Goal: Task Accomplishment & Management: Manage account settings

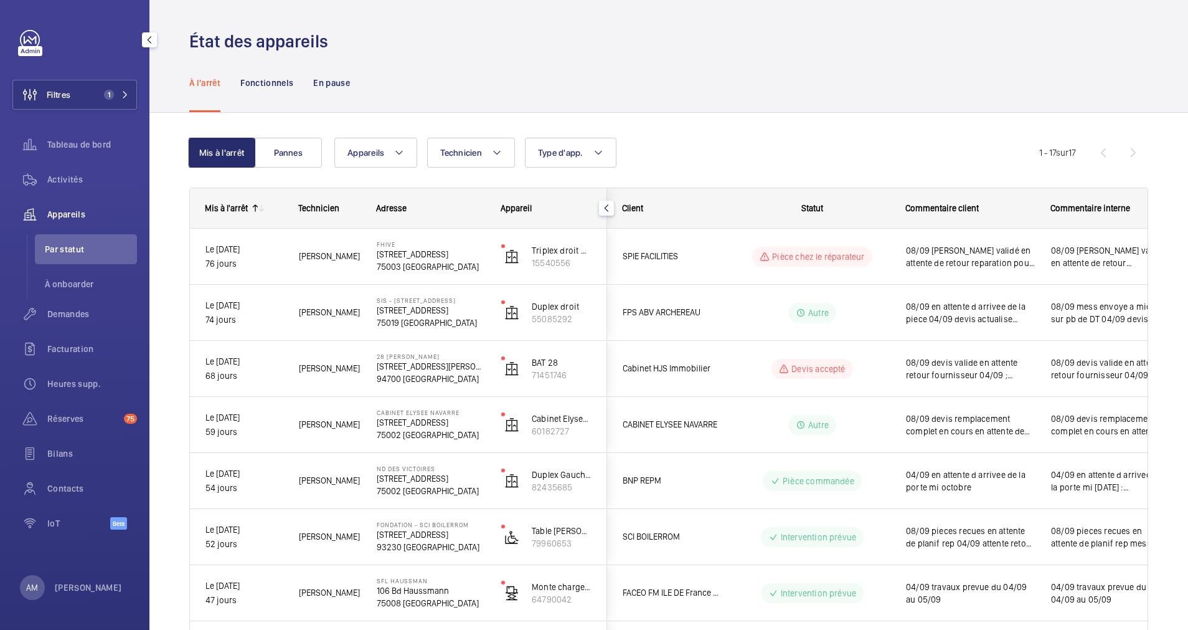
drag, startPoint x: 116, startPoint y: 95, endPoint x: 139, endPoint y: 80, distance: 27.8
click at [125, 89] on button "Filtres 1" at bounding box center [74, 95] width 125 height 30
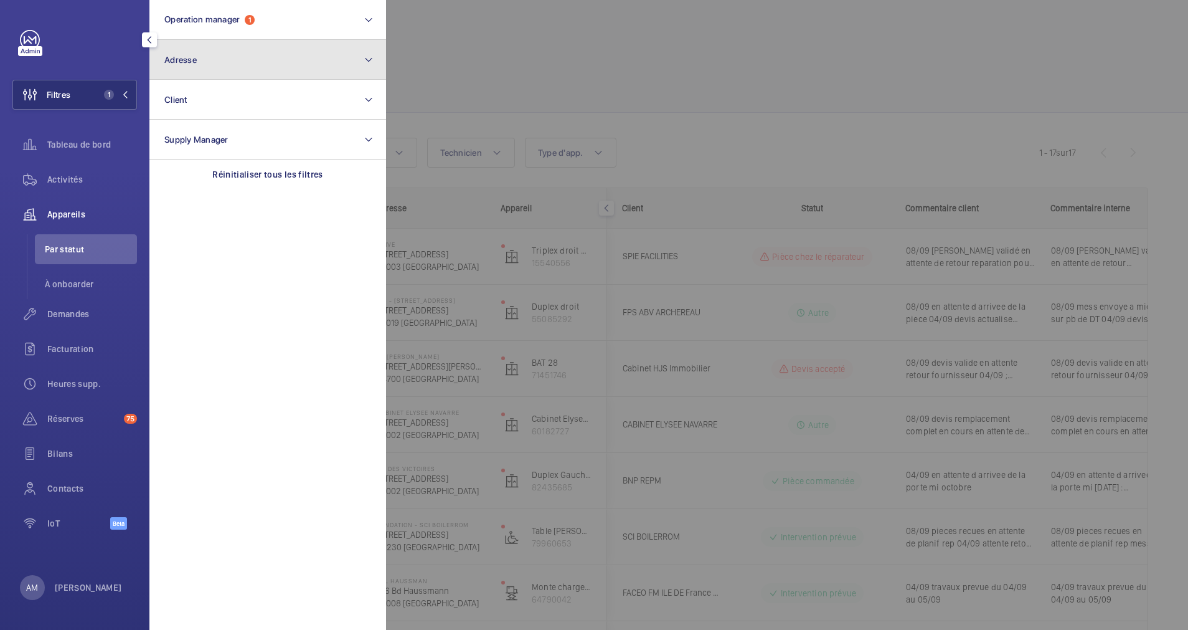
click at [224, 50] on button "Adresse" at bounding box center [267, 60] width 237 height 40
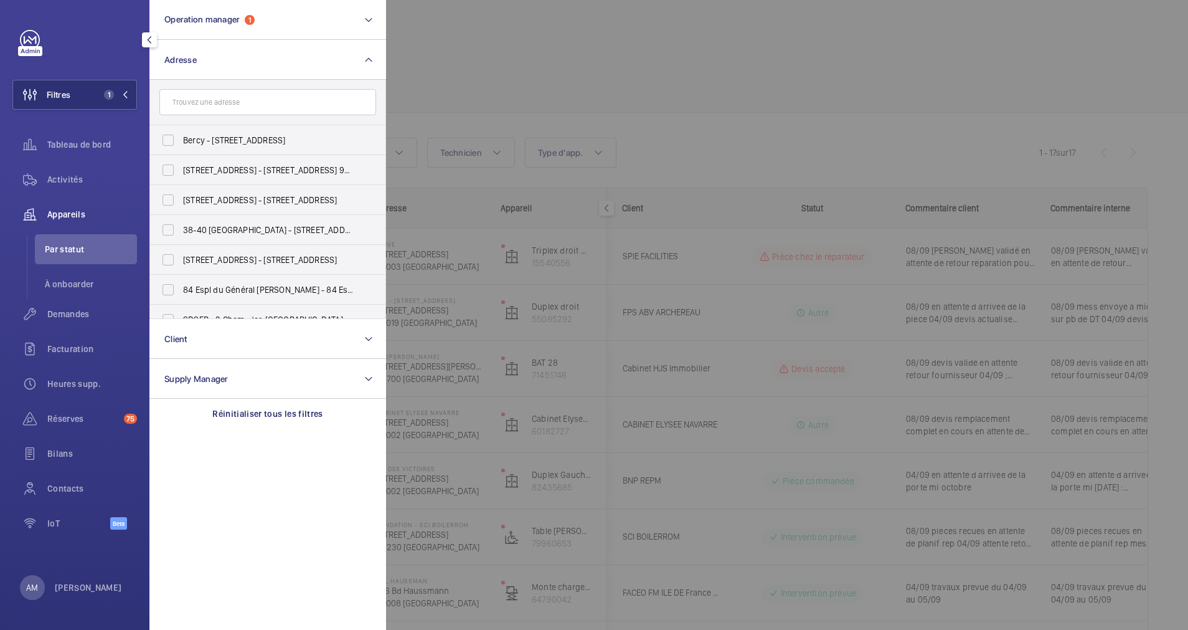
click at [218, 97] on input "text" at bounding box center [267, 102] width 217 height 26
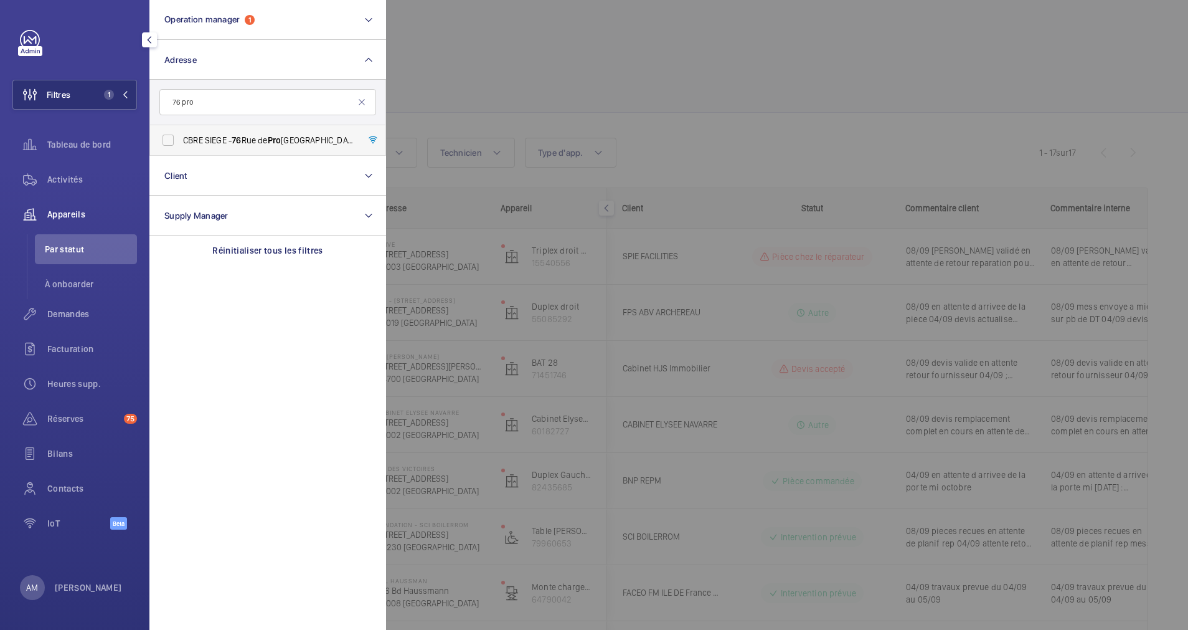
type input "76 pro"
click at [242, 128] on label "CBRE SIEGE - [STREET_ADDRESS]" at bounding box center [258, 140] width 217 height 30
click at [181, 128] on input "CBRE SIEGE - [STREET_ADDRESS]" at bounding box center [168, 140] width 25 height 25
checkbox input "true"
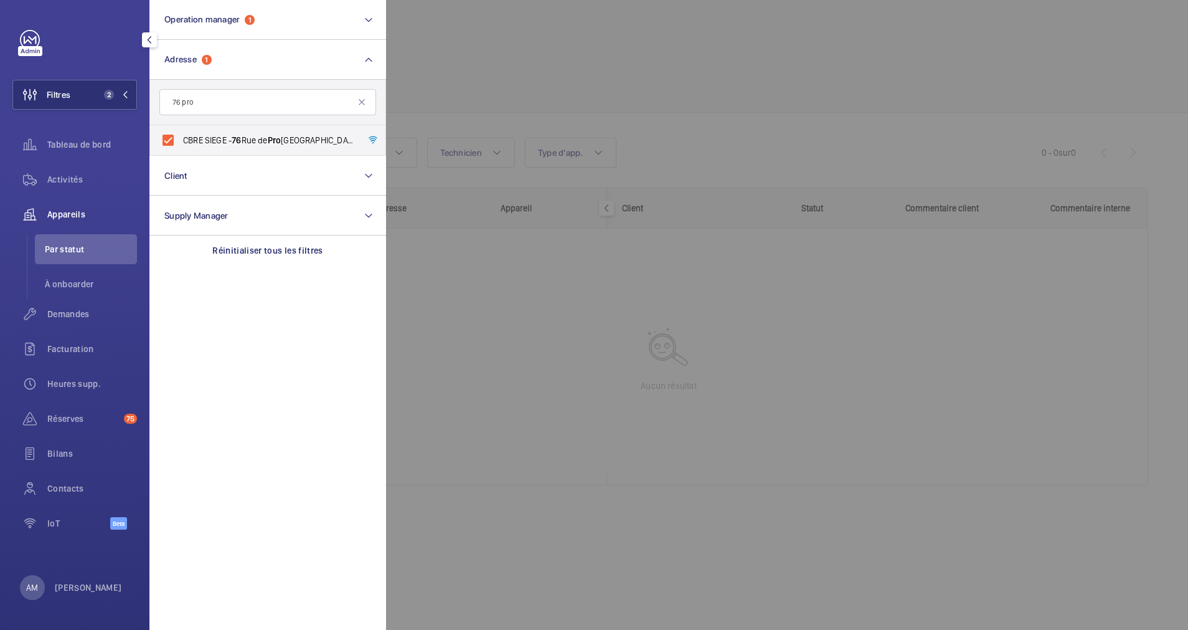
click at [660, 46] on div at bounding box center [980, 315] width 1188 height 630
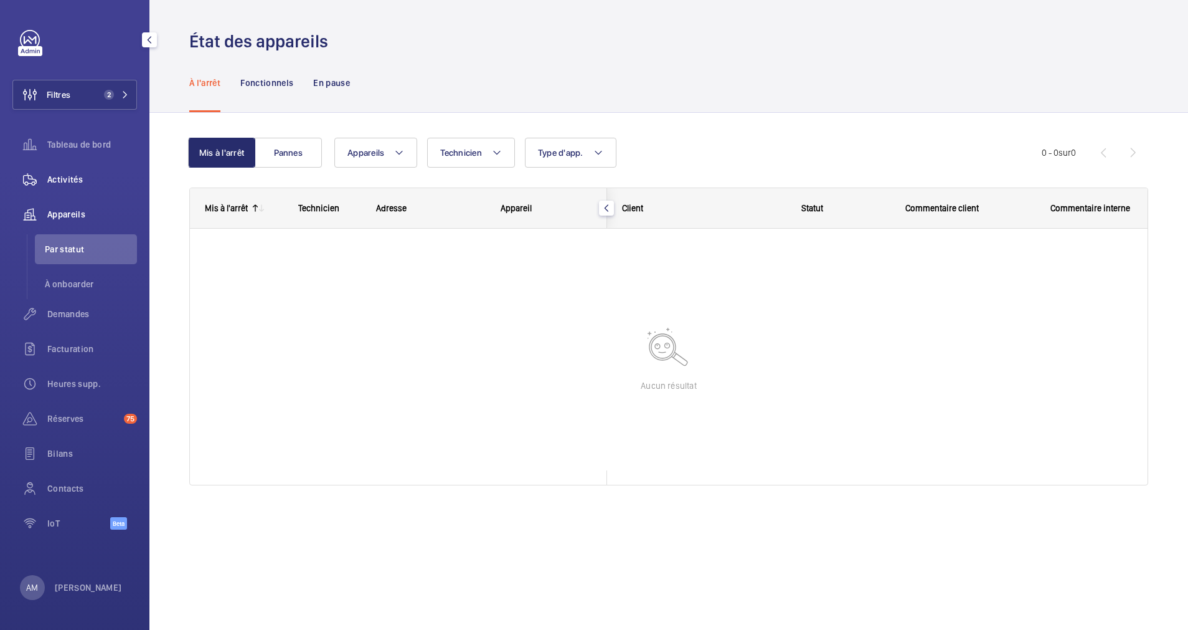
click at [61, 178] on span "Activités" at bounding box center [92, 179] width 90 height 12
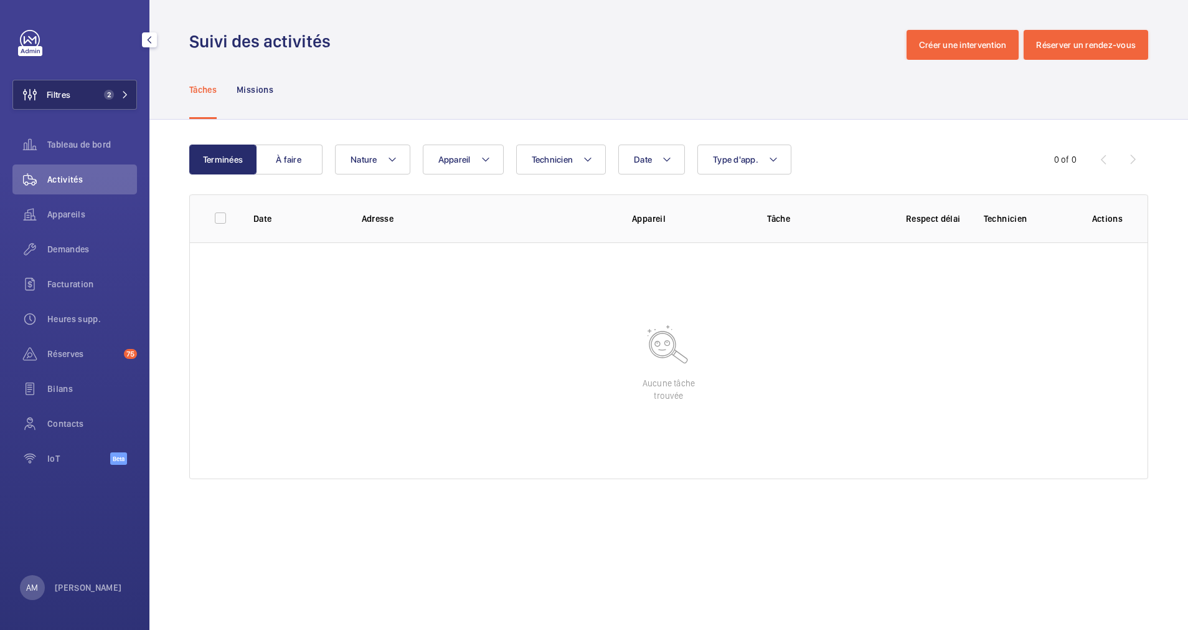
click at [112, 95] on span "2" at bounding box center [109, 95] width 10 height 10
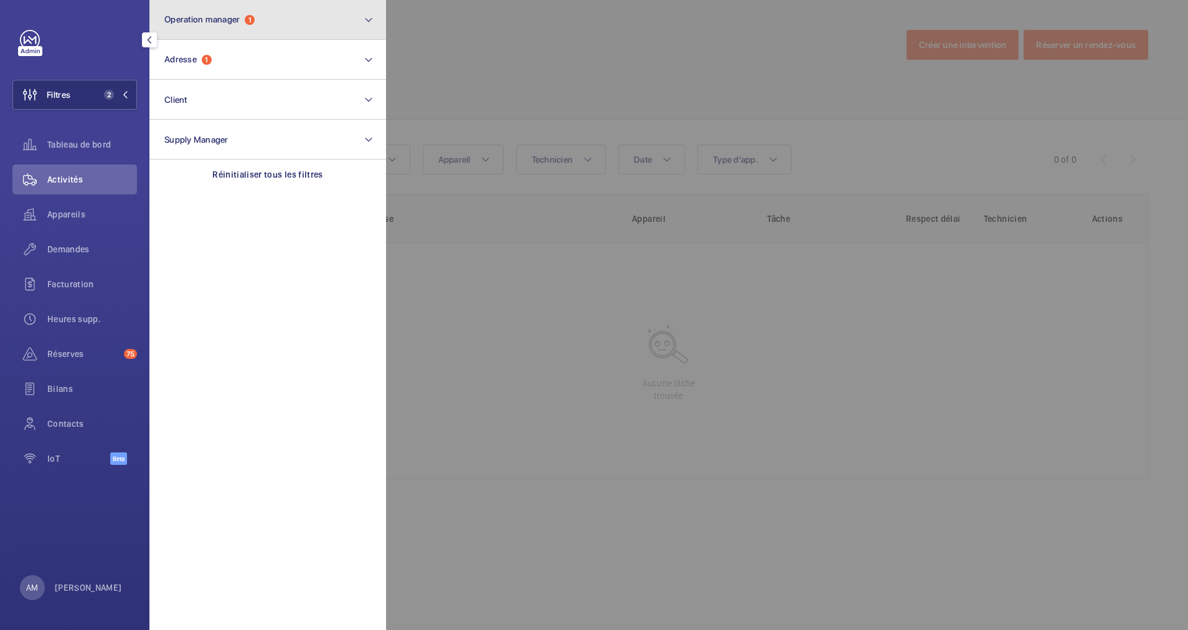
drag, startPoint x: 298, startPoint y: 27, endPoint x: 267, endPoint y: 35, distance: 32.0
click at [291, 30] on button "Operation manager 1" at bounding box center [267, 20] width 237 height 40
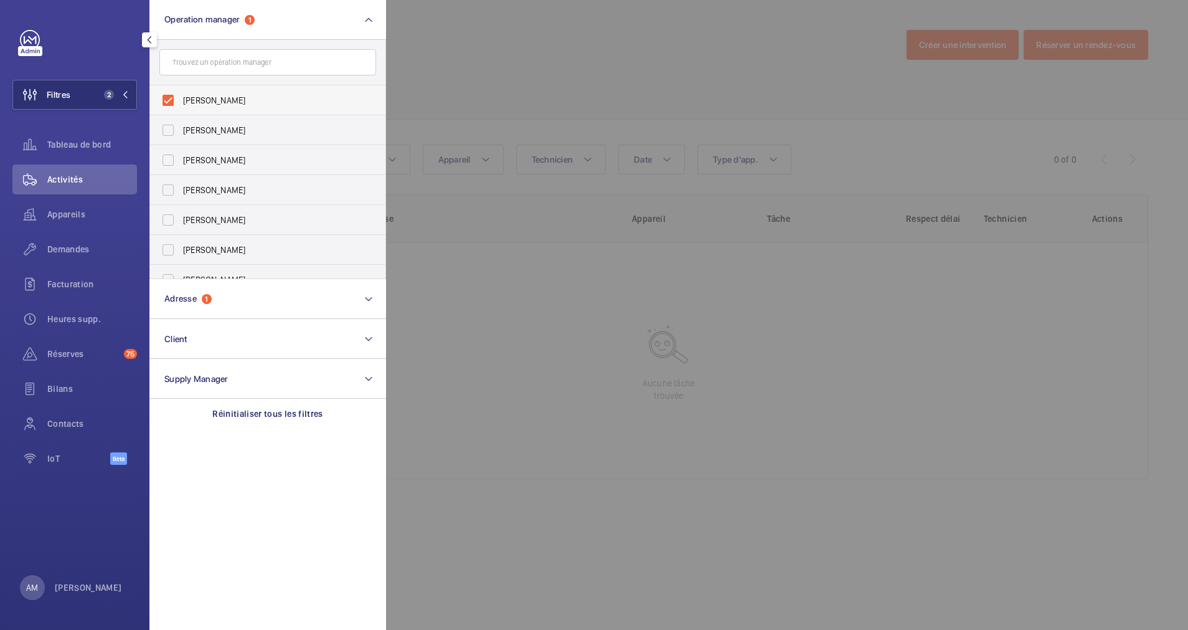
click at [168, 98] on label "[PERSON_NAME]" at bounding box center [258, 100] width 217 height 30
click at [168, 98] on input "[PERSON_NAME]" at bounding box center [168, 100] width 25 height 25
checkbox input "false"
click at [537, 52] on div at bounding box center [980, 315] width 1188 height 630
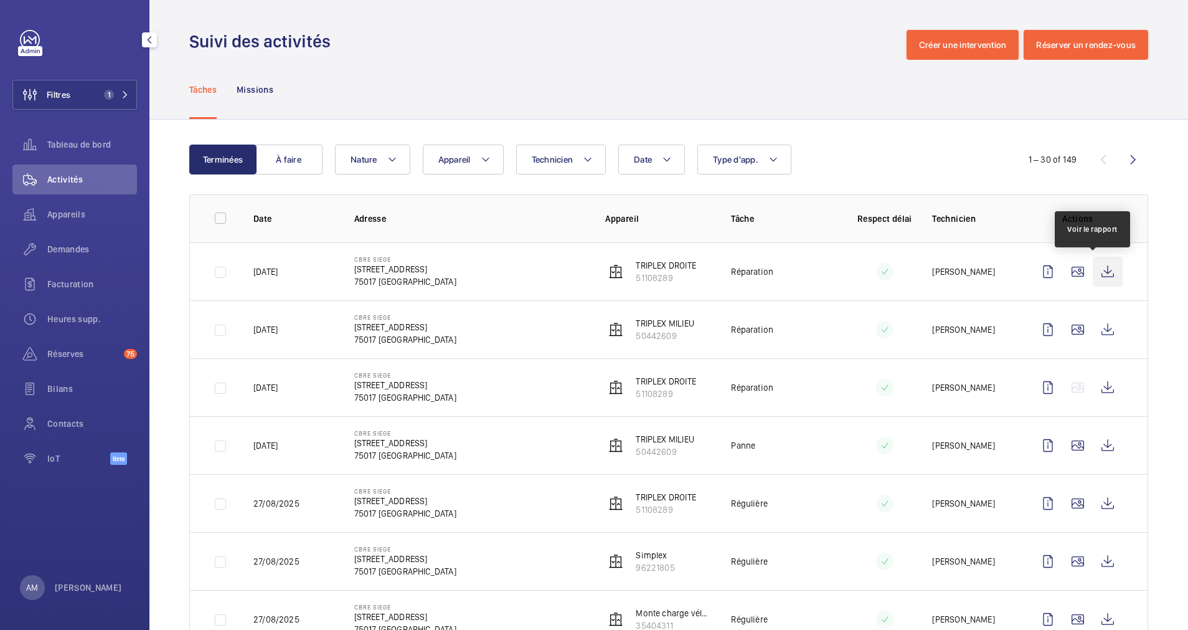
click at [1093, 268] on wm-front-icon-button at bounding box center [1108, 272] width 30 height 30
drag, startPoint x: 113, startPoint y: 90, endPoint x: 137, endPoint y: 83, distance: 25.4
click at [113, 90] on span "1" at bounding box center [106, 95] width 15 height 10
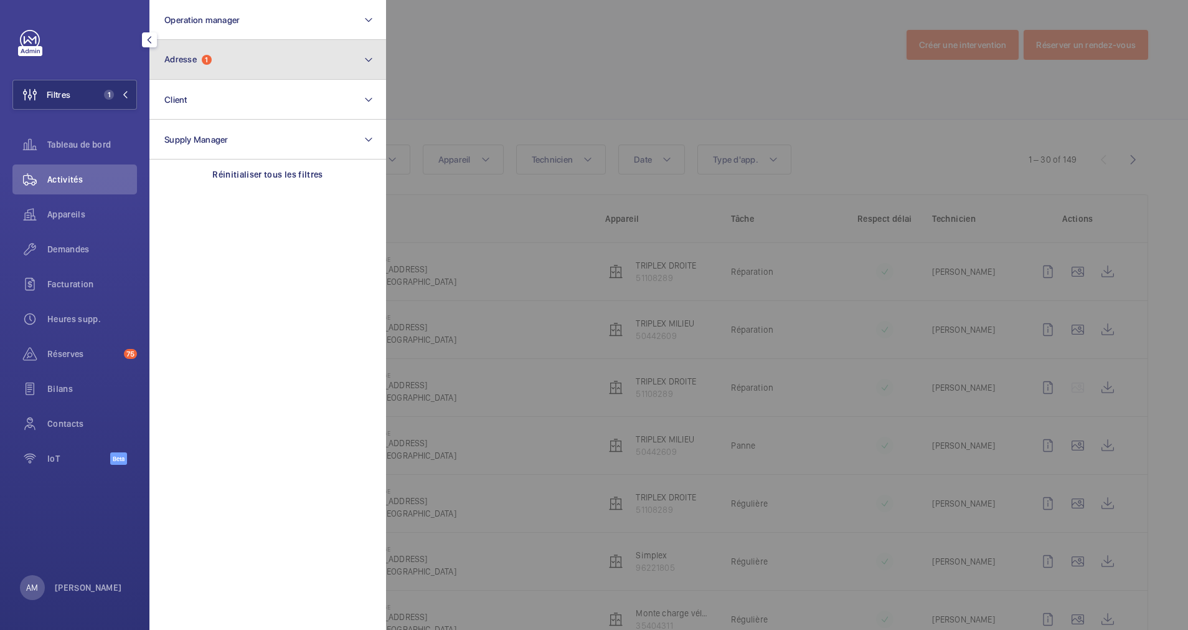
click at [218, 68] on button "Adresse 1" at bounding box center [267, 60] width 237 height 40
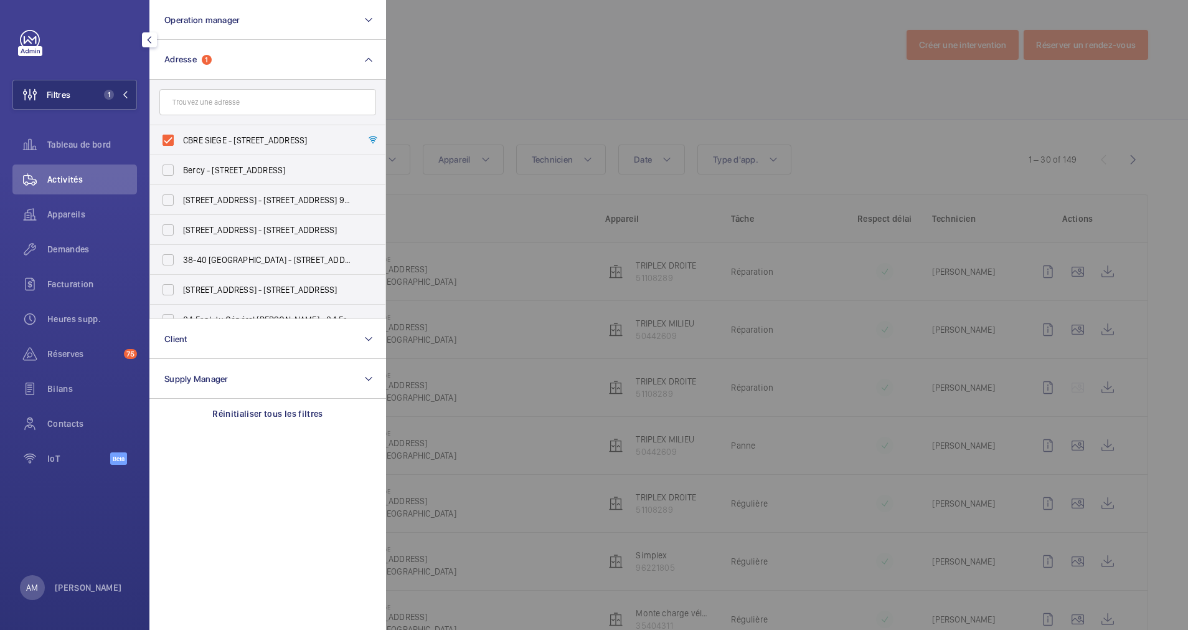
drag, startPoint x: 169, startPoint y: 133, endPoint x: 213, endPoint y: 97, distance: 56.7
click at [169, 133] on label "CBRE SIEGE - [STREET_ADDRESS]" at bounding box center [258, 140] width 217 height 30
click at [169, 133] on input "CBRE SIEGE - [STREET_ADDRESS]" at bounding box center [168, 140] width 25 height 25
checkbox input "false"
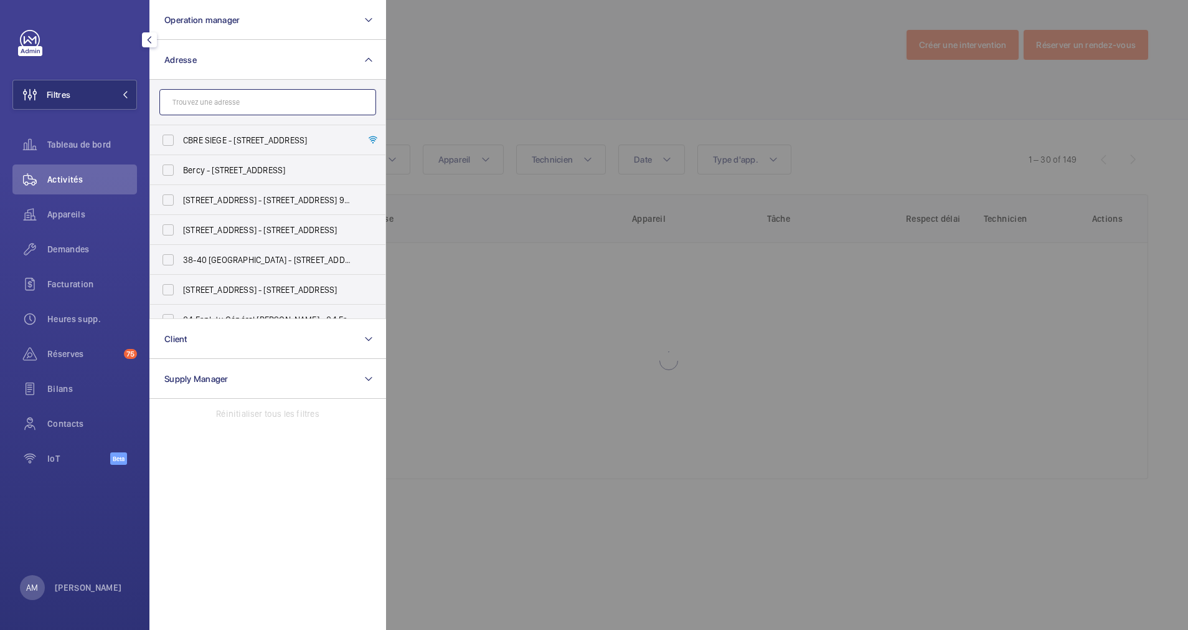
click at [213, 97] on input "text" at bounding box center [267, 102] width 217 height 26
paste input "ARKOSE NATION"
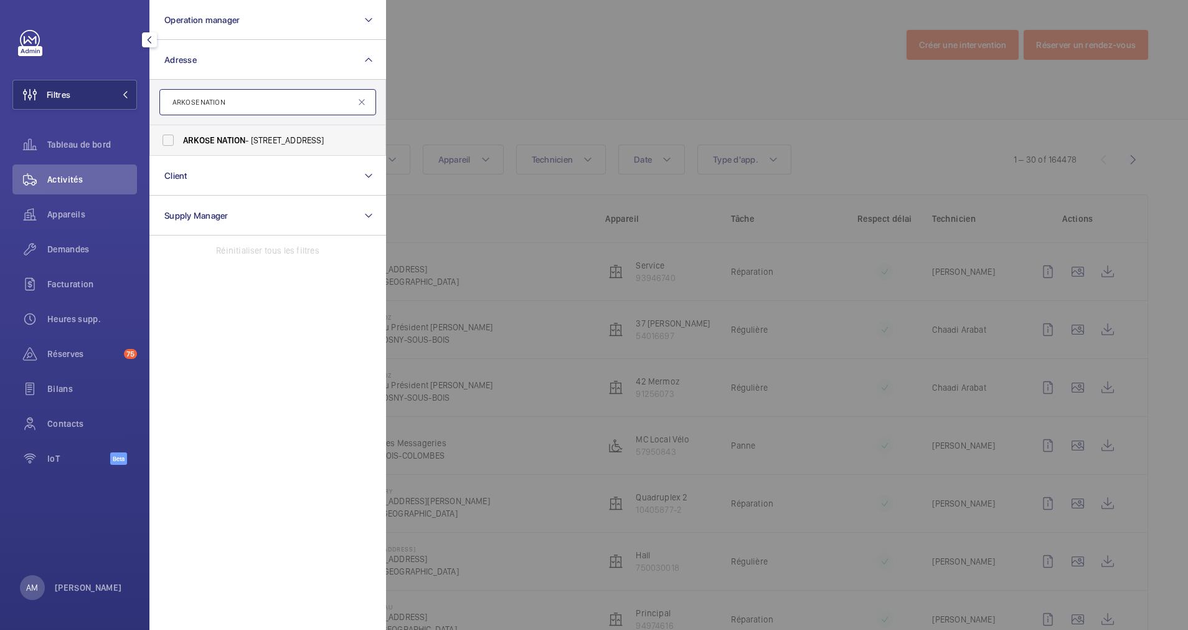
type input "ARKOSE NATION"
click at [192, 133] on label "ARKOSE NATION - [STREET_ADDRESS]" at bounding box center [258, 140] width 217 height 30
click at [181, 133] on input "ARKOSE NATION - [STREET_ADDRESS]" at bounding box center [168, 140] width 25 height 25
checkbox input "true"
click at [729, 47] on div at bounding box center [980, 315] width 1188 height 630
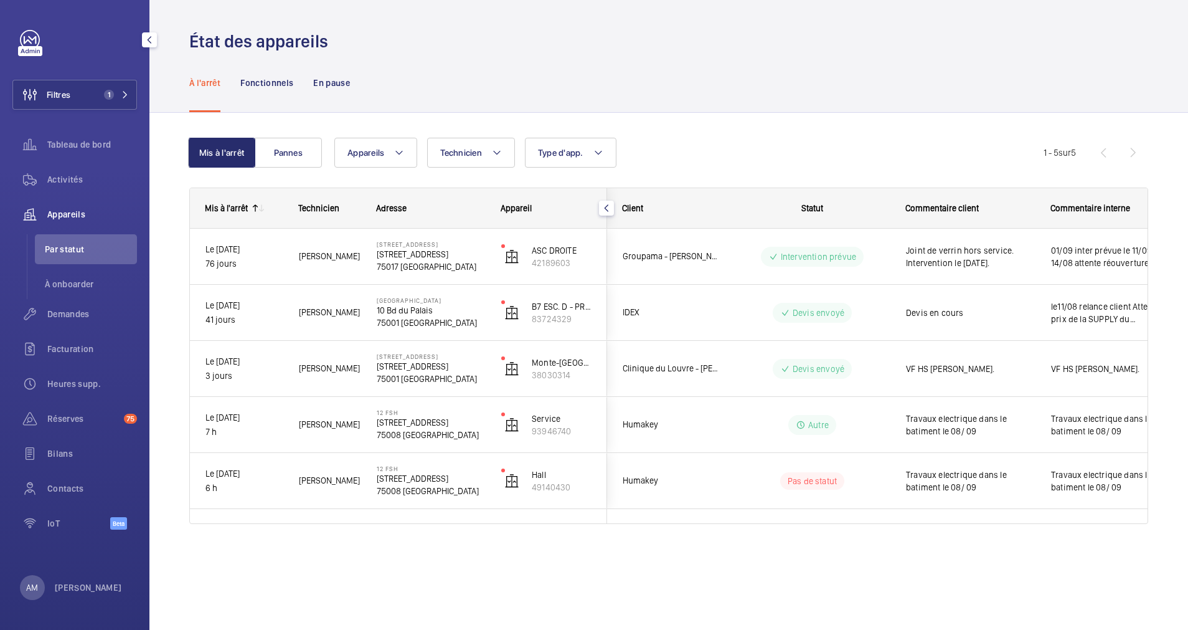
drag, startPoint x: 89, startPoint y: 90, endPoint x: 139, endPoint y: 77, distance: 51.4
click at [109, 83] on button "Filtres 1" at bounding box center [74, 95] width 125 height 30
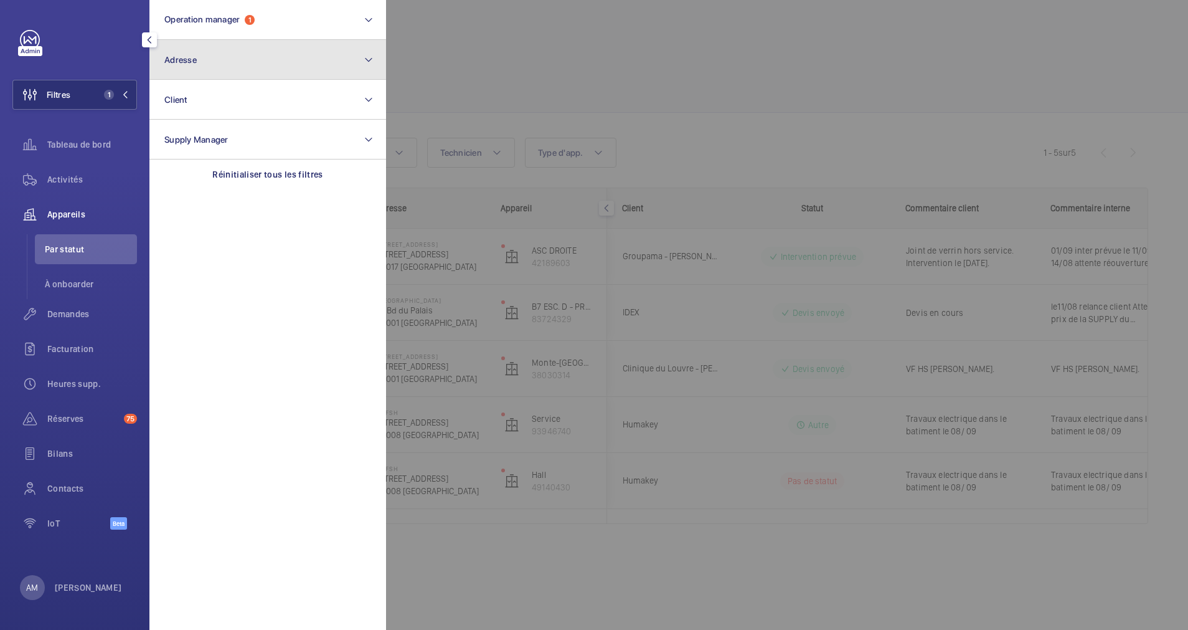
click at [276, 54] on button "Adresse" at bounding box center [267, 60] width 237 height 40
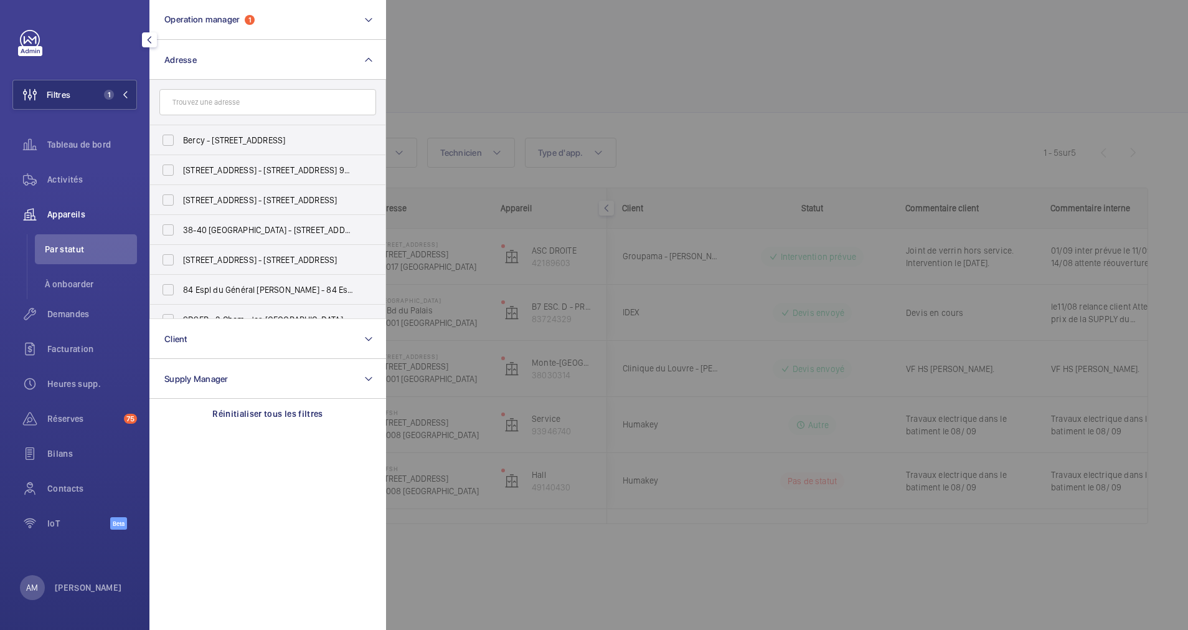
click at [235, 94] on input "text" at bounding box center [267, 102] width 217 height 26
type input "40 col"
click at [181, 166] on label "40 Rue du Col isée - 40 Rue du Col isée, 75008 PARIS, PARIS 75008" at bounding box center [258, 170] width 217 height 30
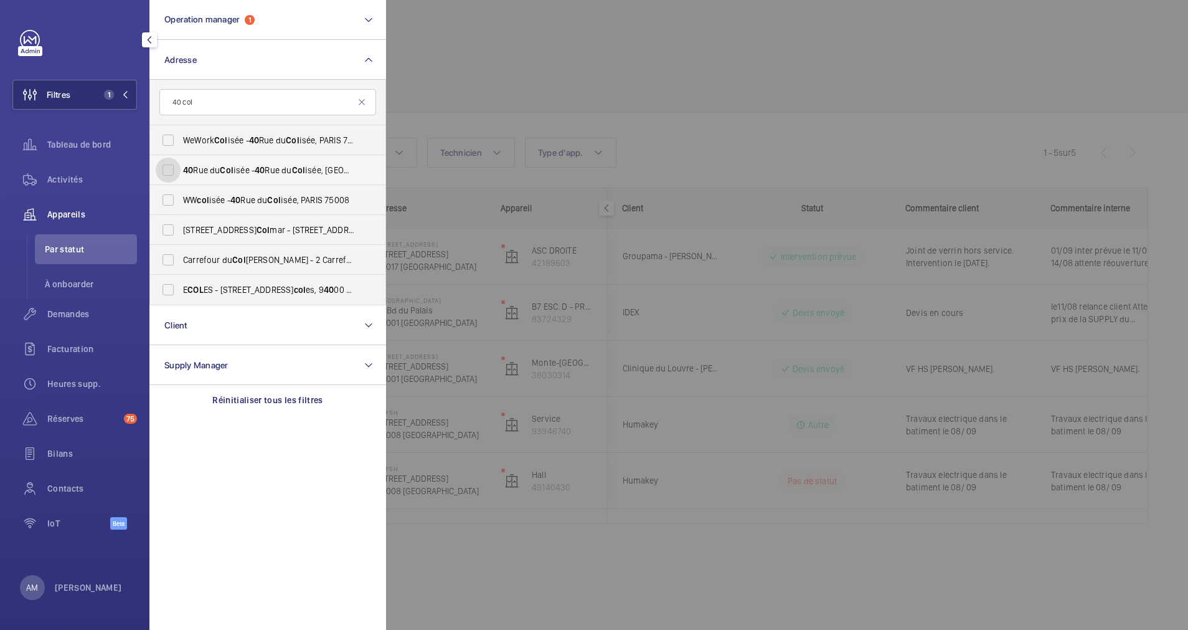
click at [181, 166] on input "40 Rue du Col isée - 40 Rue du Col isée, 75008 PARIS, PARIS 75008" at bounding box center [168, 170] width 25 height 25
checkbox input "true"
click at [169, 134] on label "WeWork Col isée - 40 Rue du Col isée, PARIS 75008" at bounding box center [258, 140] width 217 height 30
click at [169, 134] on input "WeWork Col isée - 40 Rue du Col isée, PARIS 75008" at bounding box center [168, 140] width 25 height 25
checkbox input "true"
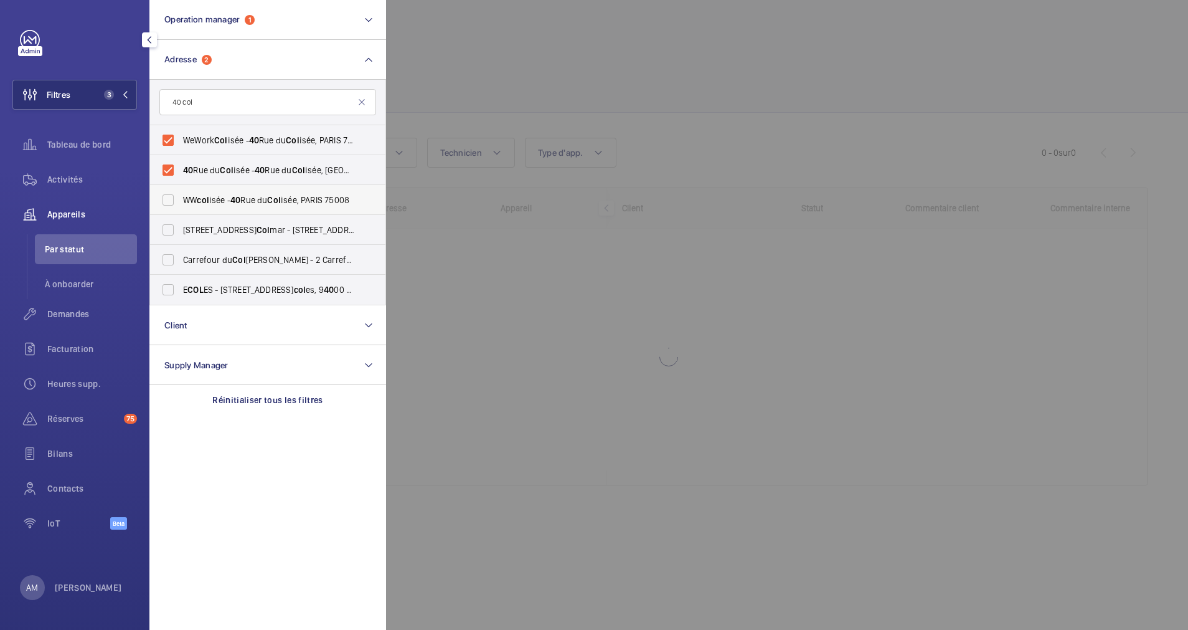
click at [173, 198] on label "WW col isée - 40 Rue du Col isée, PARIS 75008" at bounding box center [258, 200] width 217 height 30
click at [173, 198] on input "WW col isée - 40 Rue du Col isée, PARIS 75008" at bounding box center [168, 199] width 25 height 25
checkbox input "true"
click at [551, 85] on div at bounding box center [980, 315] width 1188 height 630
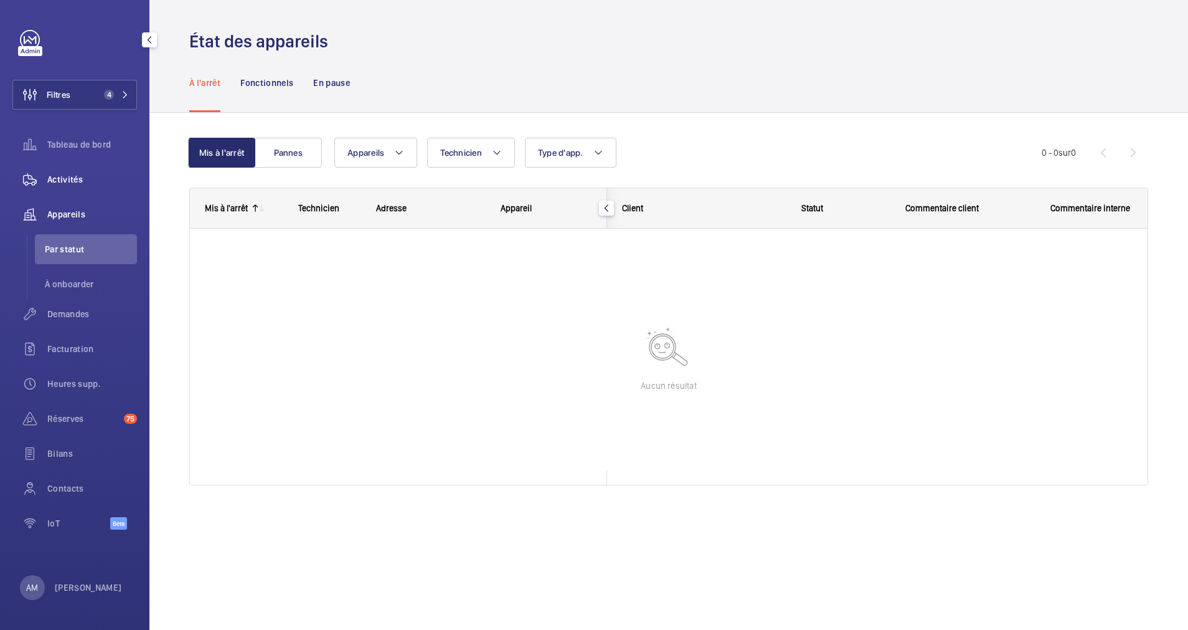
click at [71, 174] on span "Activités" at bounding box center [92, 179] width 90 height 12
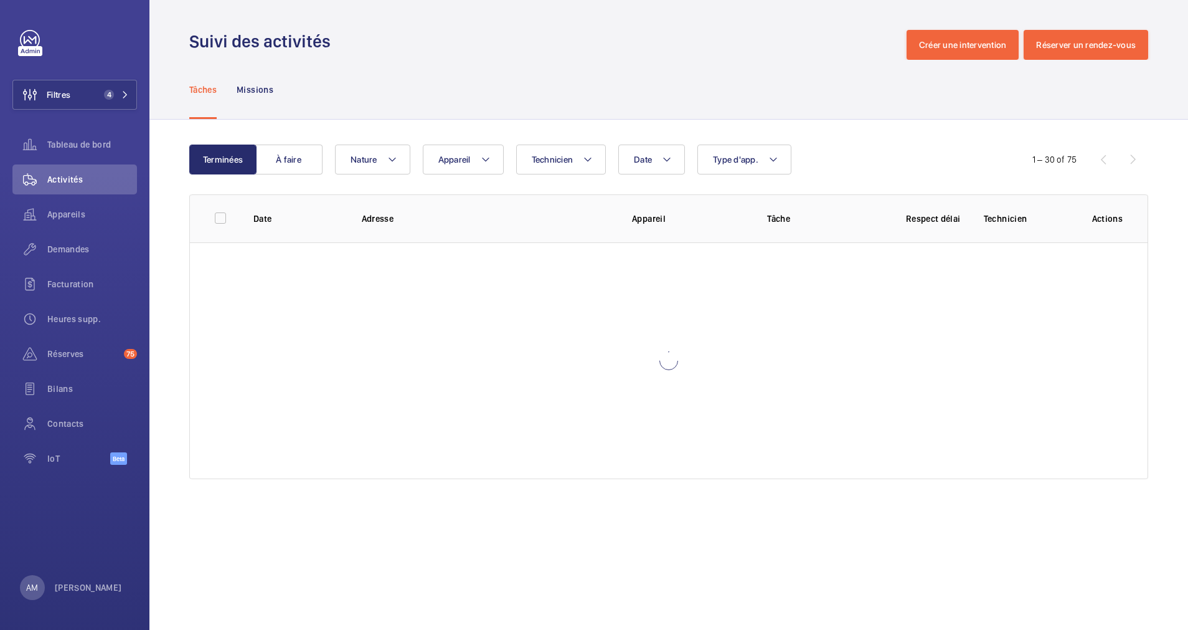
click at [839, 144] on div "Terminées À faire Date Technicien Appareil Type d'app. Nature 1 – 30 of 75 Date…" at bounding box center [668, 314] width 1039 height 389
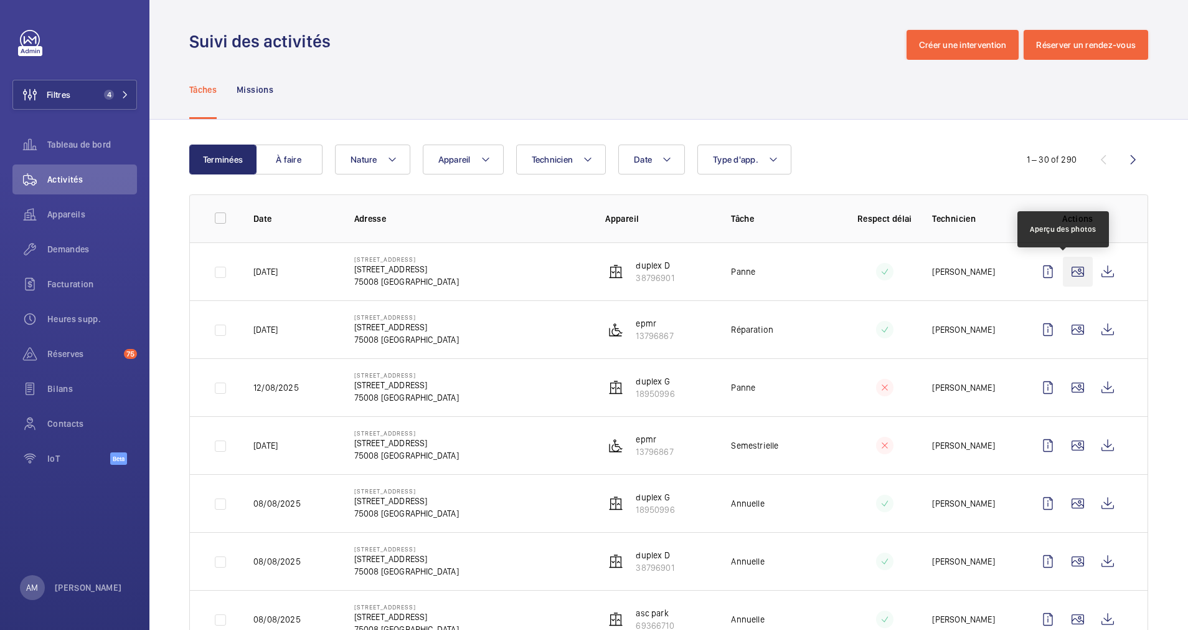
click at [1064, 268] on wm-front-icon-button at bounding box center [1078, 272] width 30 height 30
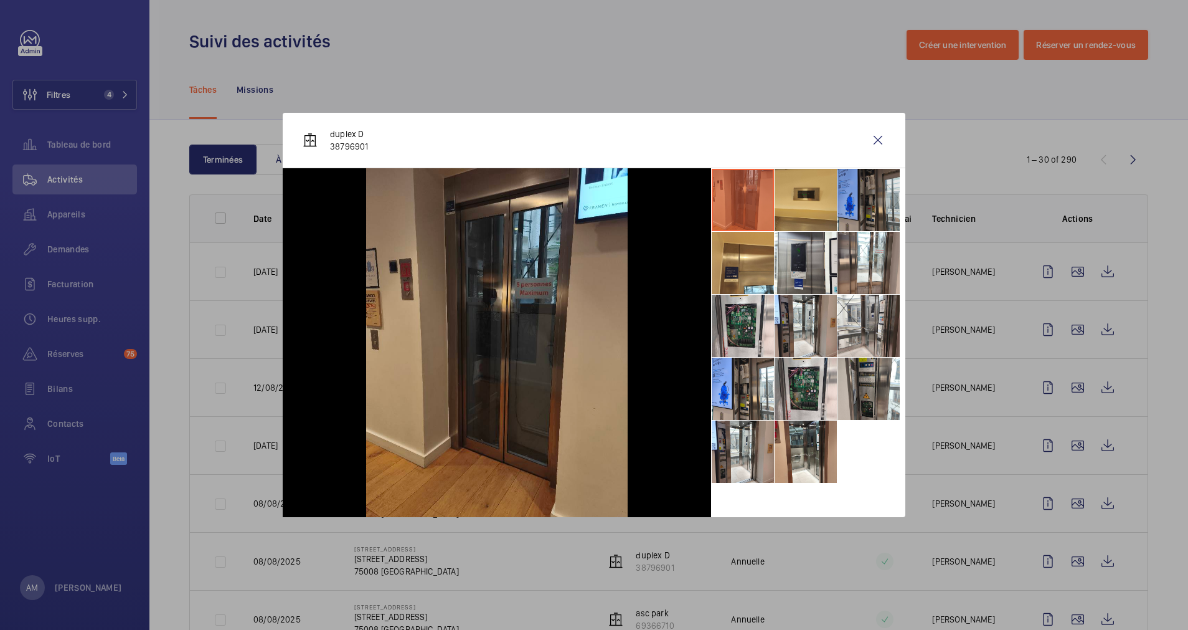
click at [859, 211] on li at bounding box center [869, 200] width 62 height 62
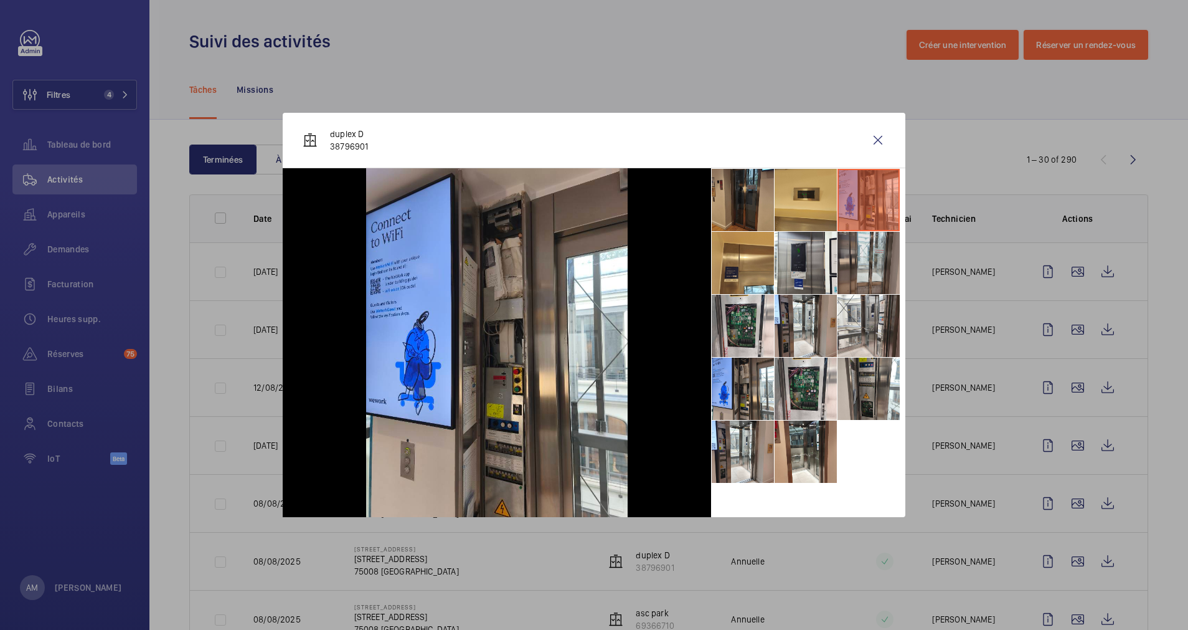
click at [847, 272] on li at bounding box center [869, 263] width 62 height 62
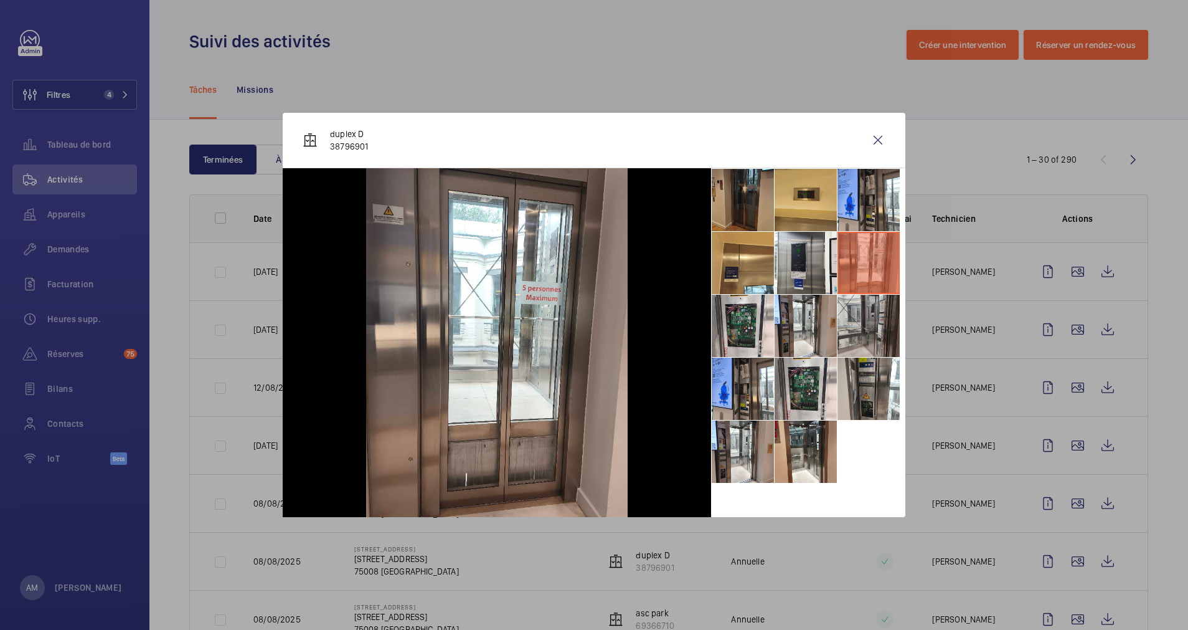
click at [860, 323] on li at bounding box center [869, 326] width 62 height 62
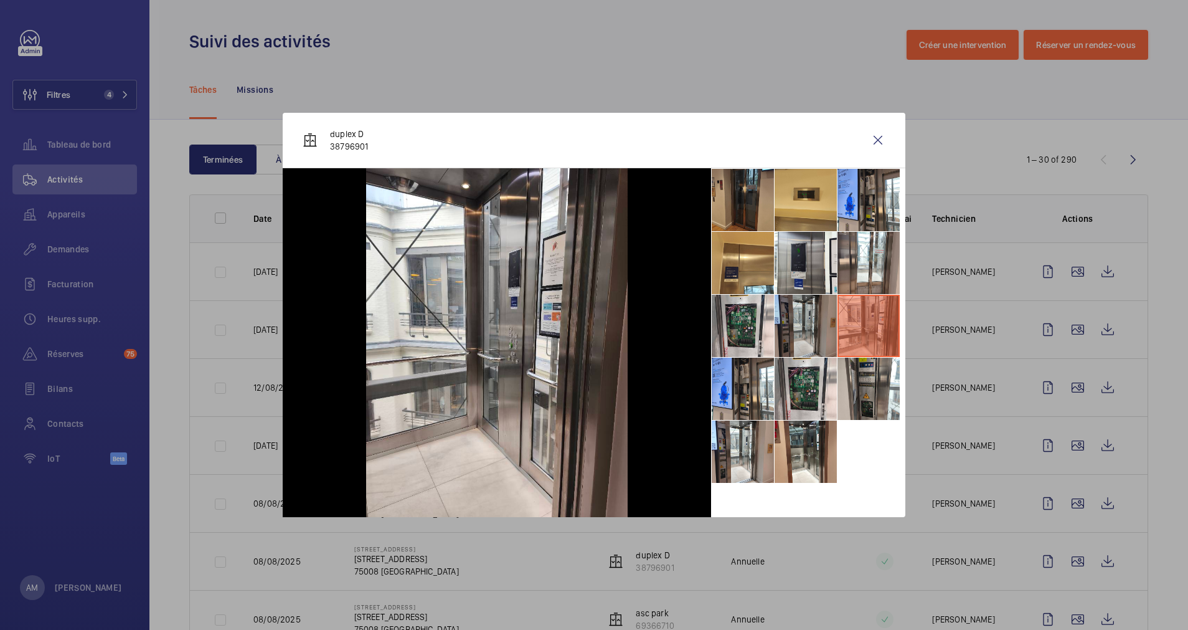
click at [805, 334] on li at bounding box center [806, 326] width 62 height 62
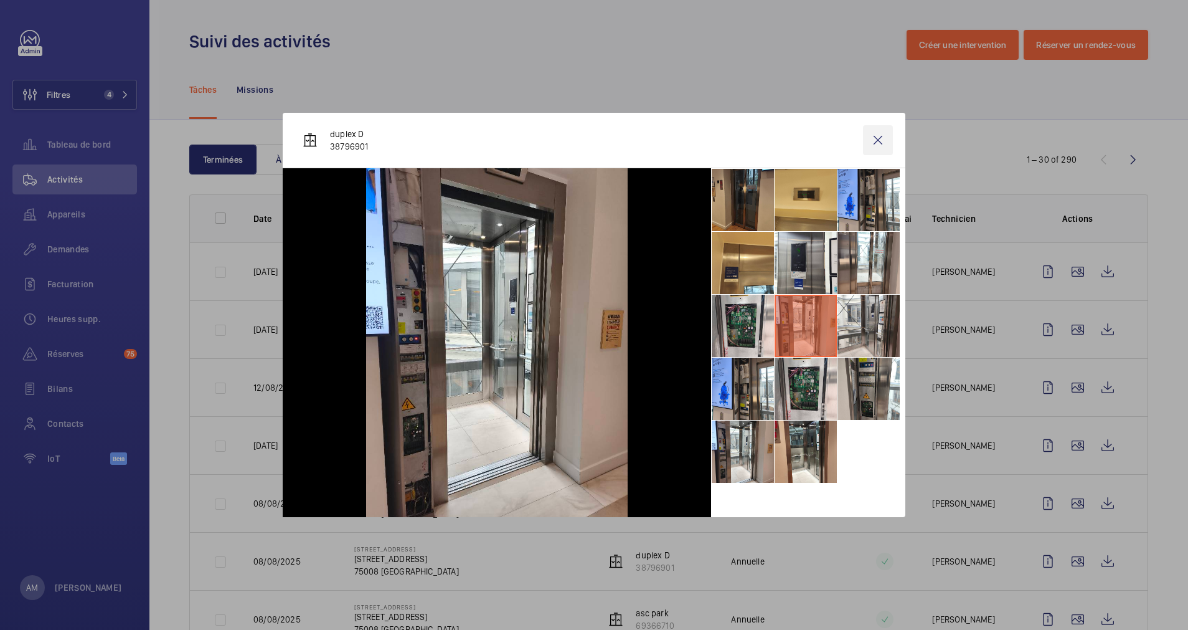
click at [878, 138] on wm-front-icon-button at bounding box center [878, 140] width 30 height 30
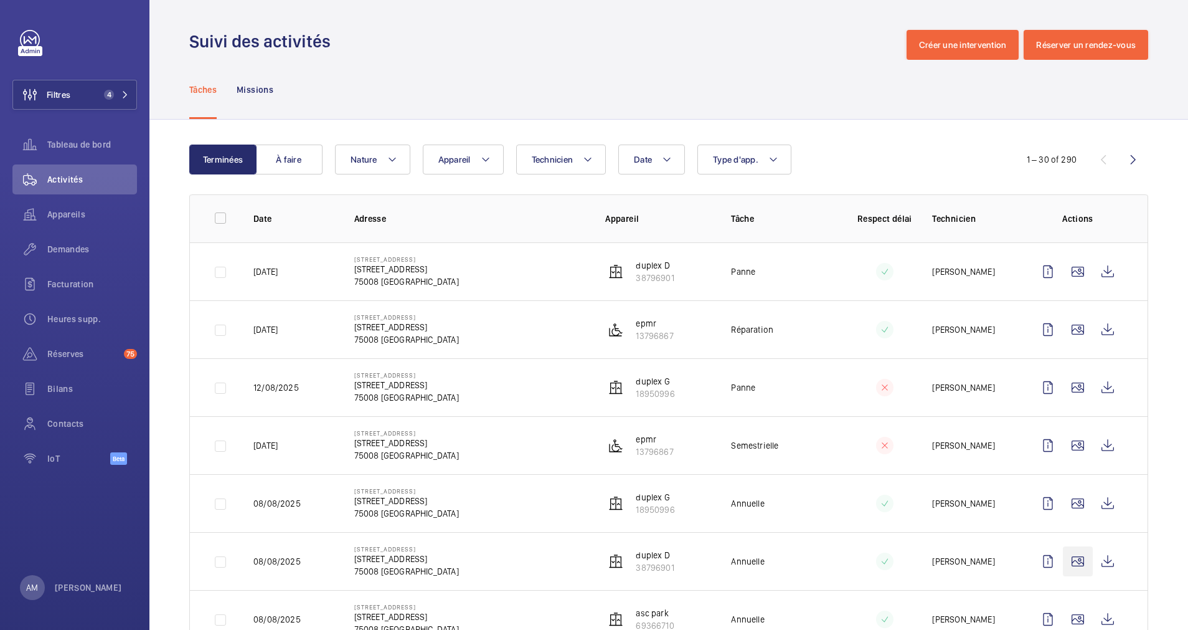
click at [1061, 532] on td at bounding box center [1080, 561] width 135 height 58
click at [1063, 546] on wm-front-icon-button at bounding box center [1078, 561] width 30 height 30
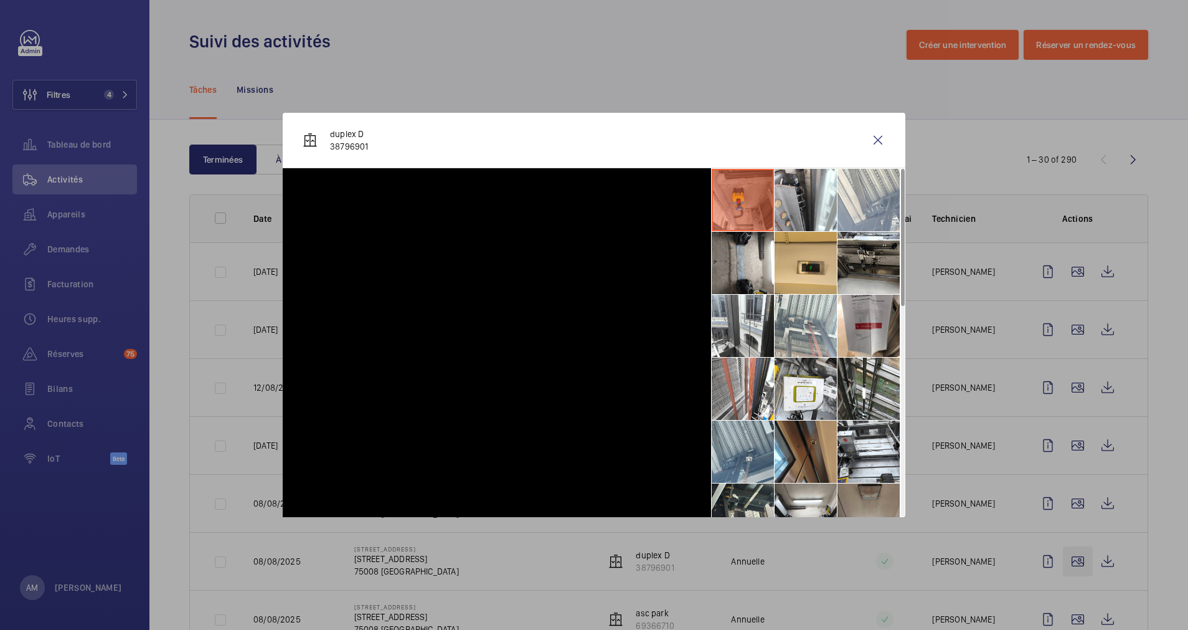
scroll to position [187, 0]
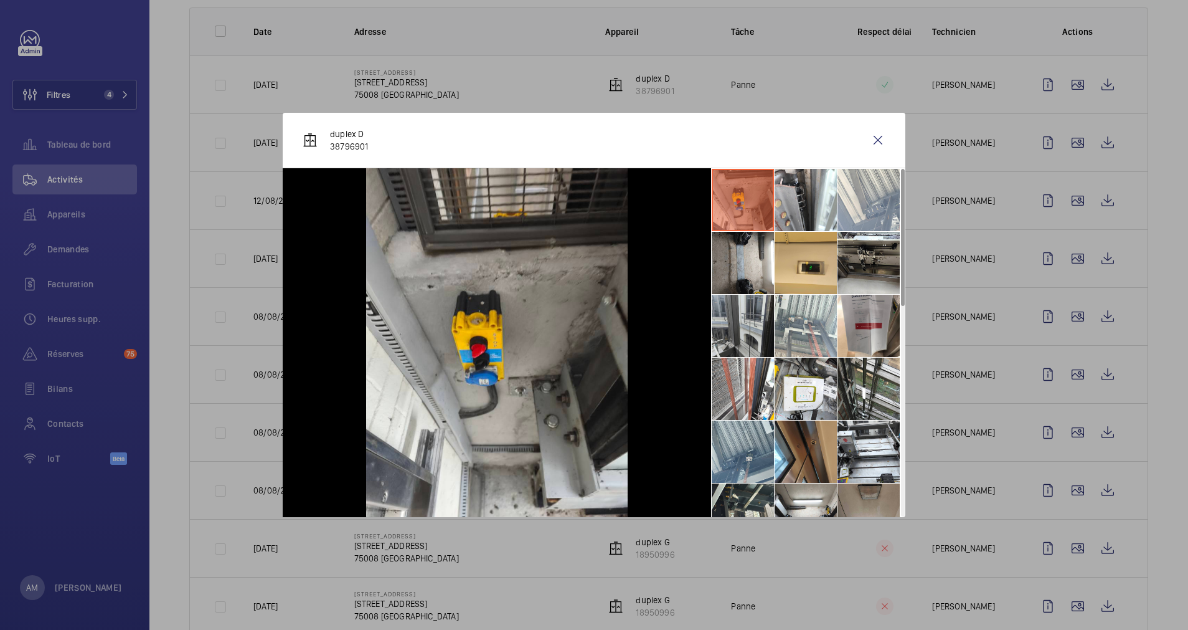
click at [736, 322] on li at bounding box center [743, 326] width 62 height 62
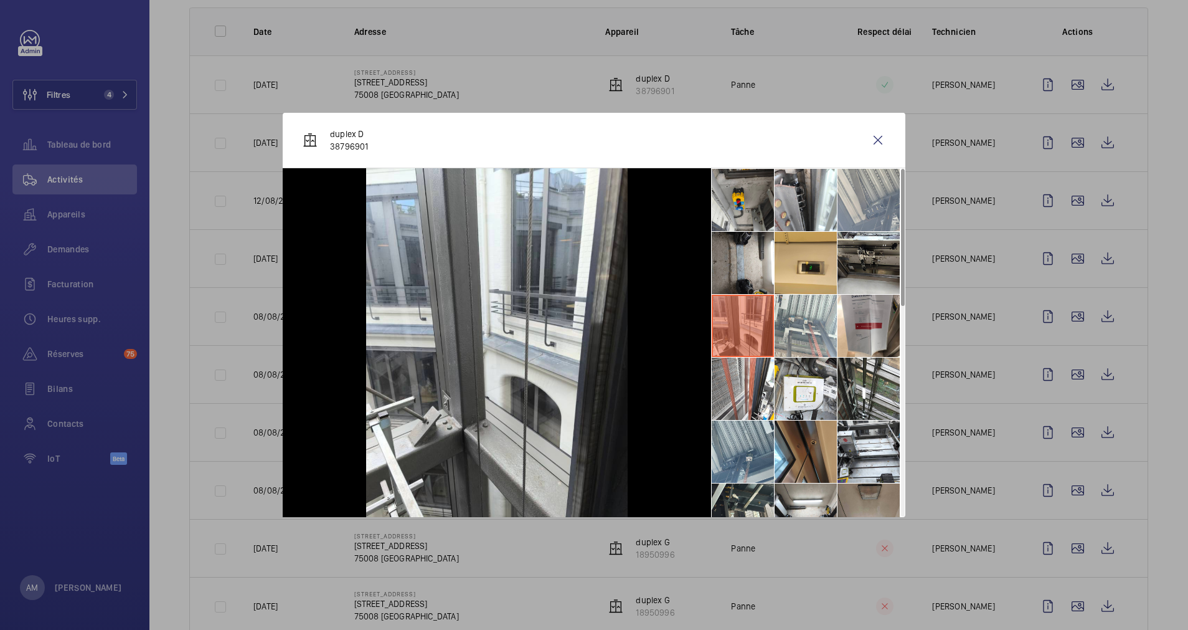
click at [873, 203] on li at bounding box center [869, 200] width 62 height 62
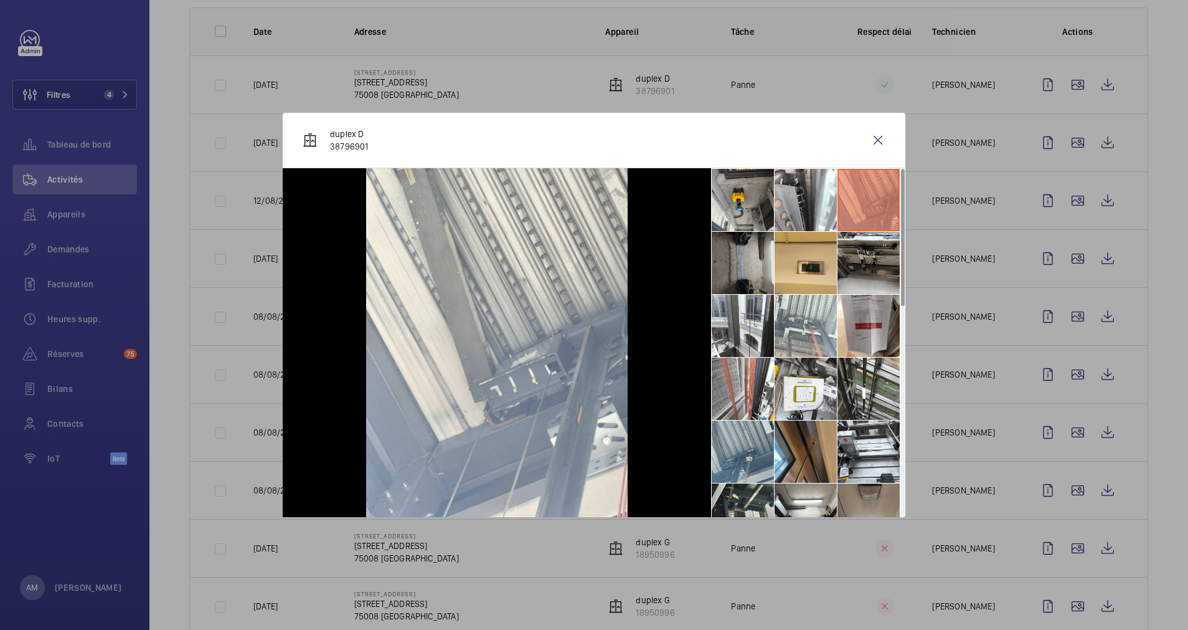
click at [742, 262] on li at bounding box center [743, 263] width 62 height 62
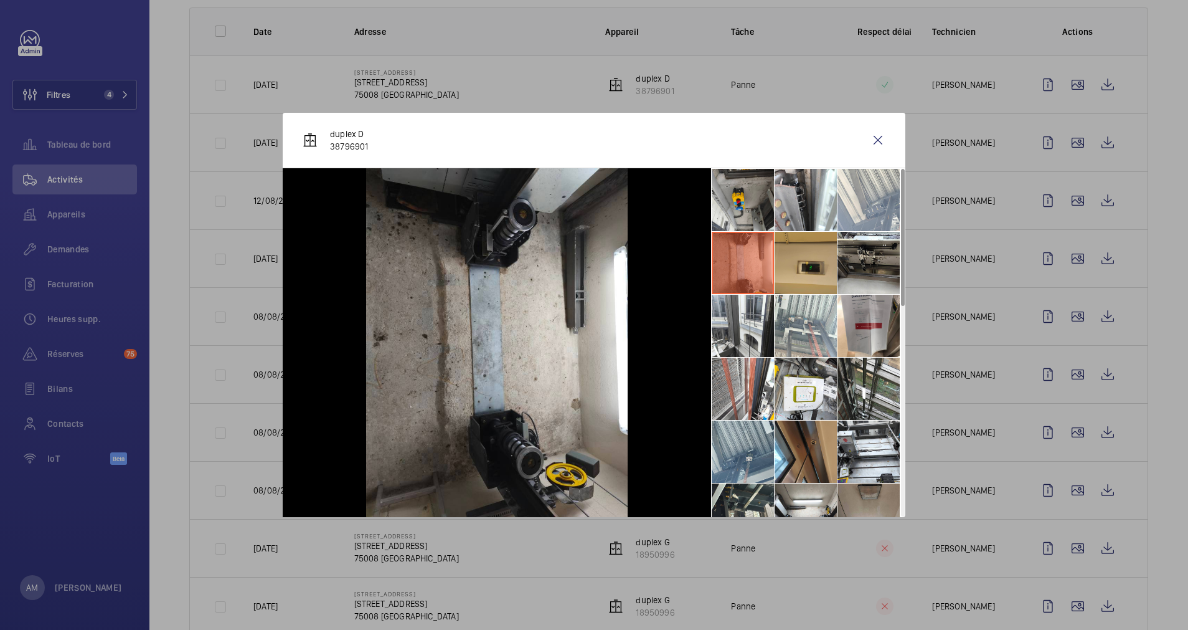
click at [798, 260] on li at bounding box center [806, 263] width 62 height 62
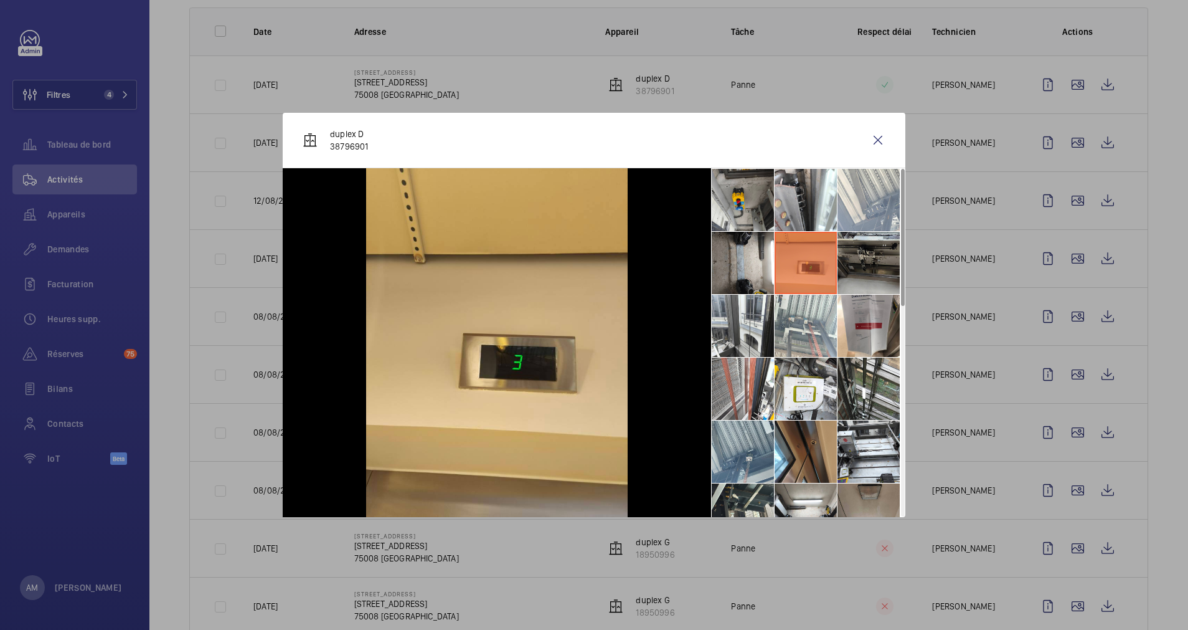
click at [858, 265] on li at bounding box center [869, 263] width 62 height 62
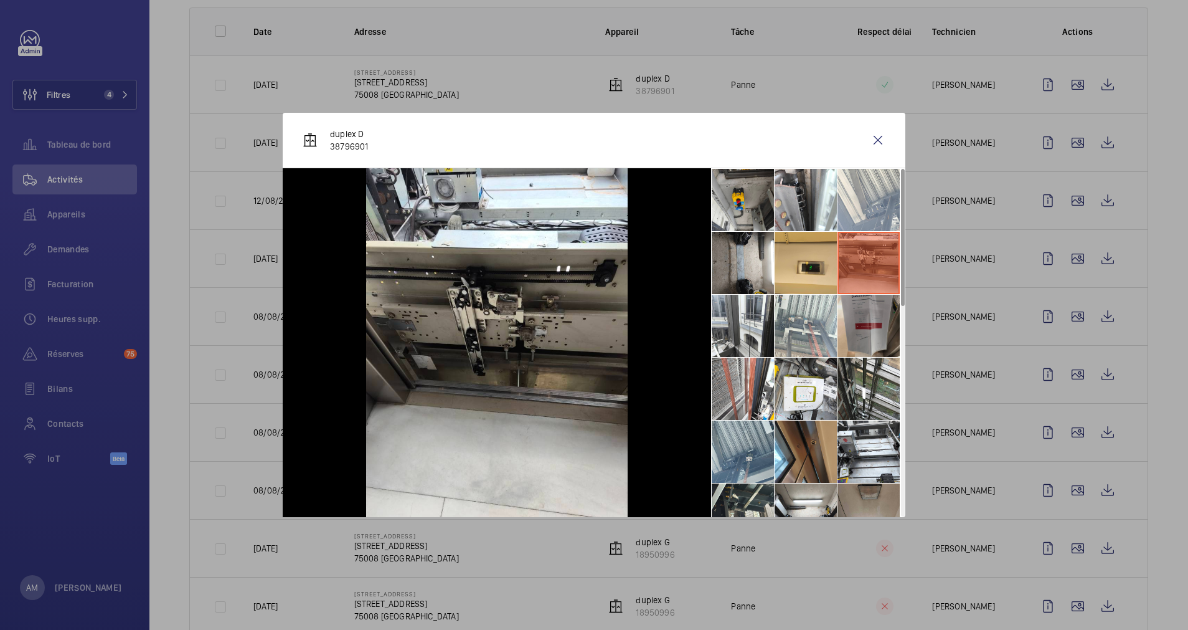
click at [885, 338] on li at bounding box center [869, 326] width 62 height 62
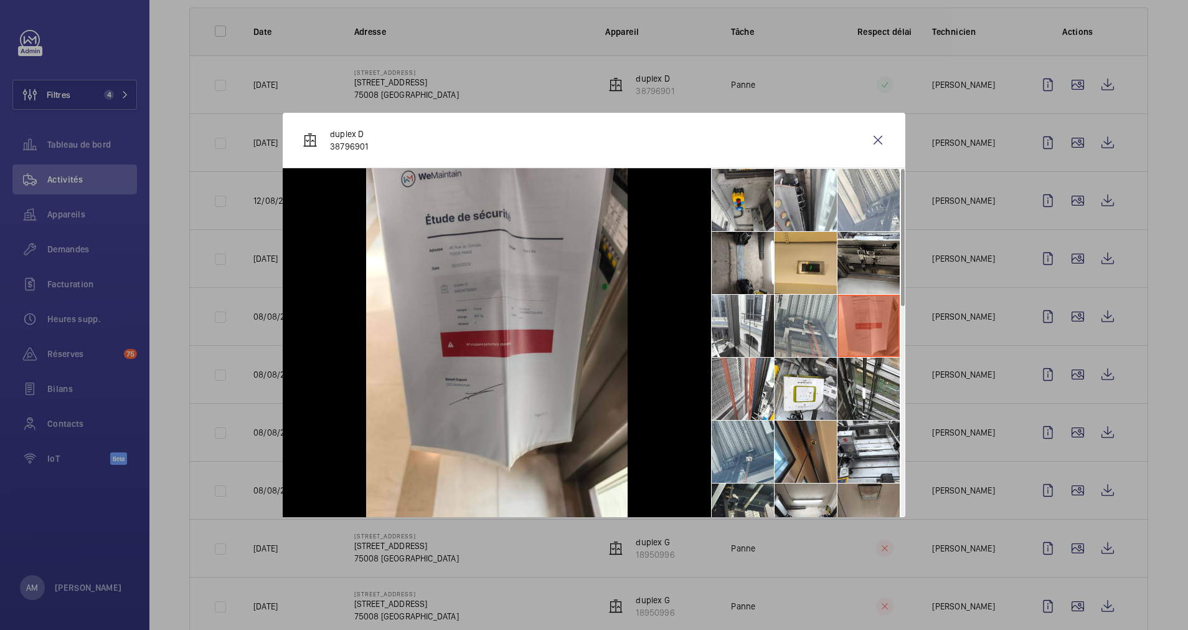
click at [798, 329] on li at bounding box center [806, 326] width 62 height 62
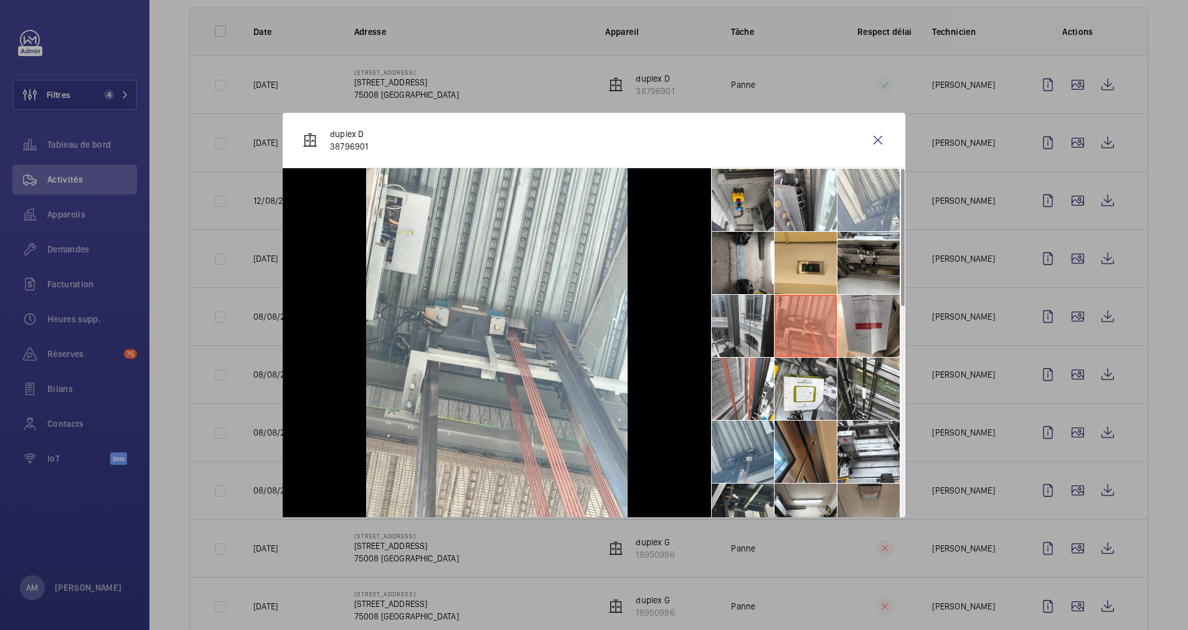
click at [729, 328] on li at bounding box center [743, 326] width 62 height 62
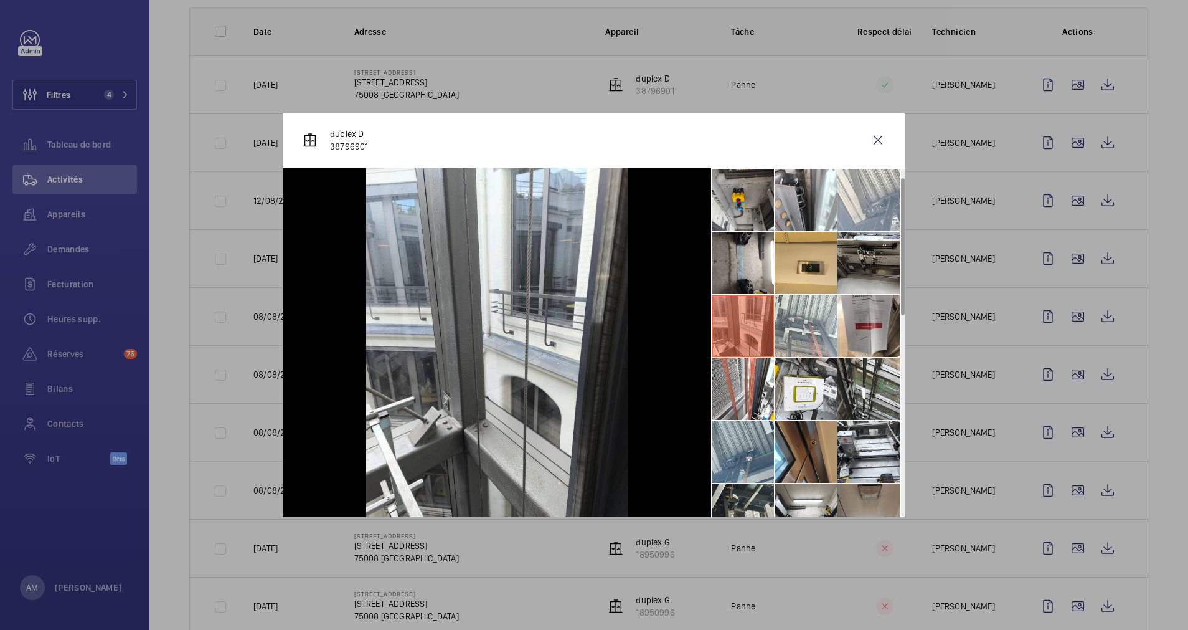
scroll to position [93, 0]
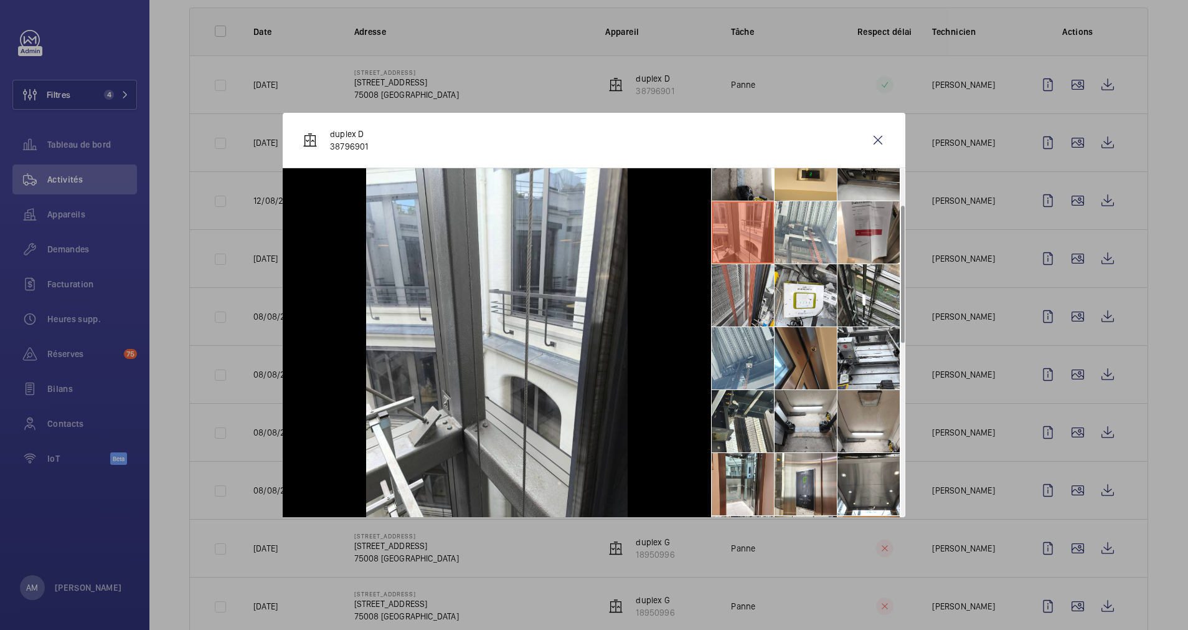
click at [742, 294] on li at bounding box center [743, 295] width 62 height 62
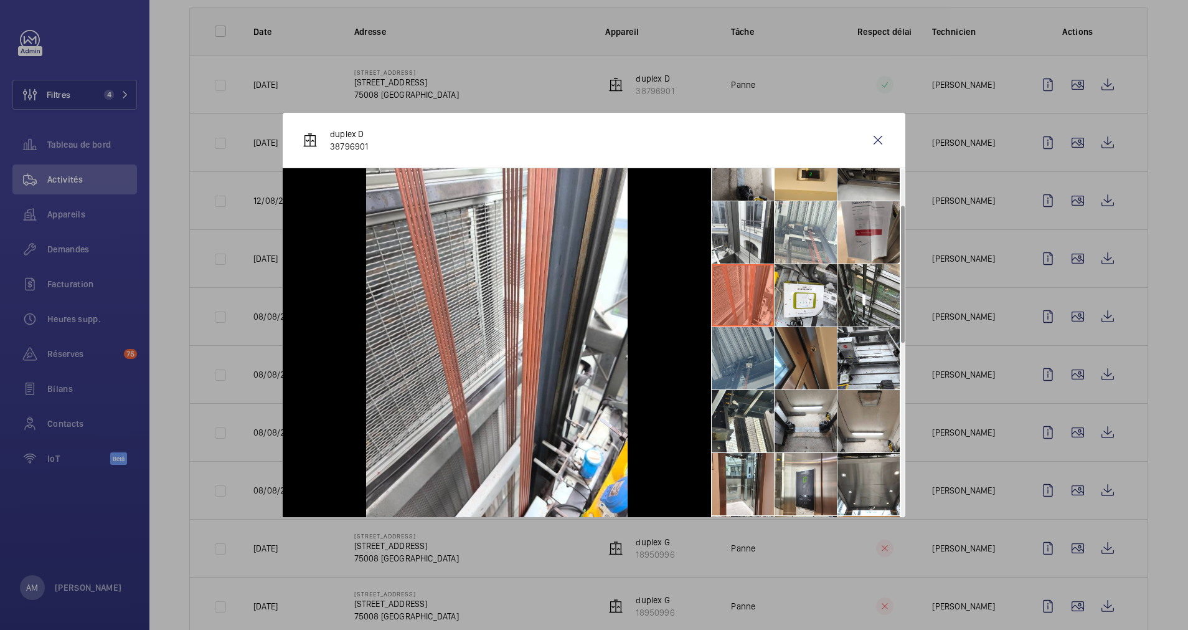
click at [739, 358] on li at bounding box center [743, 358] width 62 height 62
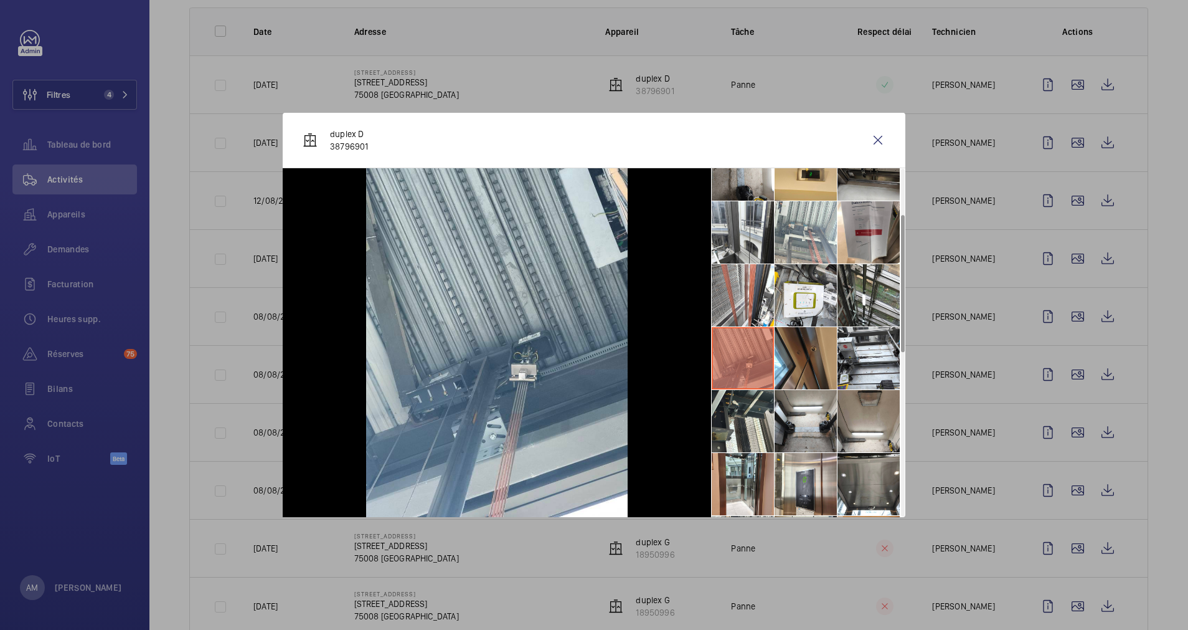
scroll to position [187, 0]
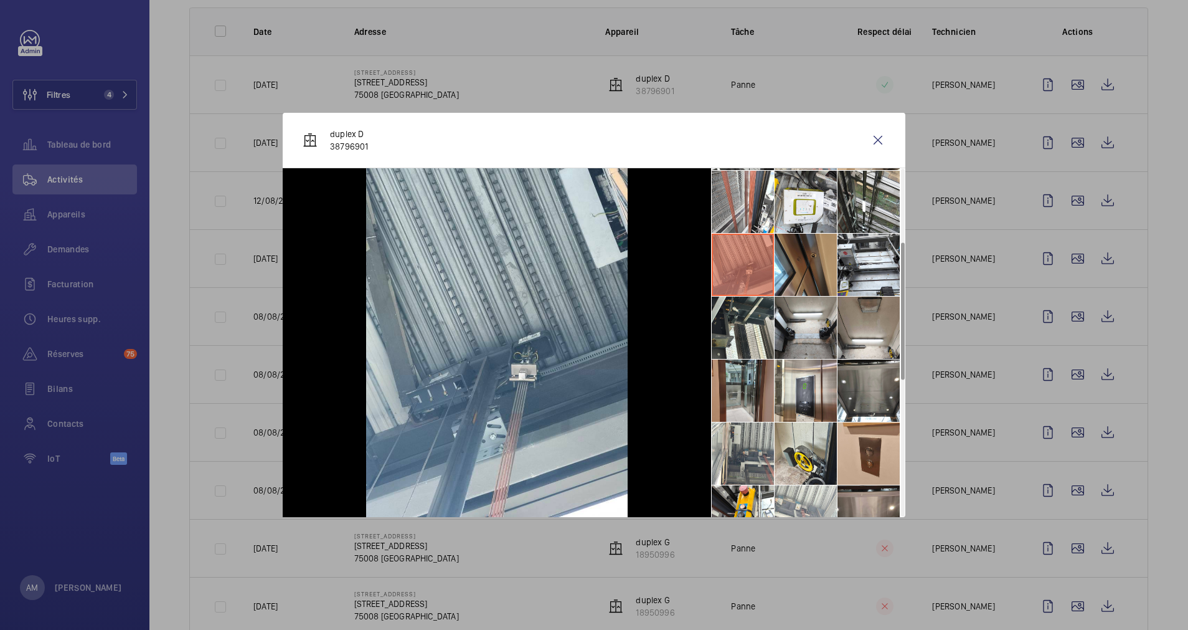
click at [740, 395] on li at bounding box center [743, 390] width 62 height 62
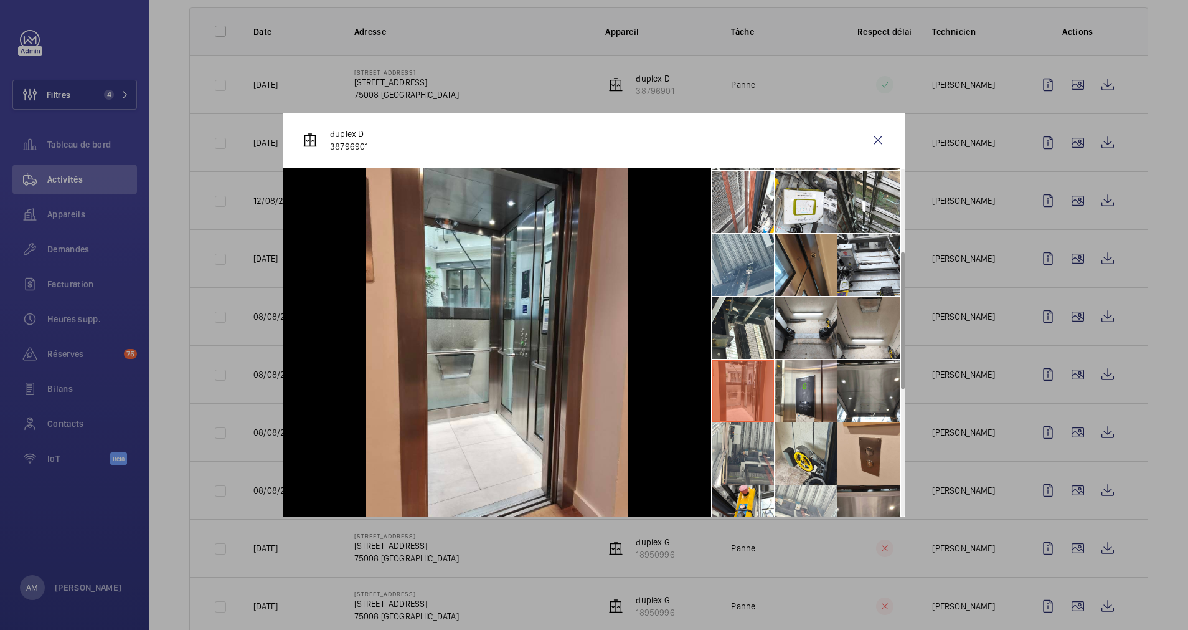
scroll to position [280, 0]
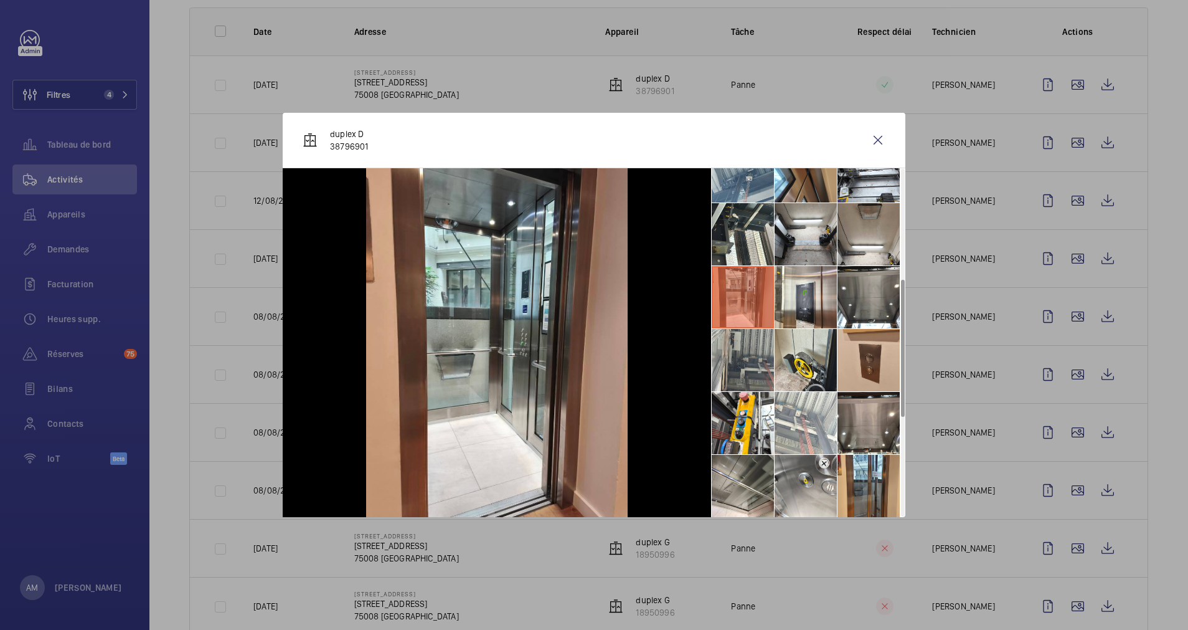
click at [741, 356] on li at bounding box center [743, 360] width 62 height 62
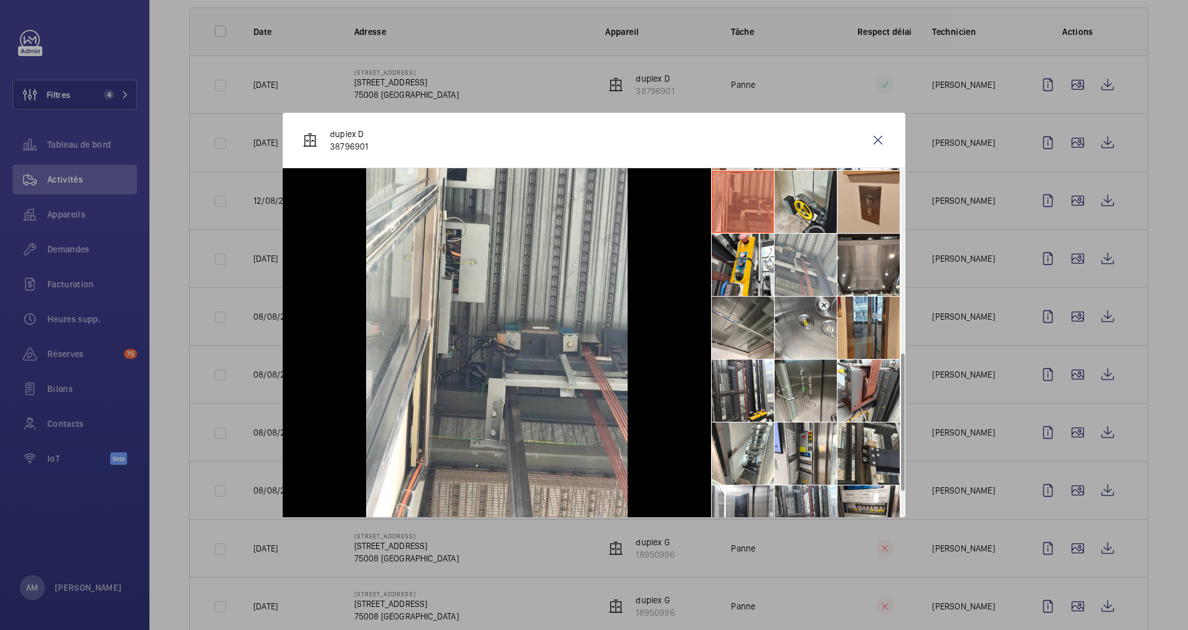
scroll to position [467, 0]
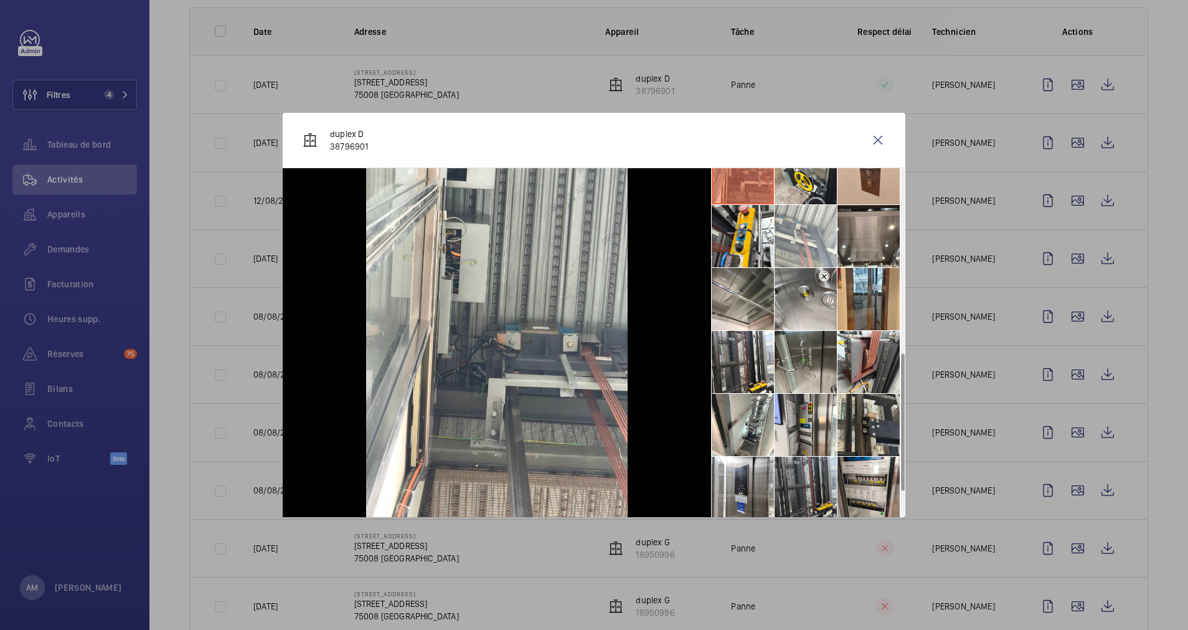
click at [793, 488] on li at bounding box center [806, 488] width 62 height 62
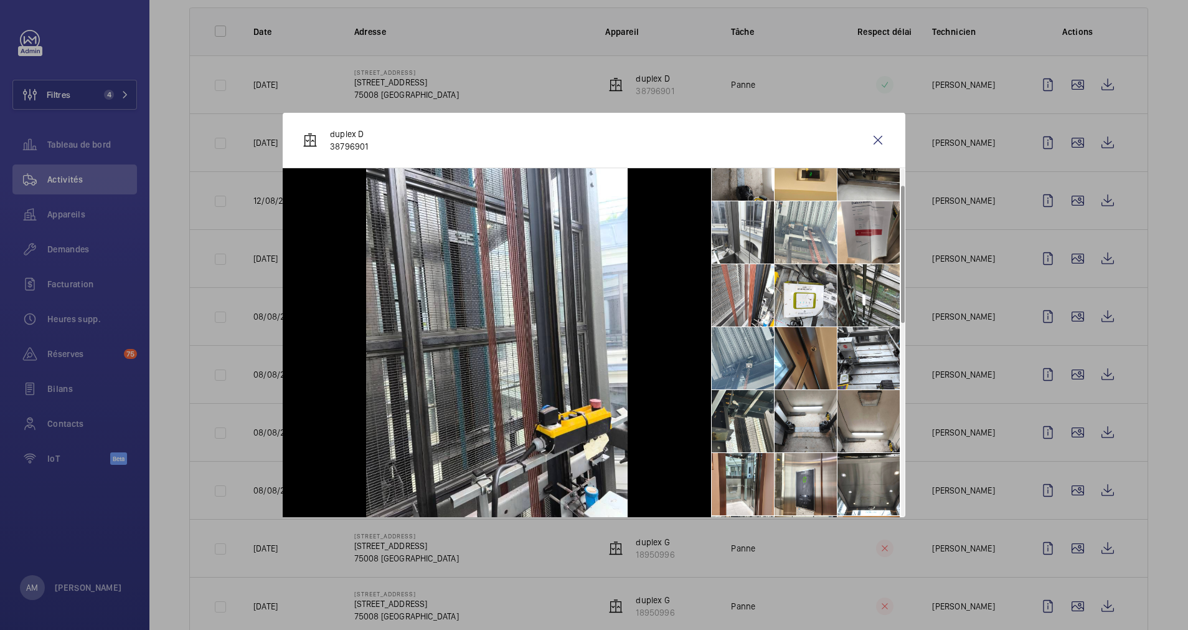
scroll to position [0, 0]
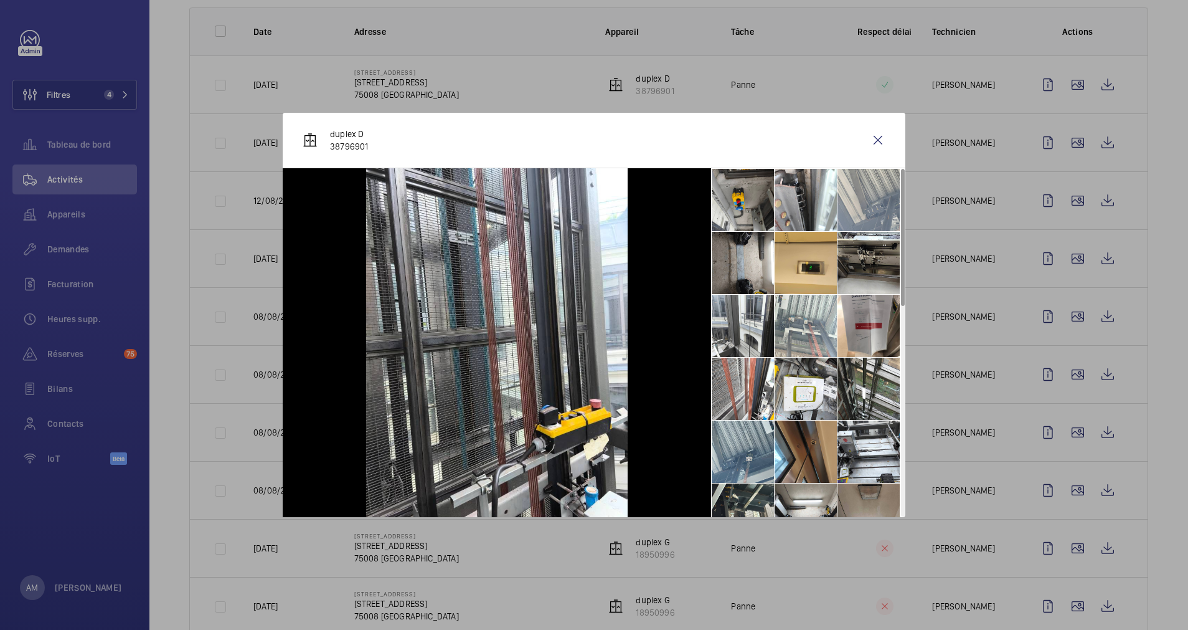
click at [861, 203] on li at bounding box center [869, 200] width 62 height 62
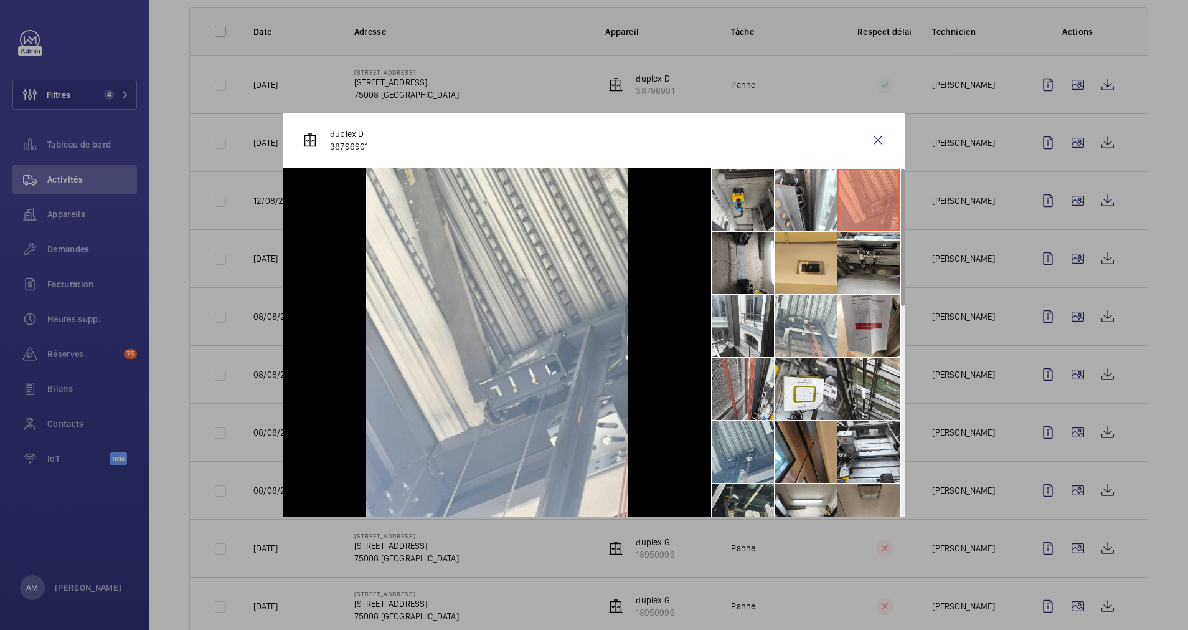
click at [729, 386] on li at bounding box center [743, 389] width 62 height 62
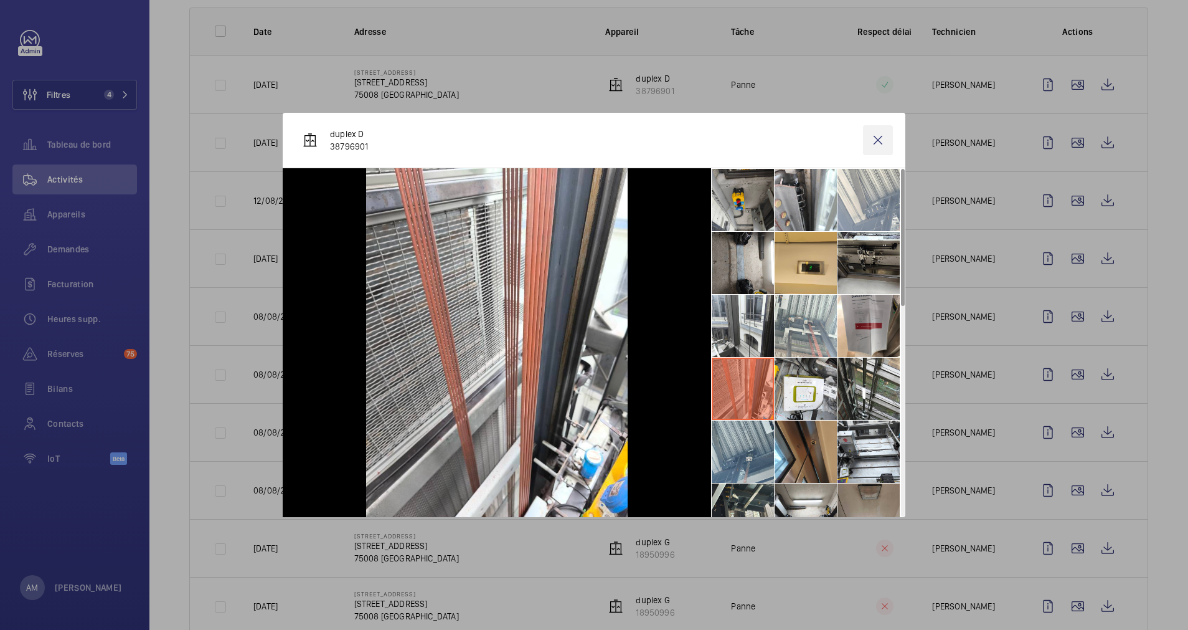
click at [878, 139] on wm-front-icon-button at bounding box center [878, 140] width 30 height 30
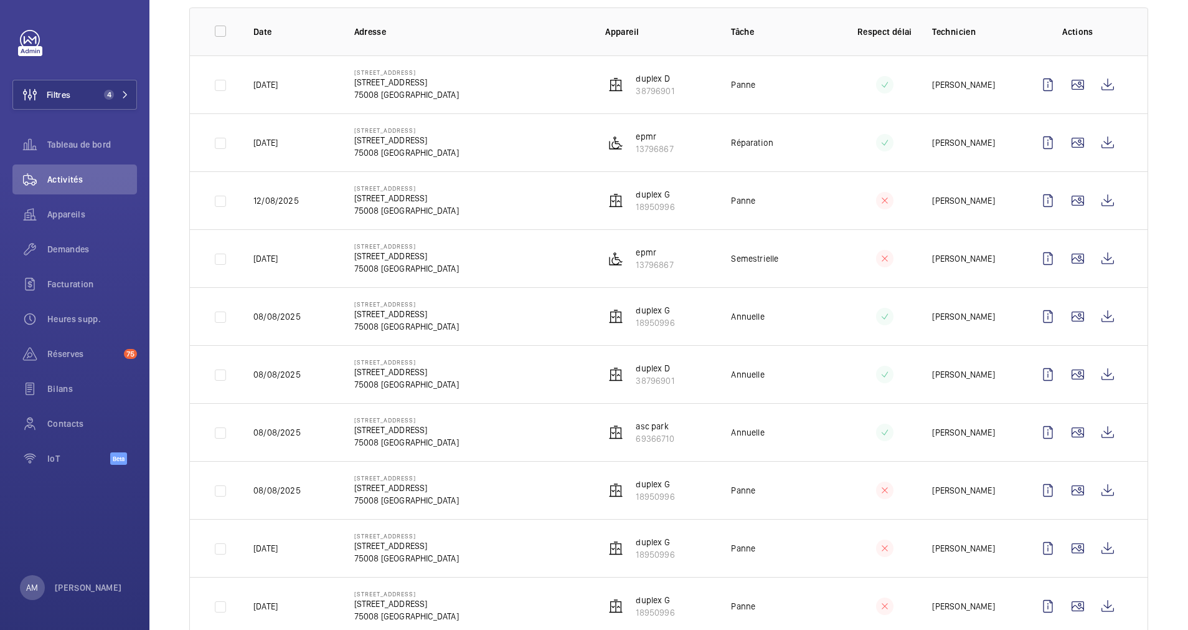
scroll to position [280, 0]
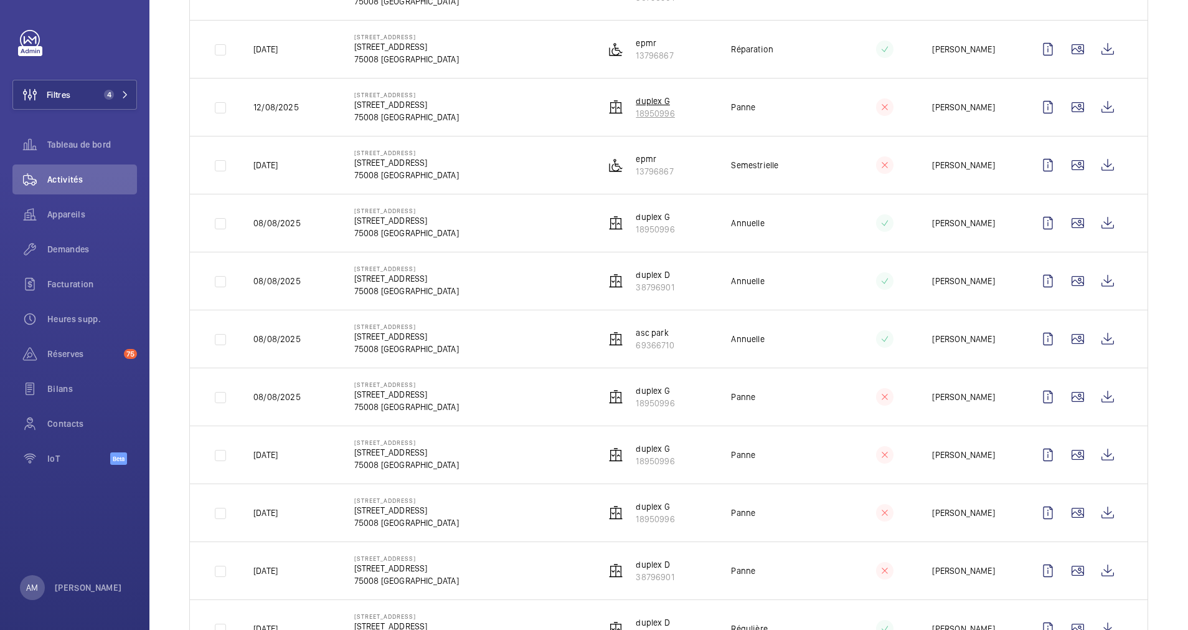
click at [647, 201] on td "duplex G 18950996" at bounding box center [648, 223] width 126 height 58
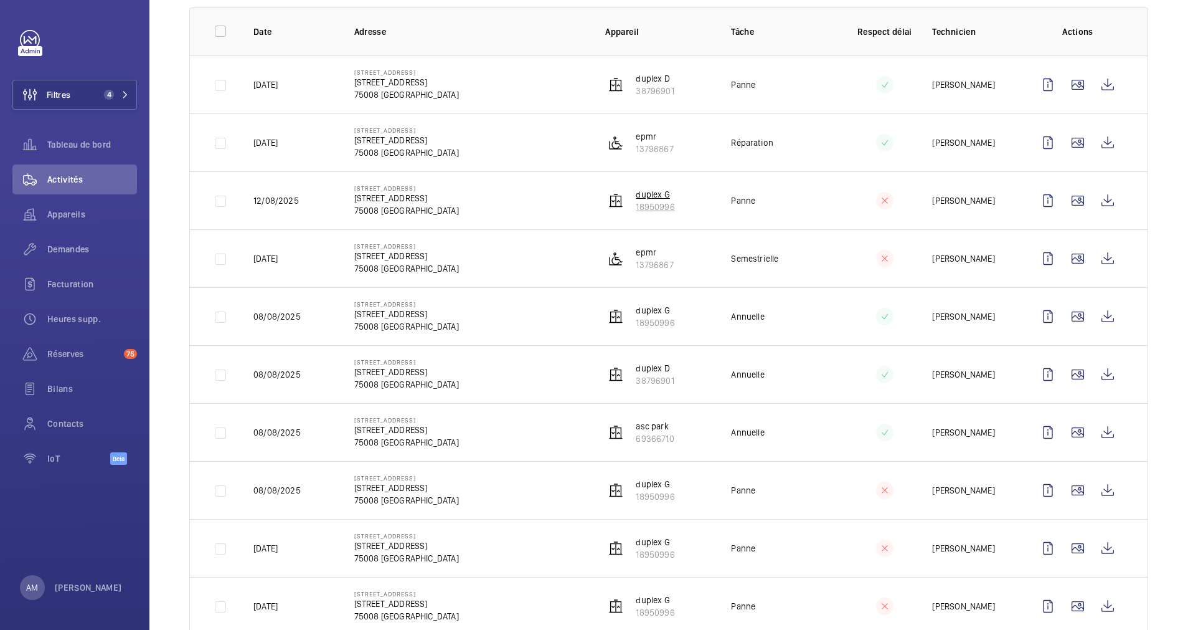
click at [650, 199] on p "duplex G" at bounding box center [655, 194] width 39 height 12
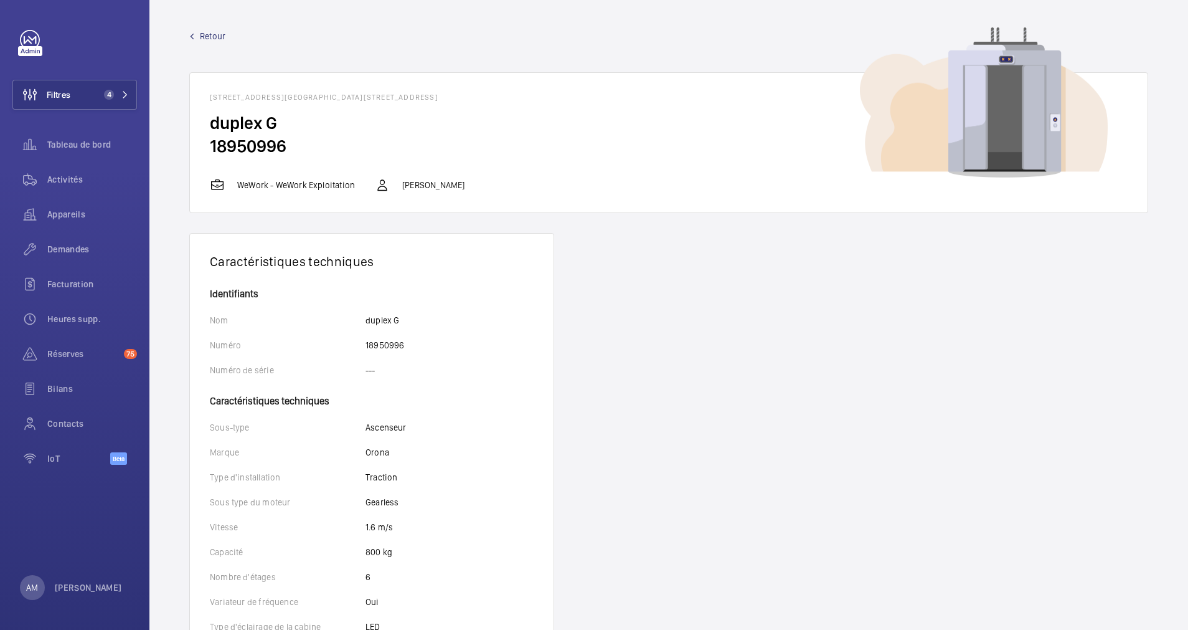
click at [211, 39] on span "Retour" at bounding box center [213, 36] width 26 height 12
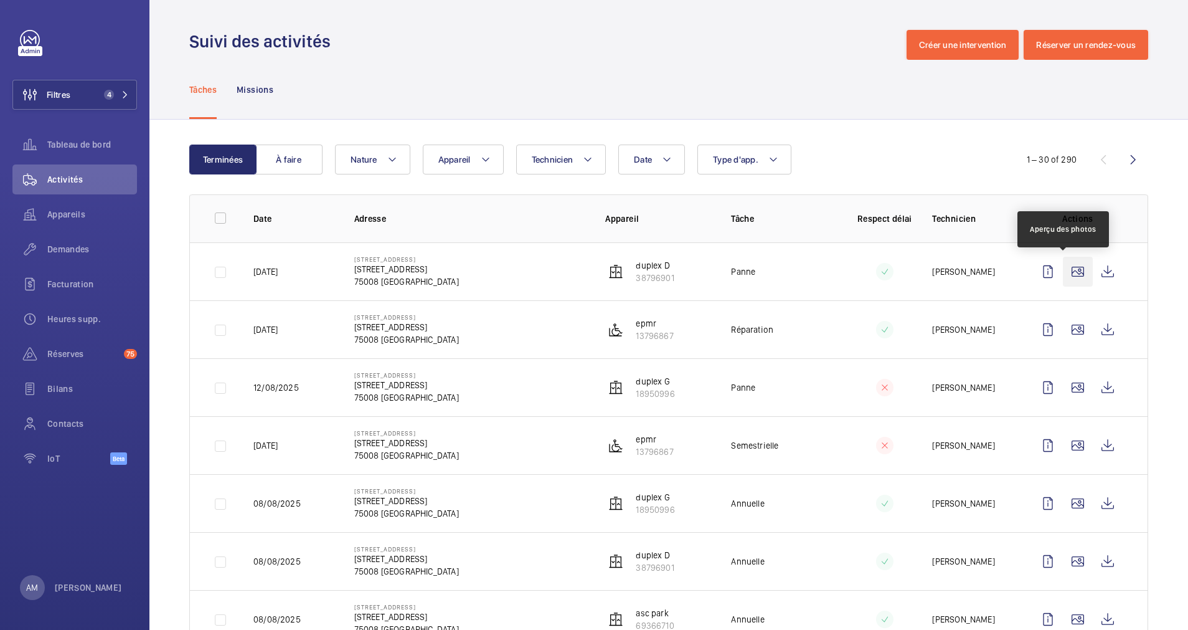
click at [1064, 270] on wm-front-icon-button at bounding box center [1078, 272] width 30 height 30
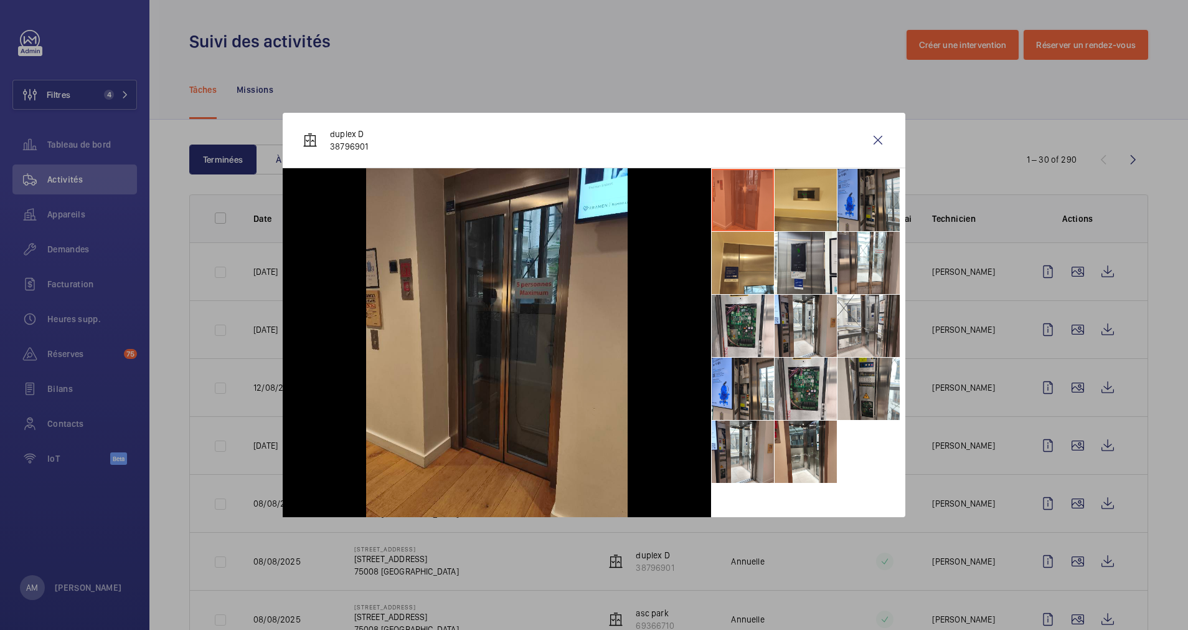
click at [861, 206] on li at bounding box center [869, 200] width 62 height 62
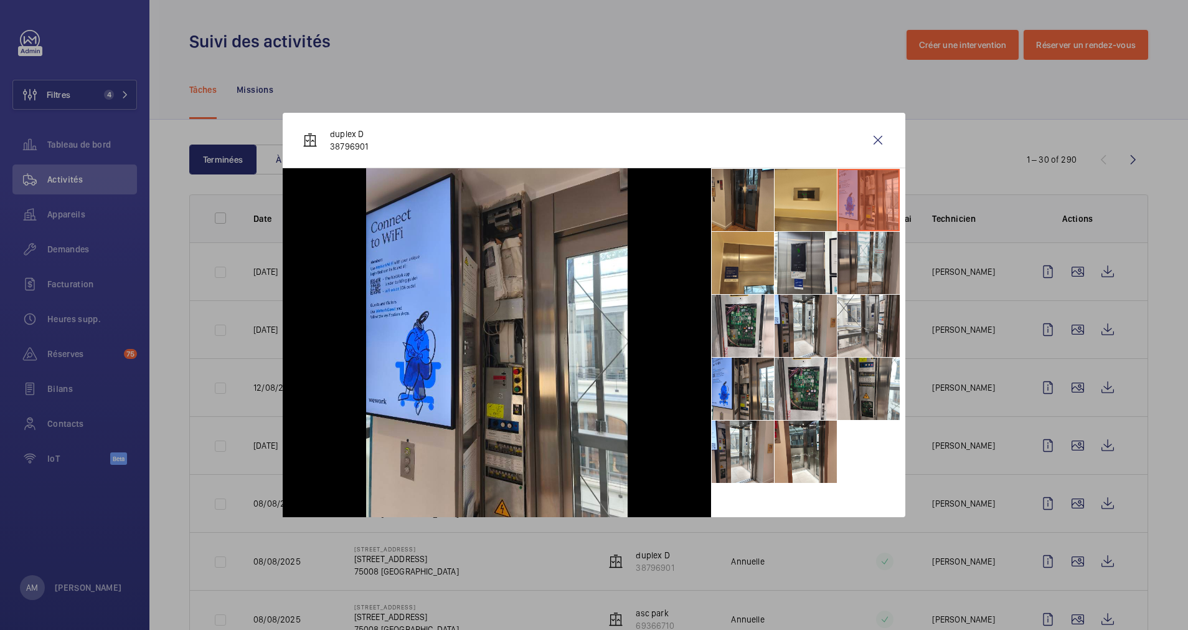
click at [861, 269] on li at bounding box center [869, 263] width 62 height 62
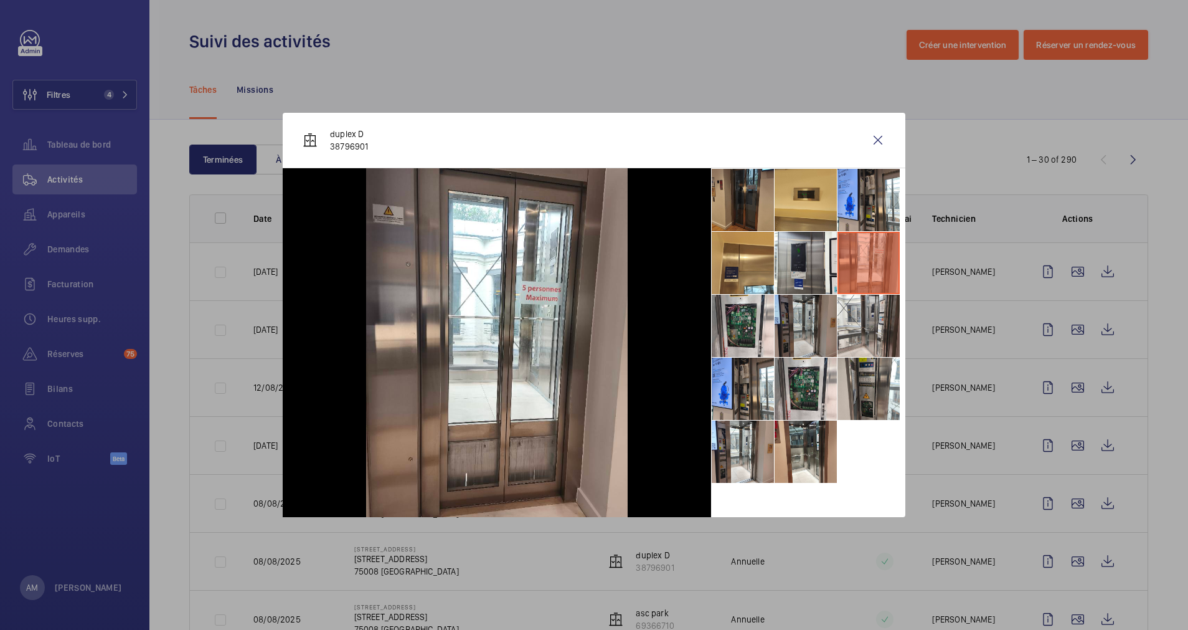
click at [805, 328] on li at bounding box center [806, 326] width 62 height 62
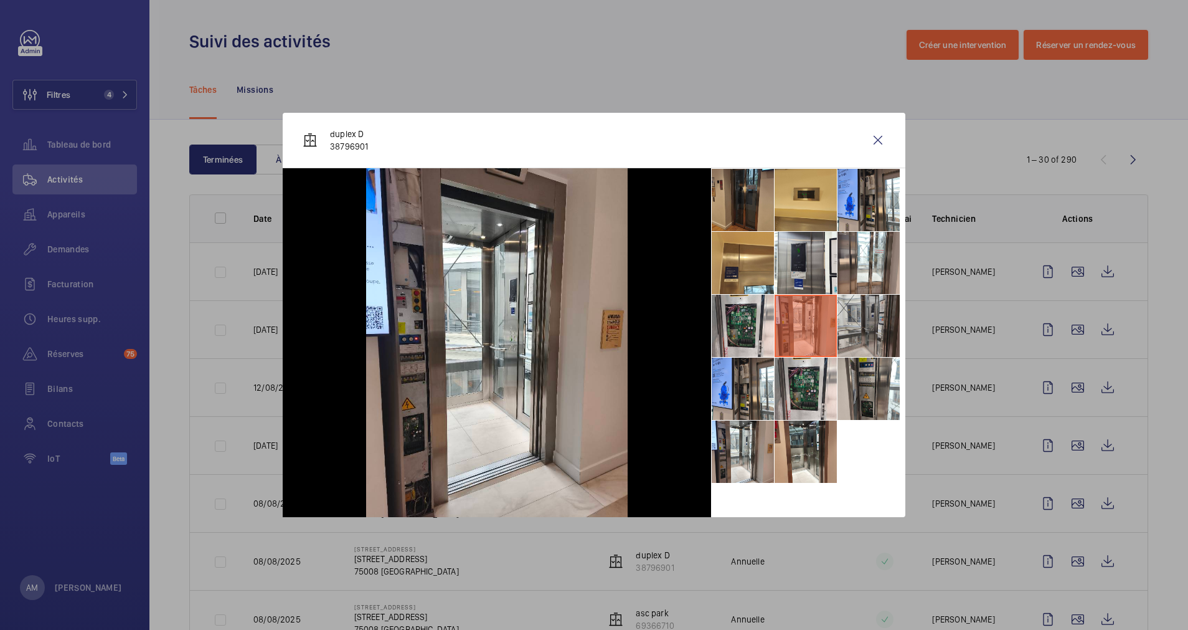
click at [848, 331] on li at bounding box center [869, 326] width 62 height 62
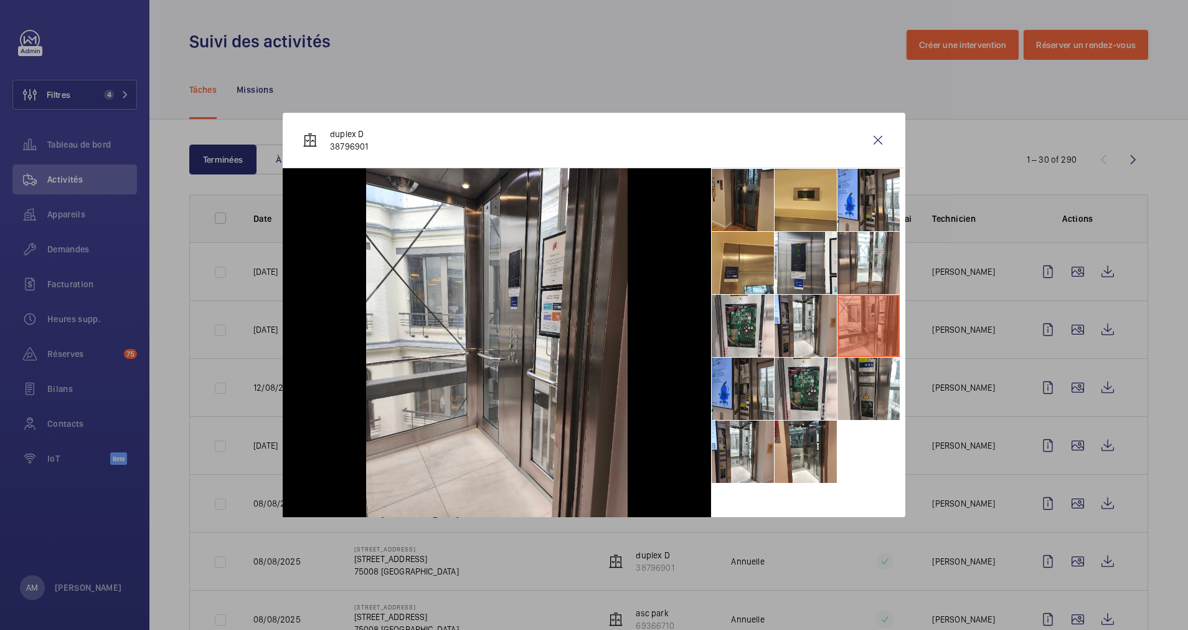
click at [753, 392] on li at bounding box center [743, 389] width 62 height 62
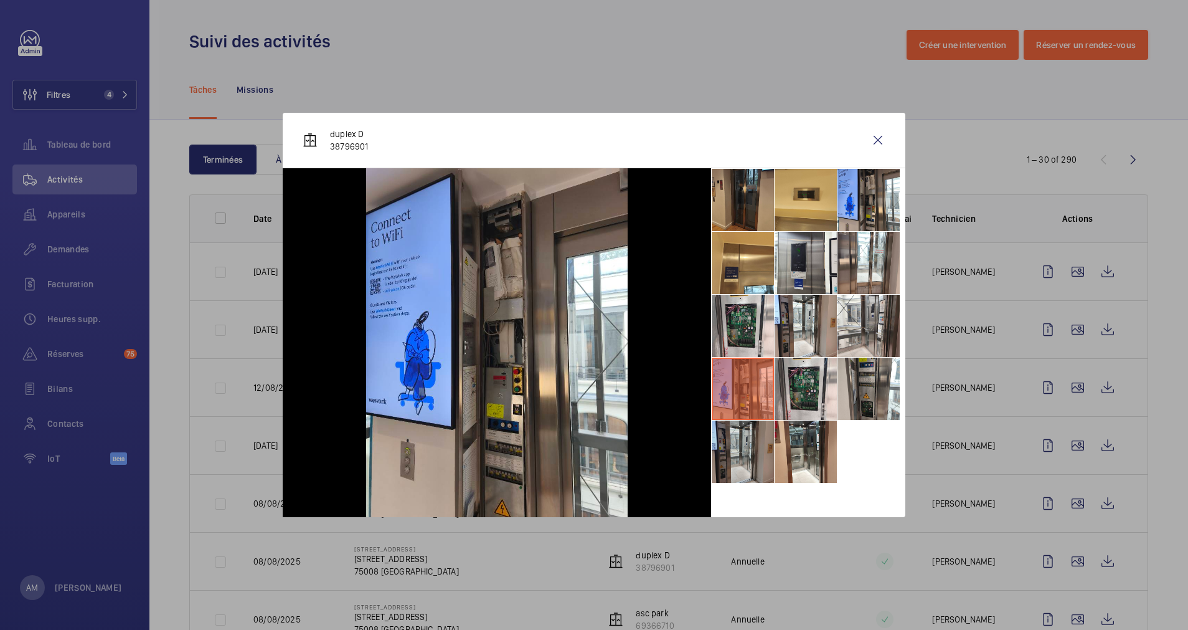
click at [742, 458] on li at bounding box center [743, 451] width 62 height 62
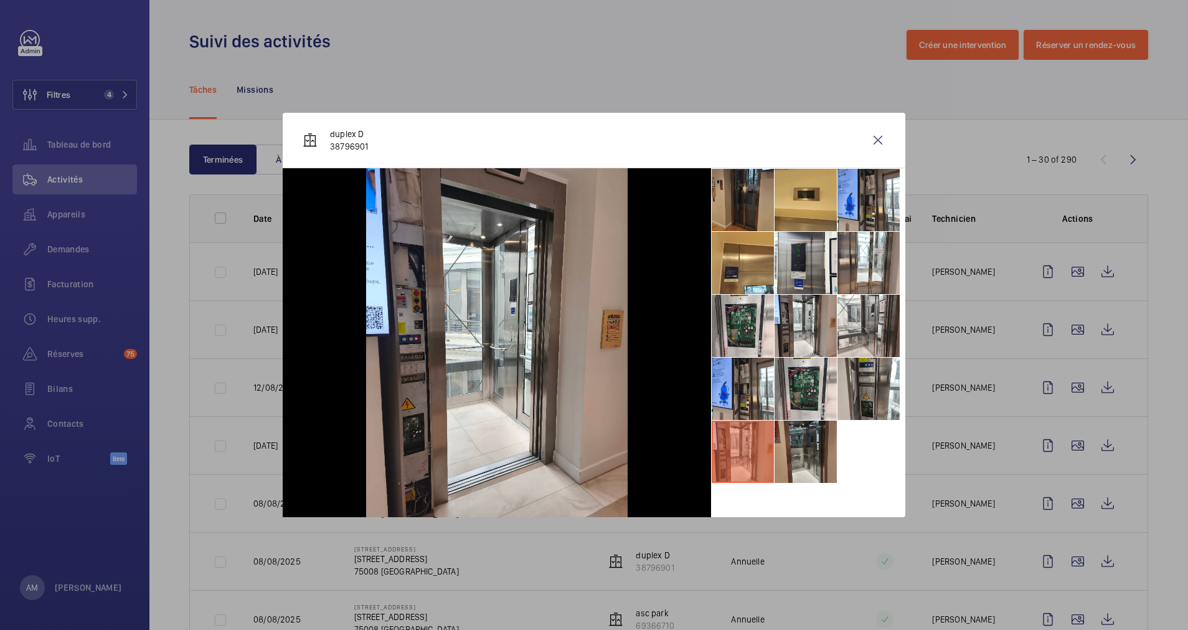
click at [803, 449] on li at bounding box center [806, 451] width 62 height 62
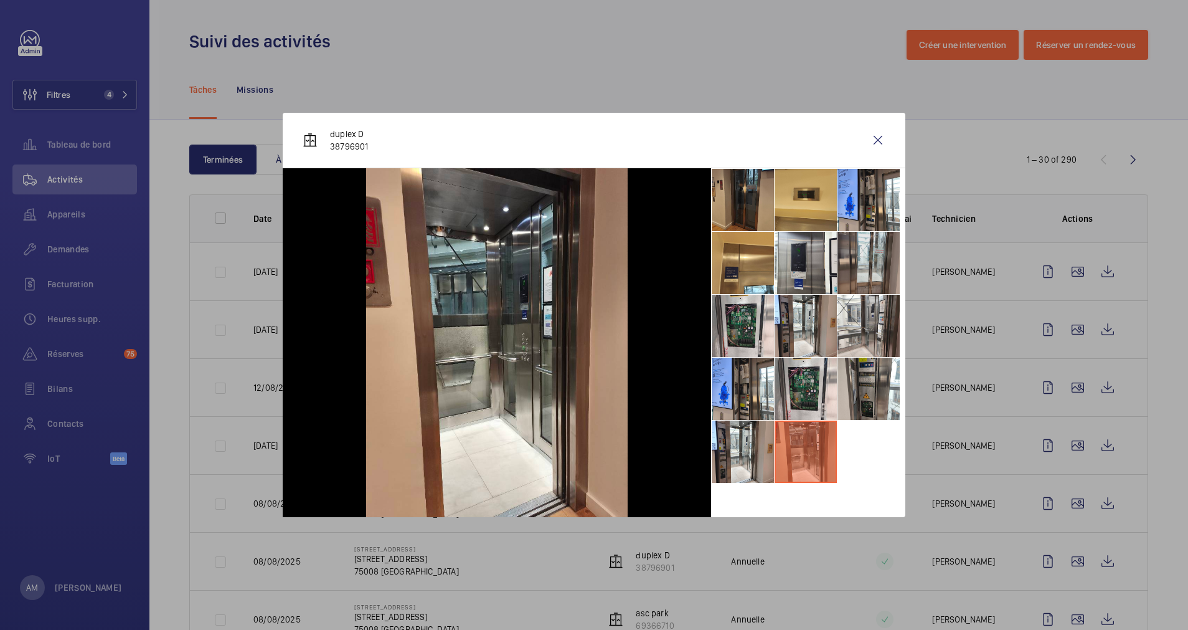
click at [869, 260] on li at bounding box center [869, 263] width 62 height 62
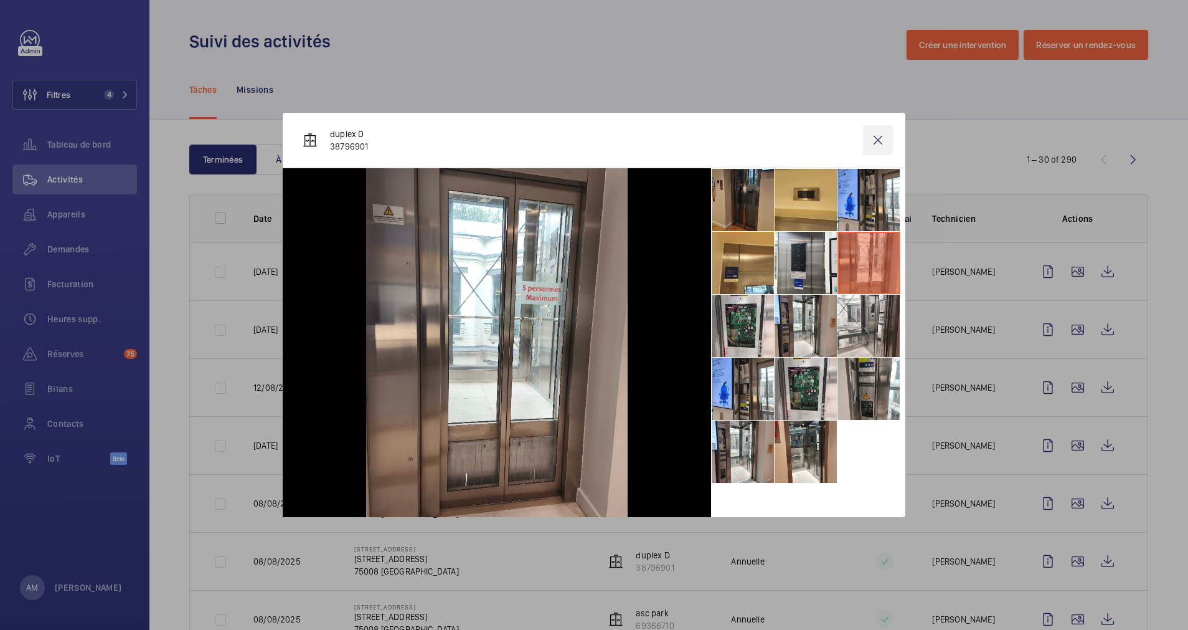
click at [874, 138] on wm-front-icon-button at bounding box center [878, 140] width 30 height 30
click at [1063, 326] on wm-front-icon-button at bounding box center [1078, 330] width 30 height 30
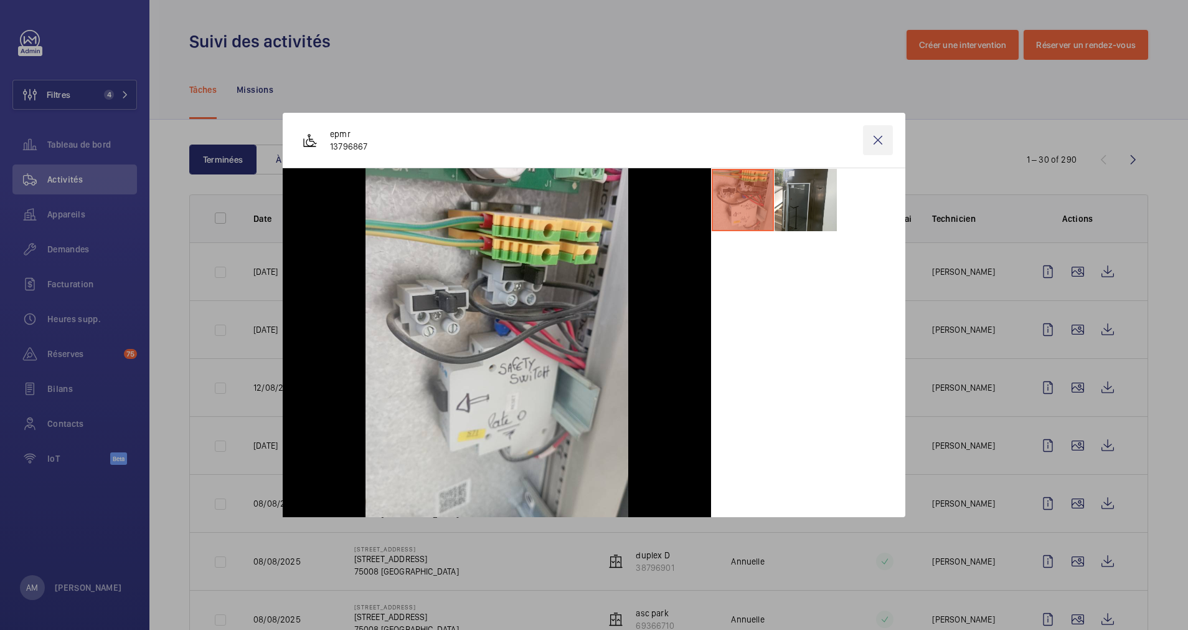
click at [881, 140] on wm-front-icon-button at bounding box center [878, 140] width 30 height 30
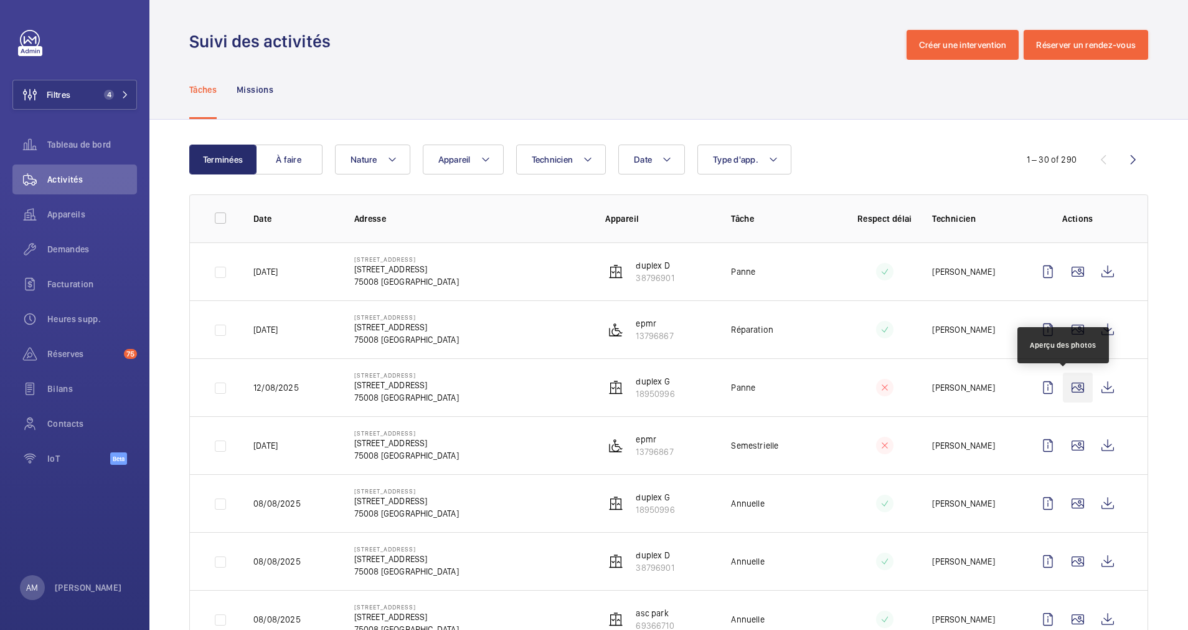
click at [1063, 387] on wm-front-icon-button at bounding box center [1078, 387] width 30 height 30
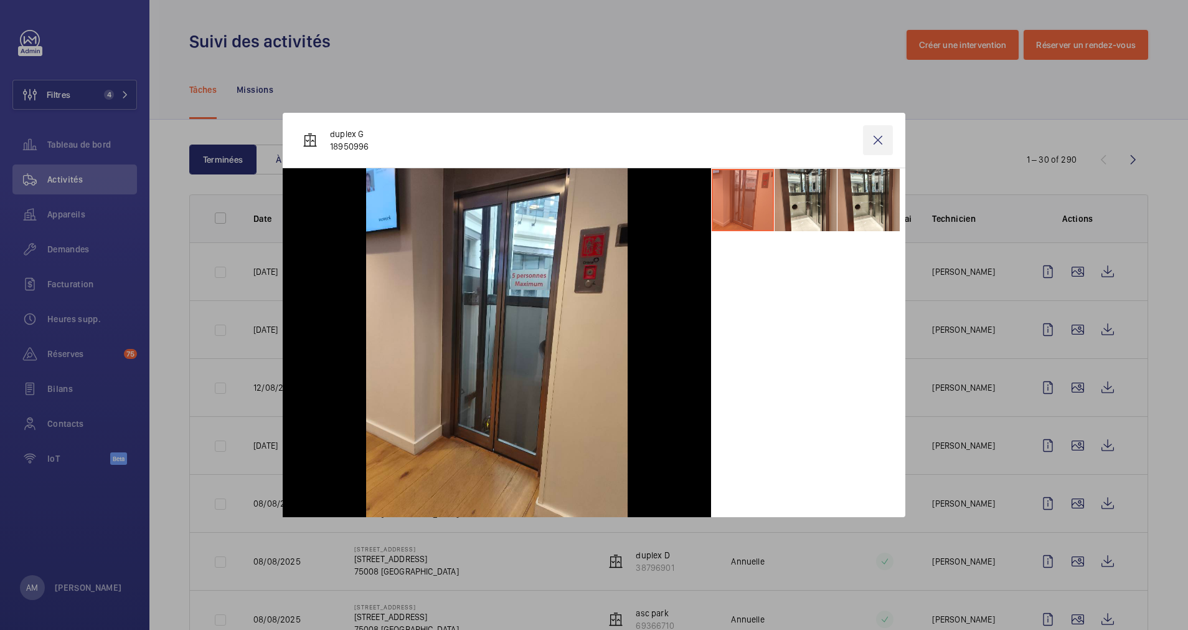
click at [883, 140] on wm-front-icon-button at bounding box center [878, 140] width 30 height 30
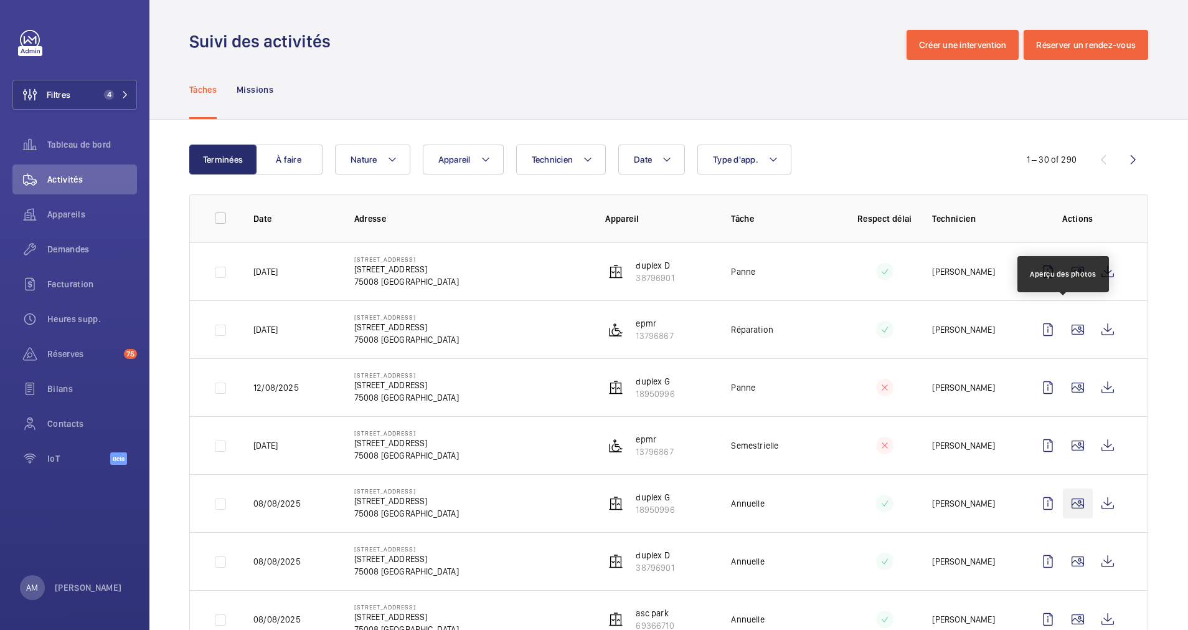
scroll to position [187, 0]
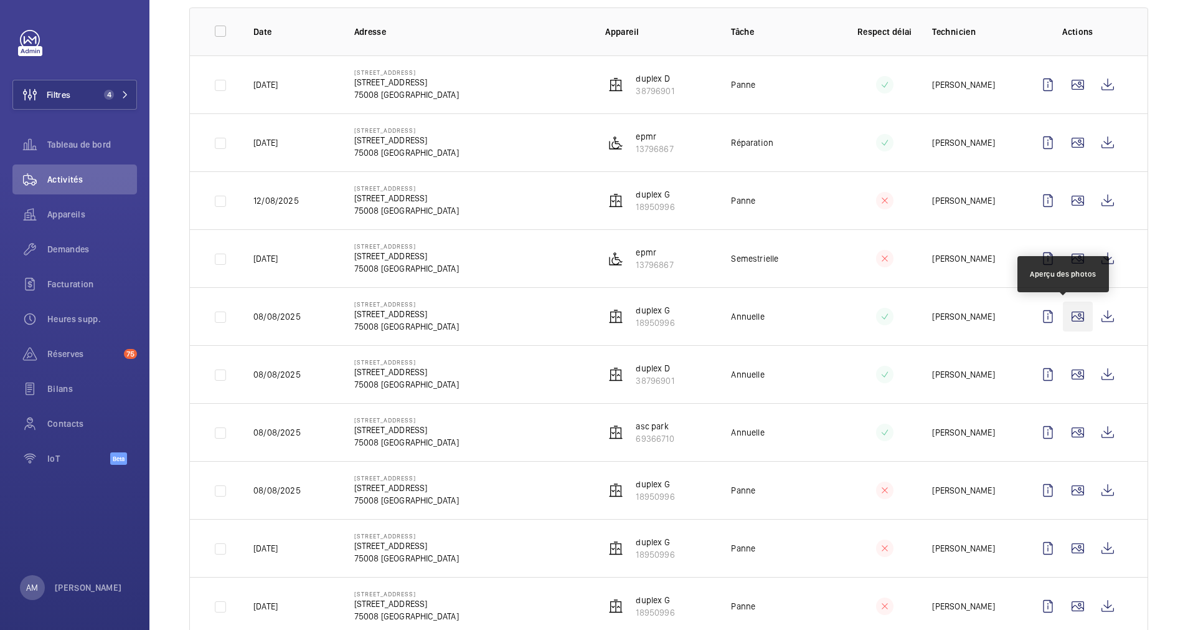
click at [1063, 313] on wm-front-icon-button at bounding box center [1078, 316] width 30 height 30
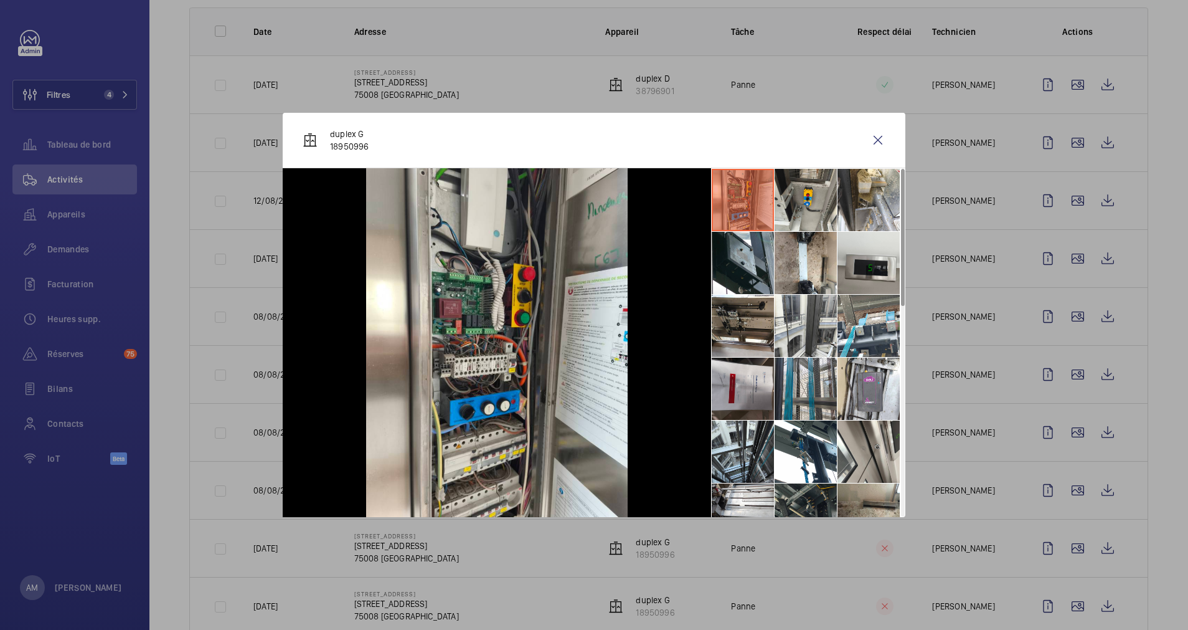
click at [174, 175] on div at bounding box center [594, 315] width 1188 height 630
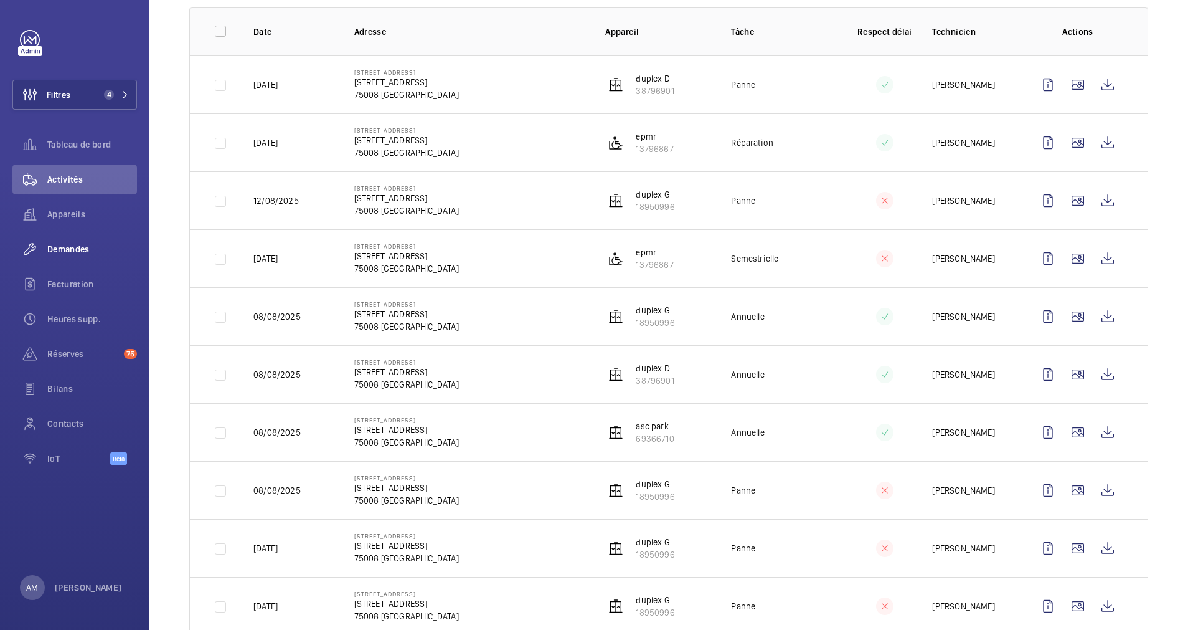
click at [75, 247] on span "Demandes" at bounding box center [92, 249] width 90 height 12
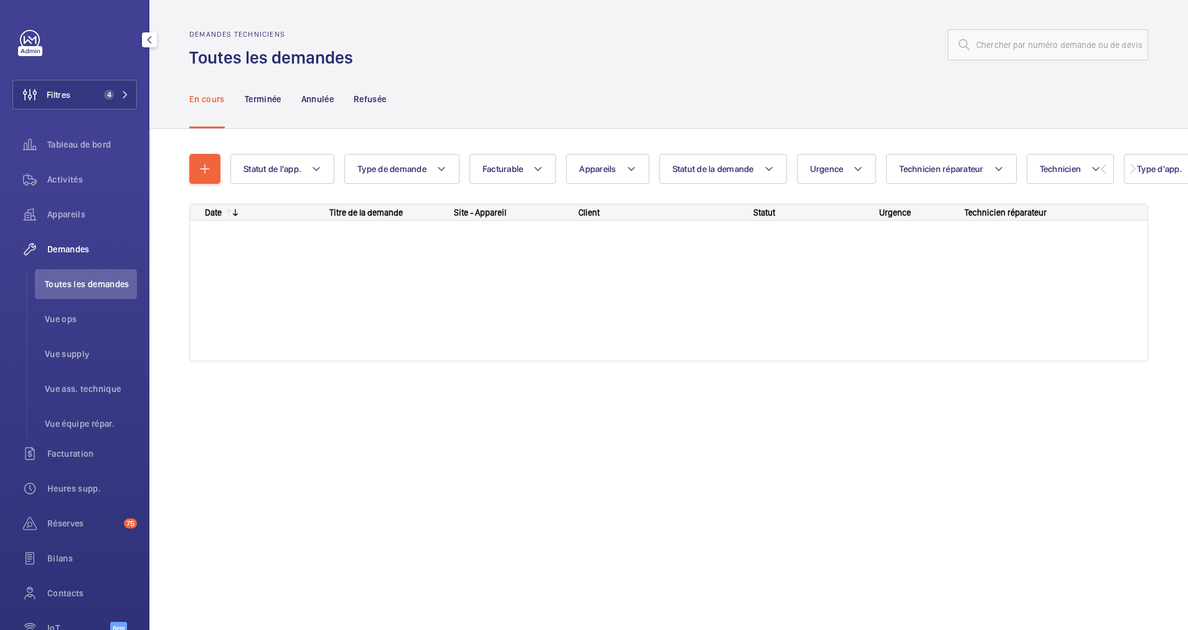
click at [70, 248] on span "Demandes" at bounding box center [92, 249] width 90 height 12
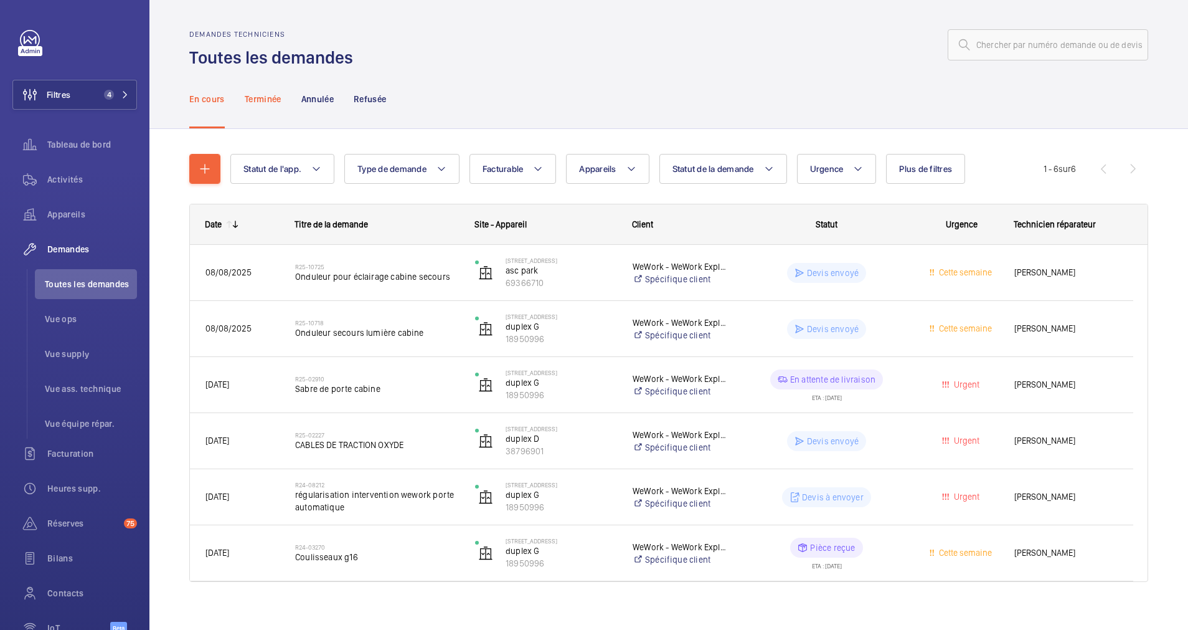
click at [256, 102] on p "Terminée" at bounding box center [263, 99] width 37 height 12
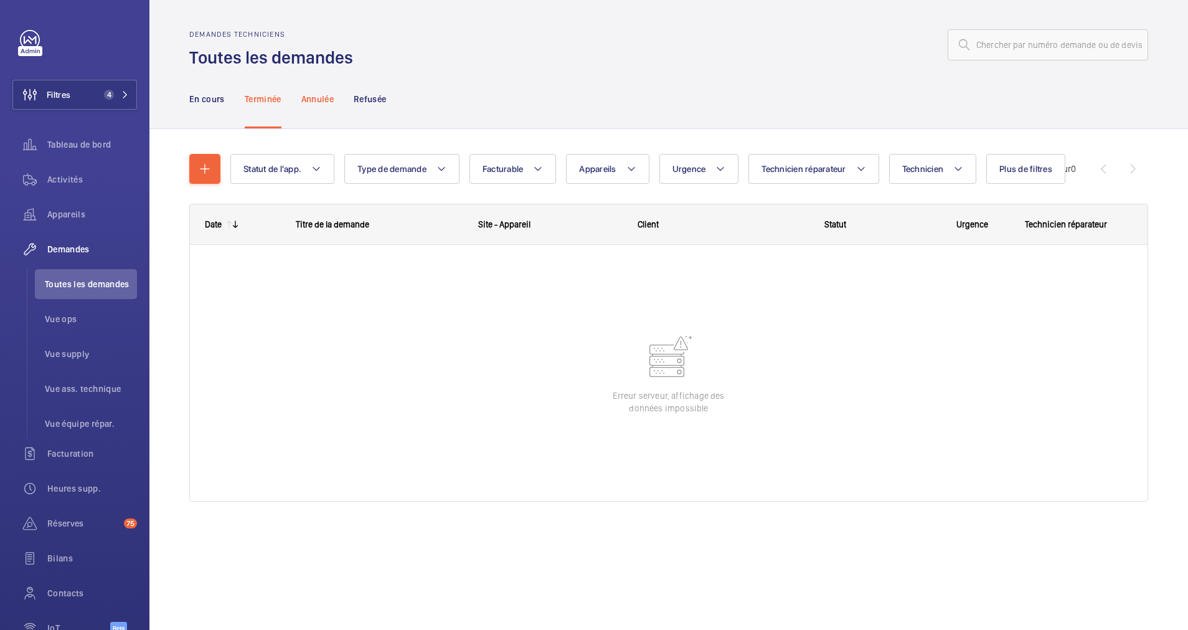
click at [302, 101] on p "Annulée" at bounding box center [317, 99] width 32 height 12
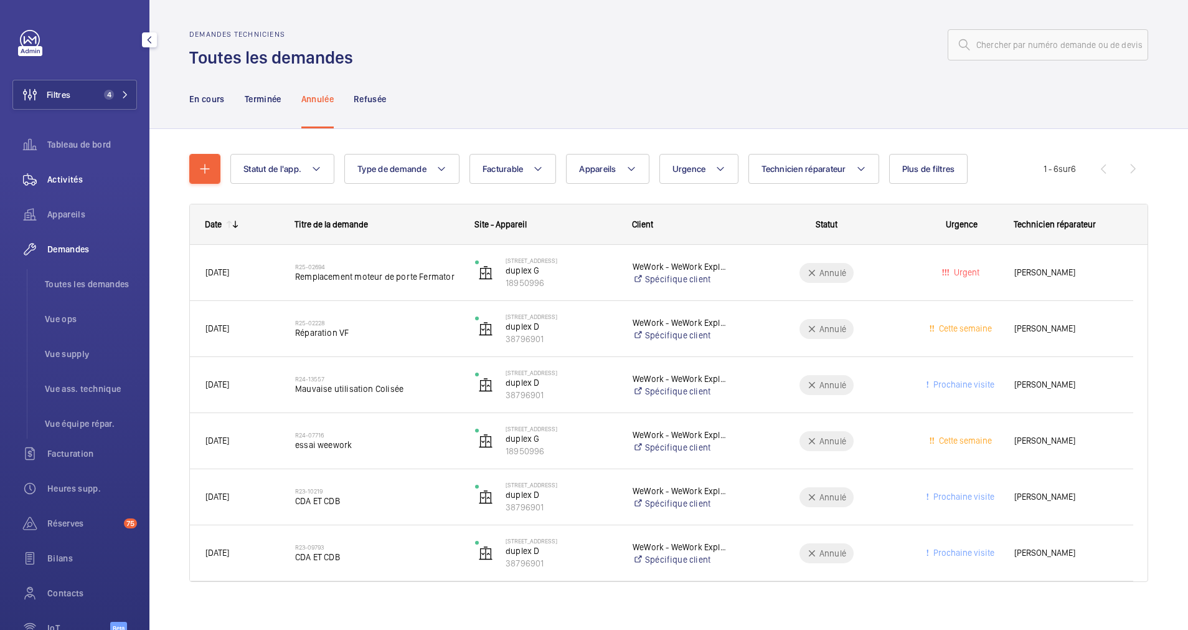
click at [61, 186] on div "Activités" at bounding box center [74, 179] width 125 height 30
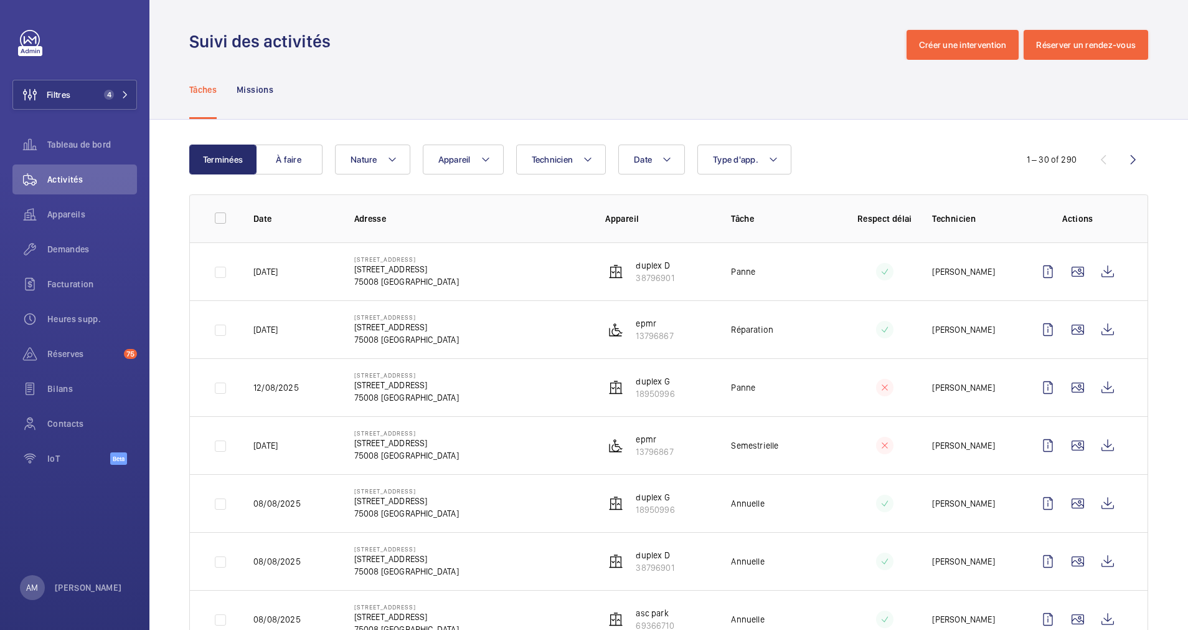
click at [420, 266] on p "40 Rue du Colisée, 75008 PARIS" at bounding box center [406, 269] width 105 height 12
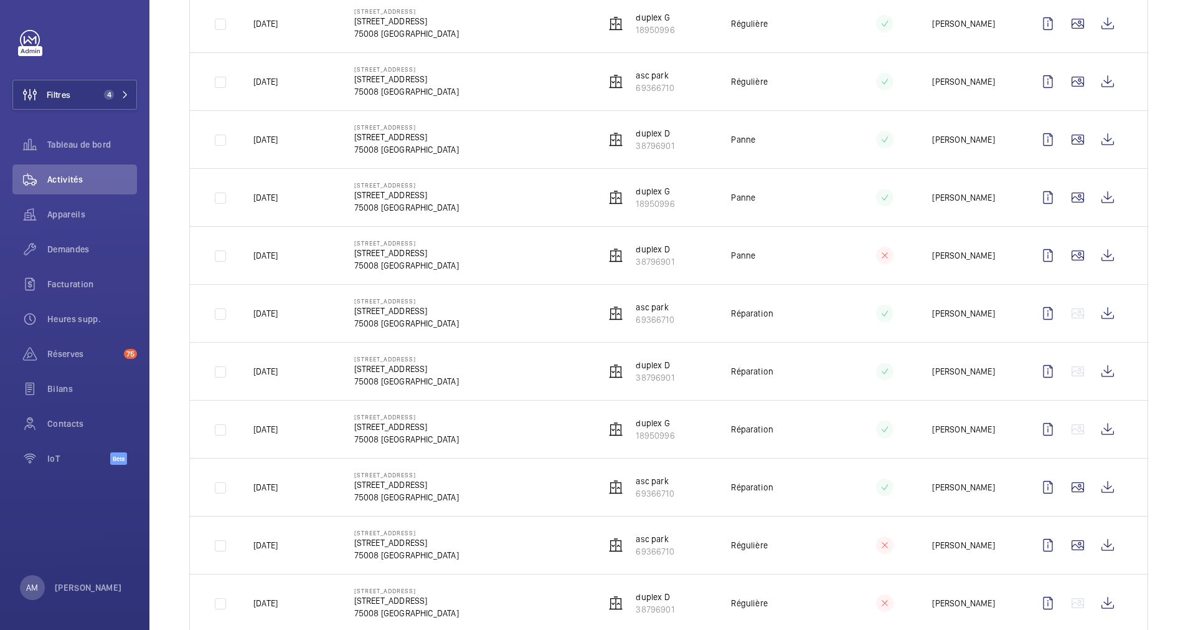
scroll to position [914, 0]
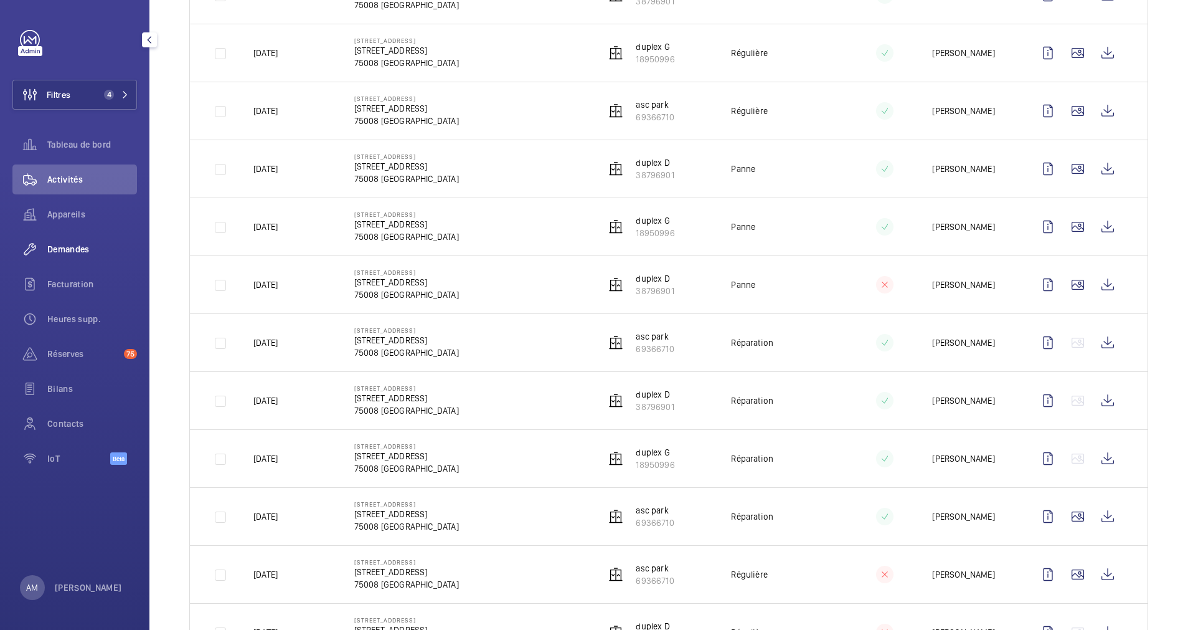
click at [68, 245] on span "Demandes" at bounding box center [92, 249] width 90 height 12
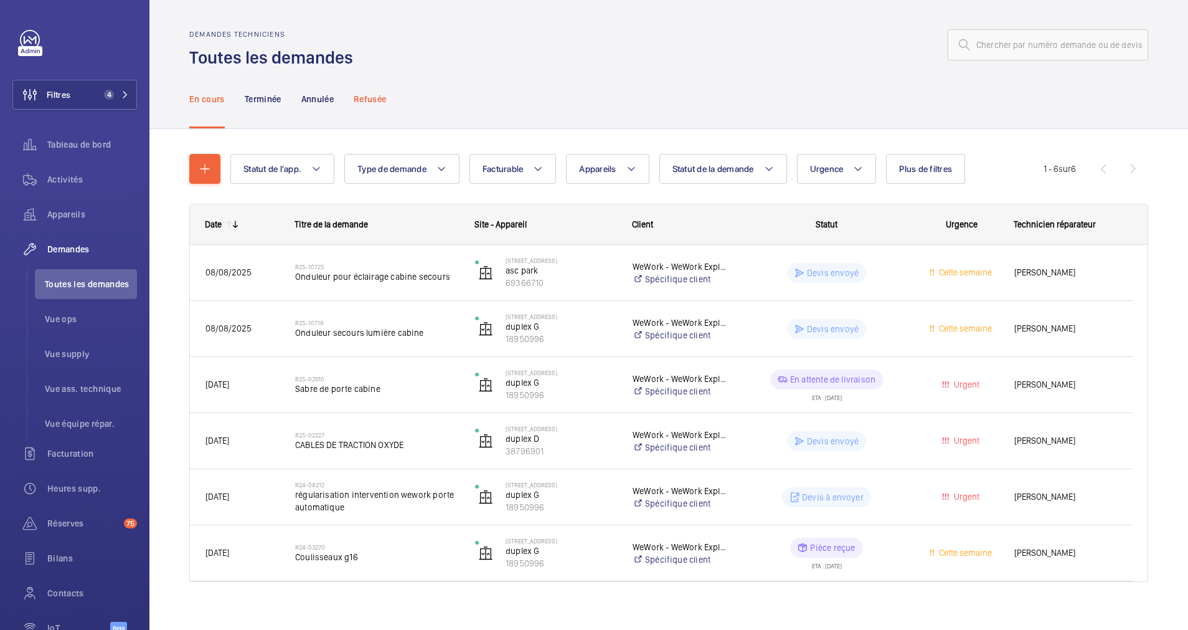
click at [374, 105] on p "Refusée" at bounding box center [370, 99] width 32 height 12
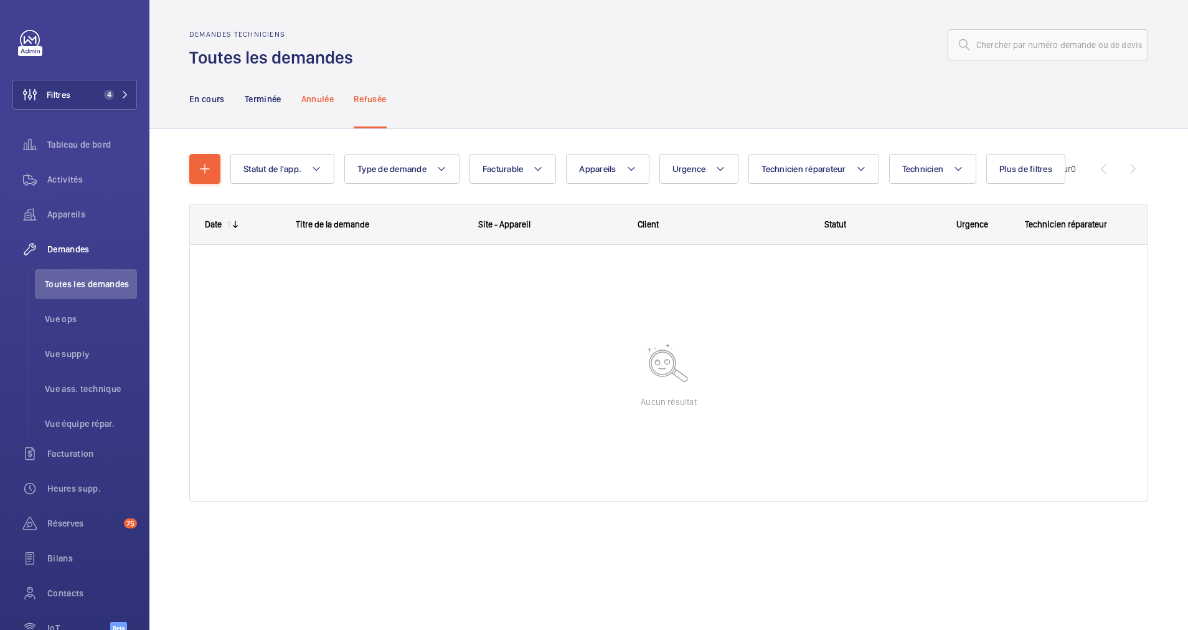
click at [320, 107] on div "Annulée" at bounding box center [317, 98] width 32 height 59
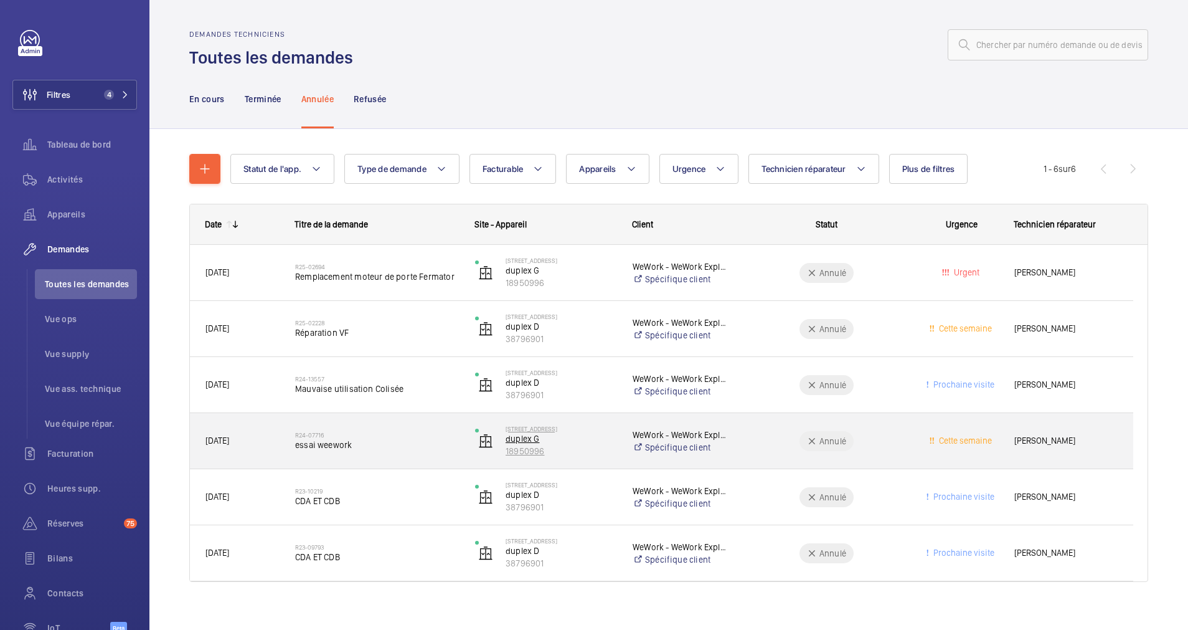
scroll to position [12, 0]
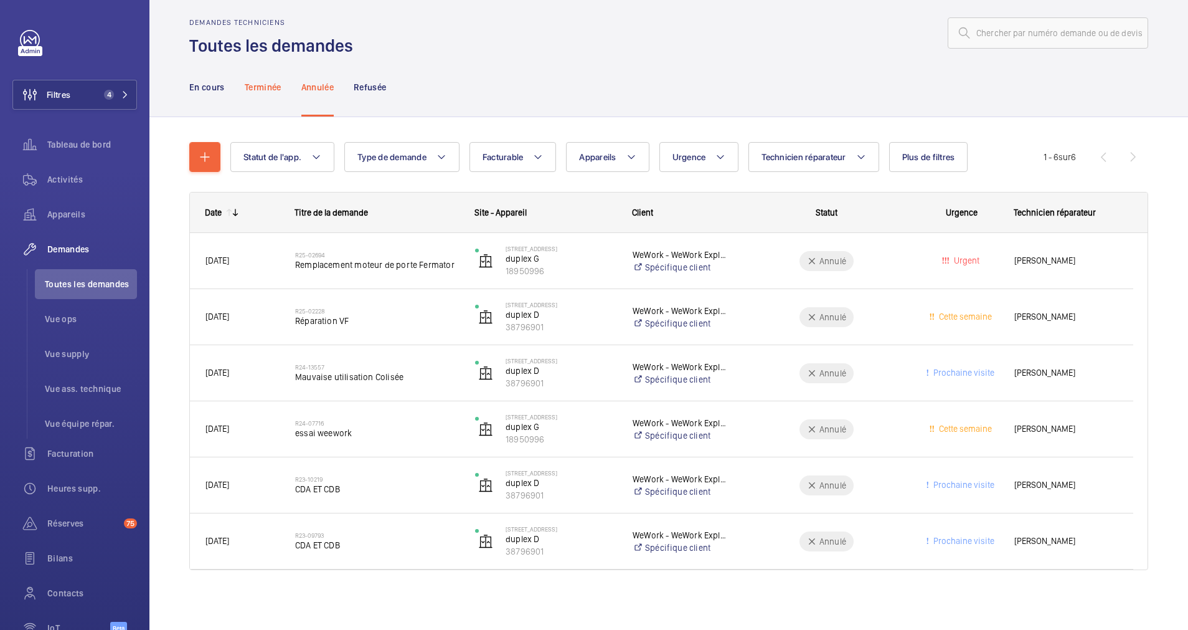
click at [263, 85] on p "Terminée" at bounding box center [263, 87] width 37 height 12
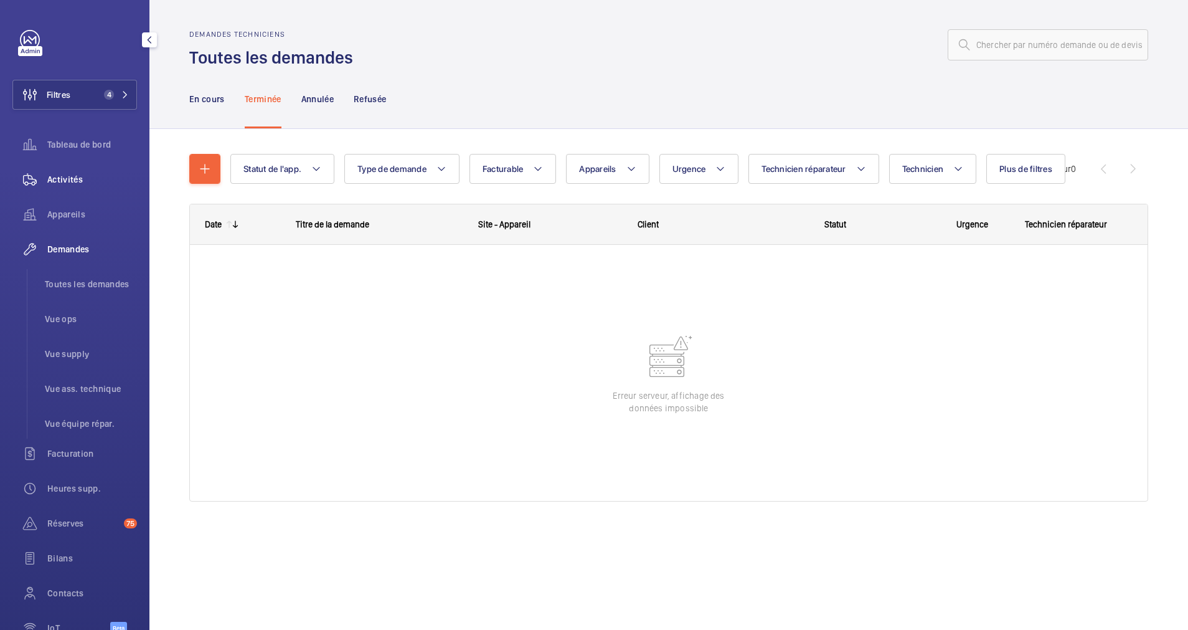
click at [66, 177] on span "Activités" at bounding box center [92, 179] width 90 height 12
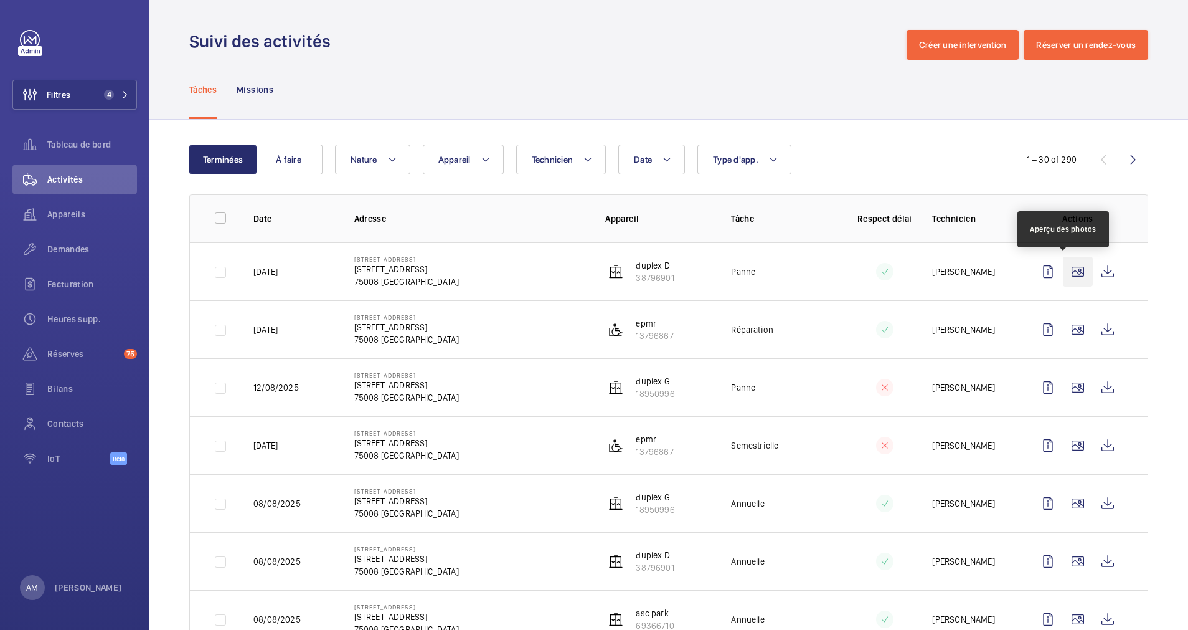
click at [1063, 272] on wm-front-icon-button at bounding box center [1078, 272] width 30 height 30
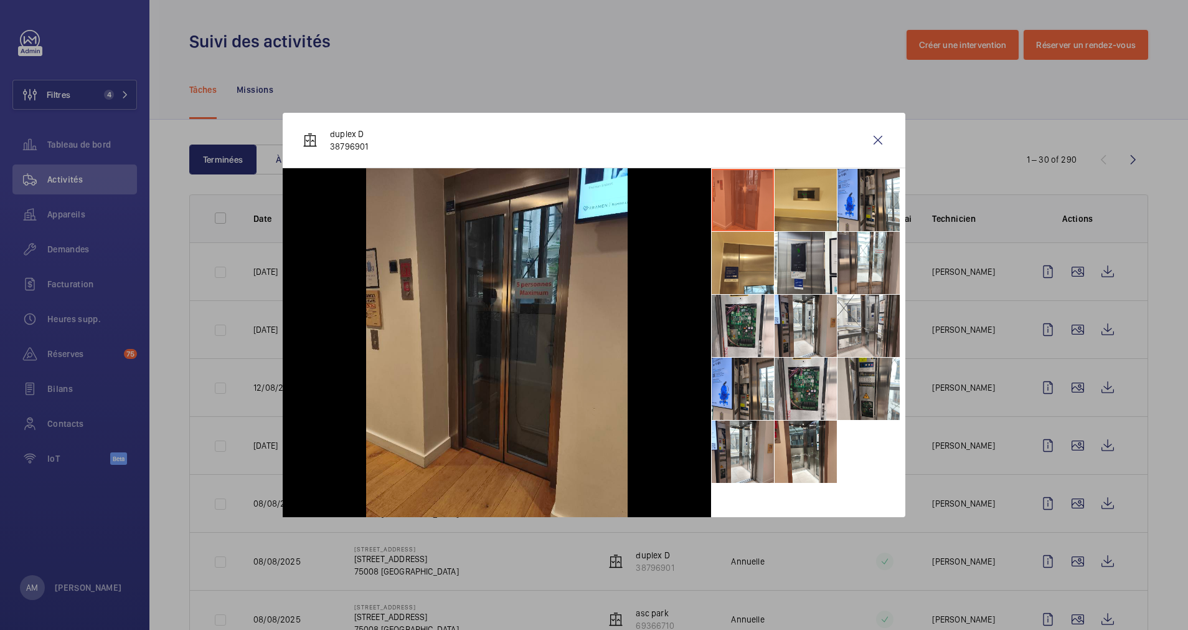
click at [1066, 325] on div at bounding box center [594, 315] width 1188 height 630
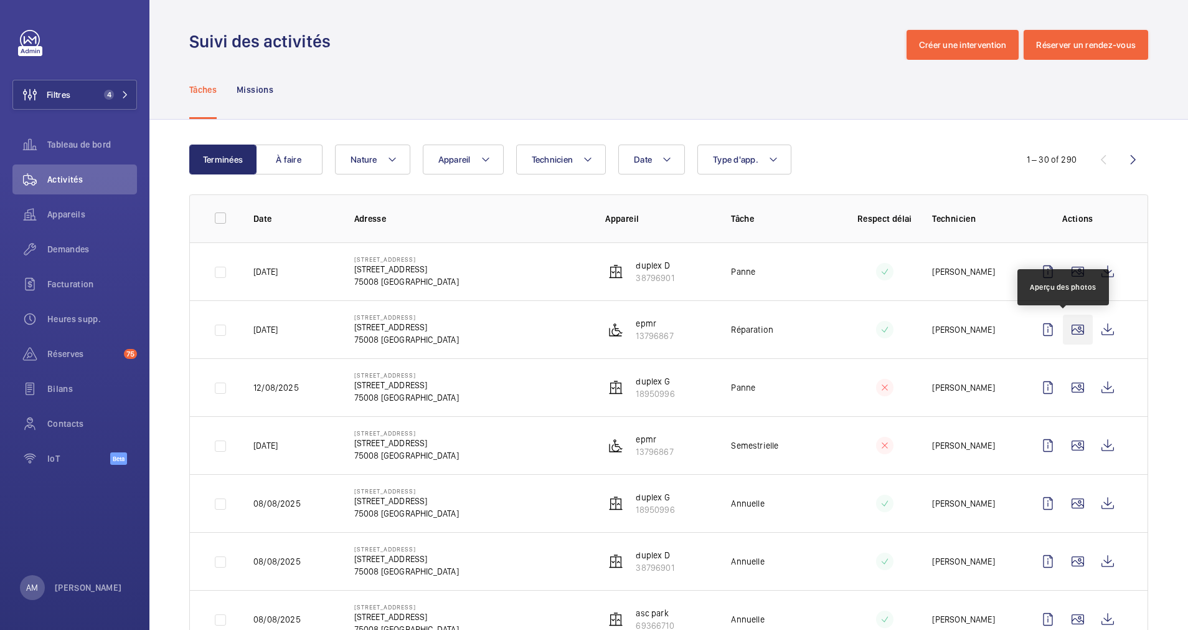
click at [1066, 325] on wm-front-icon-button at bounding box center [1078, 330] width 30 height 30
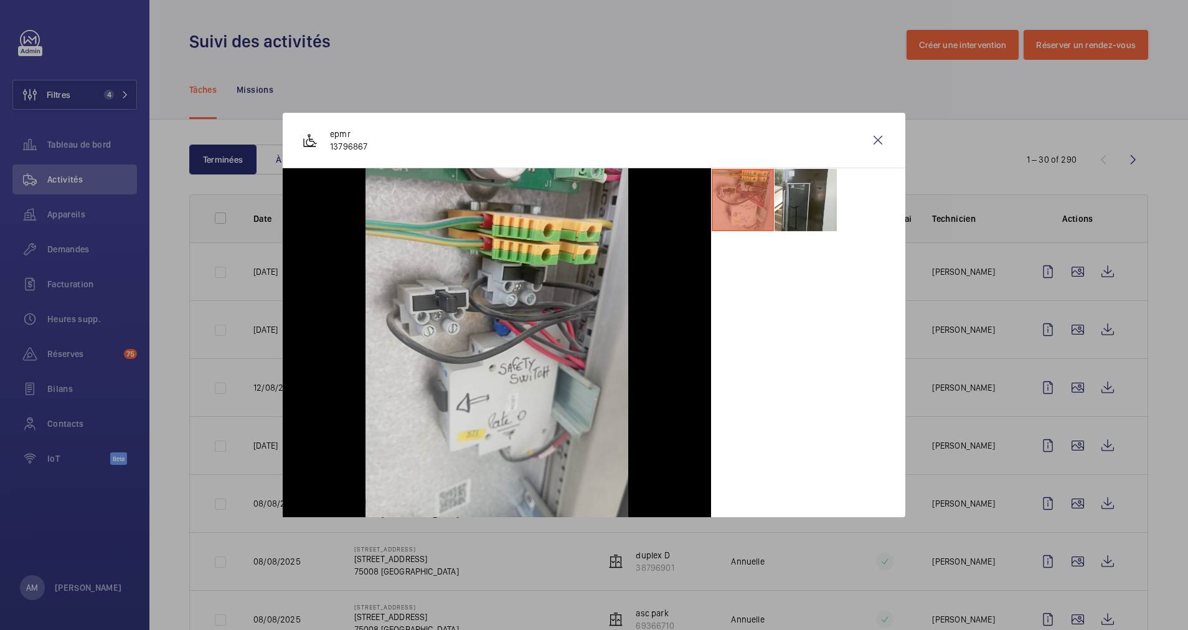
drag, startPoint x: 1067, startPoint y: 362, endPoint x: 1063, endPoint y: 396, distance: 34.5
click at [1067, 363] on div at bounding box center [594, 315] width 1188 height 630
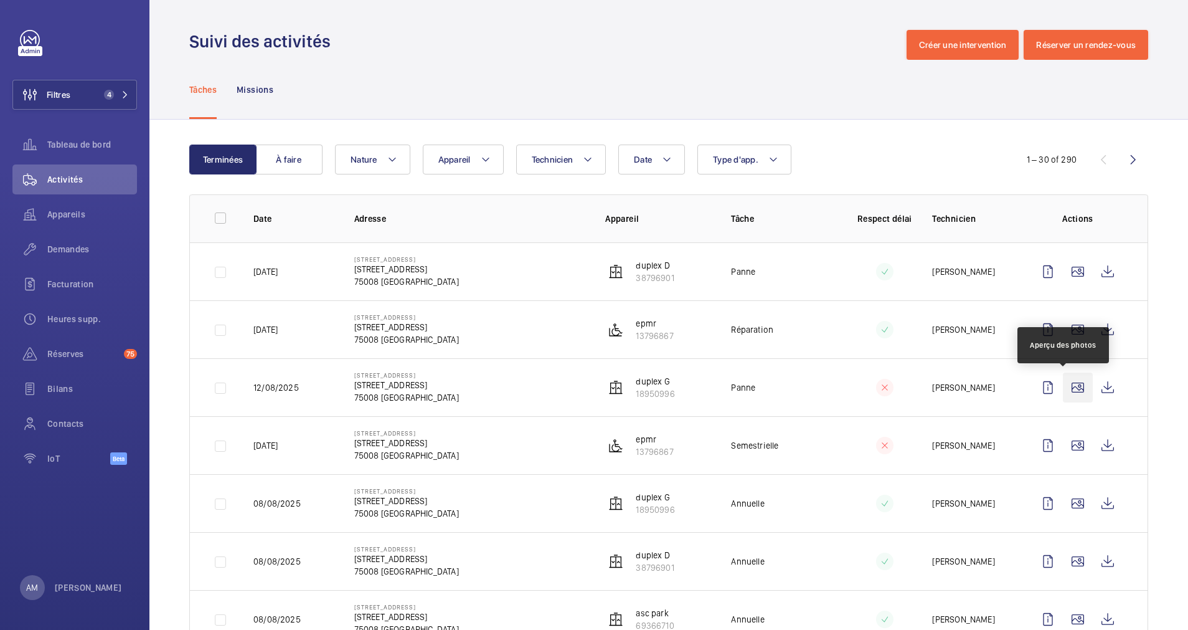
click at [1066, 381] on wm-front-icon-button at bounding box center [1078, 387] width 30 height 30
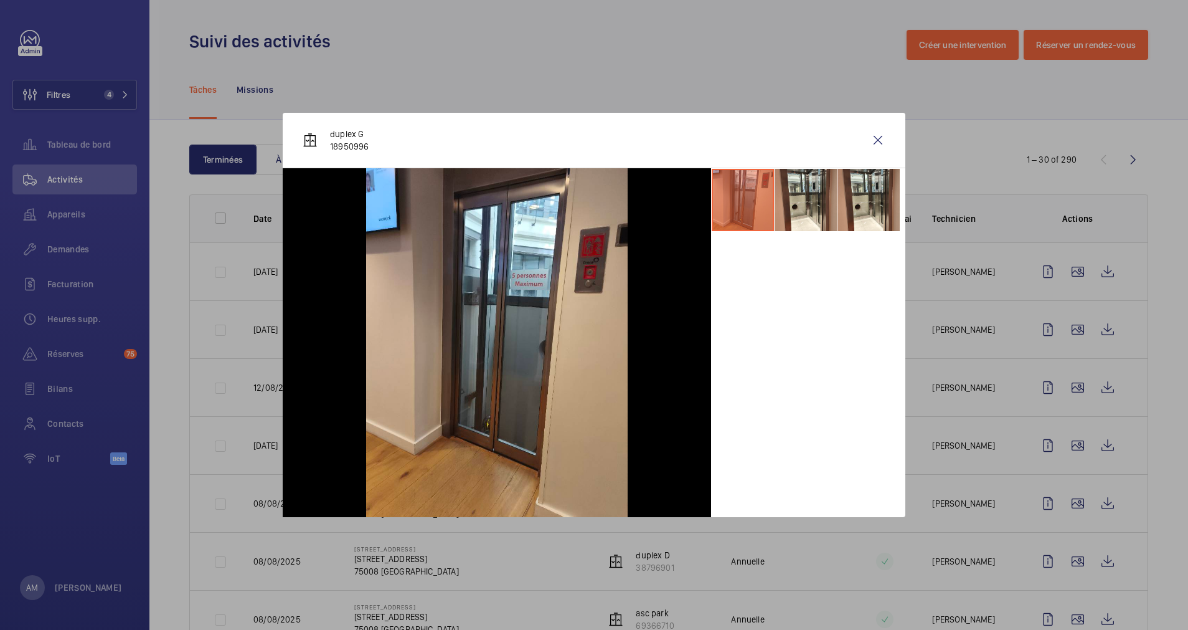
click at [1060, 433] on div at bounding box center [594, 315] width 1188 height 630
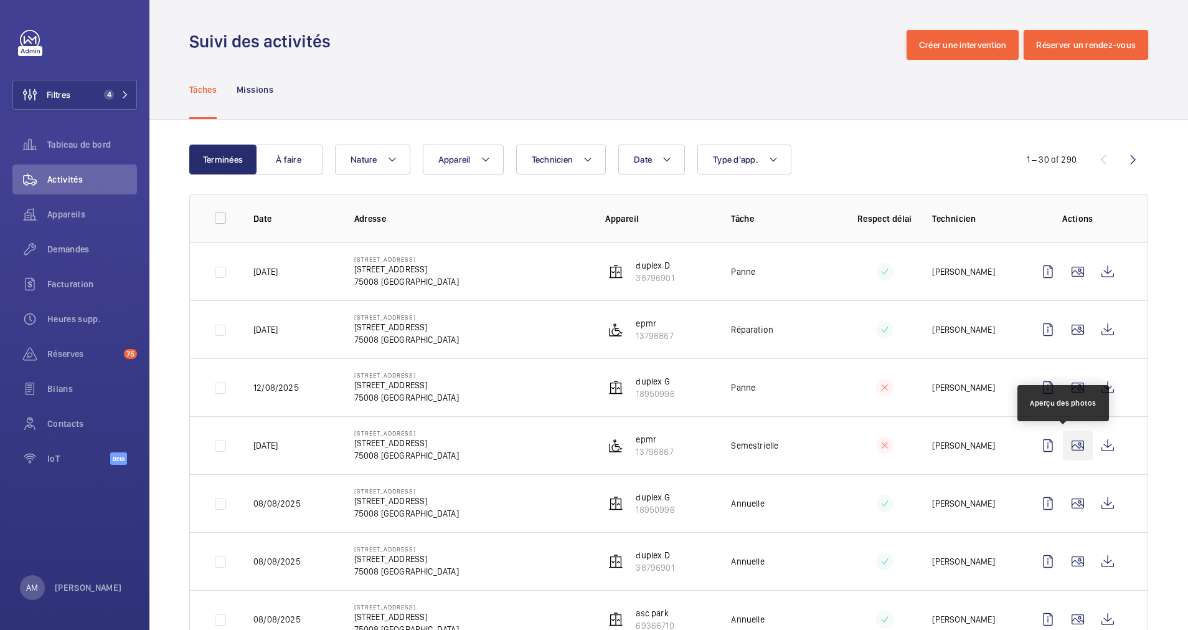
click at [1063, 442] on wm-front-icon-button at bounding box center [1078, 445] width 30 height 30
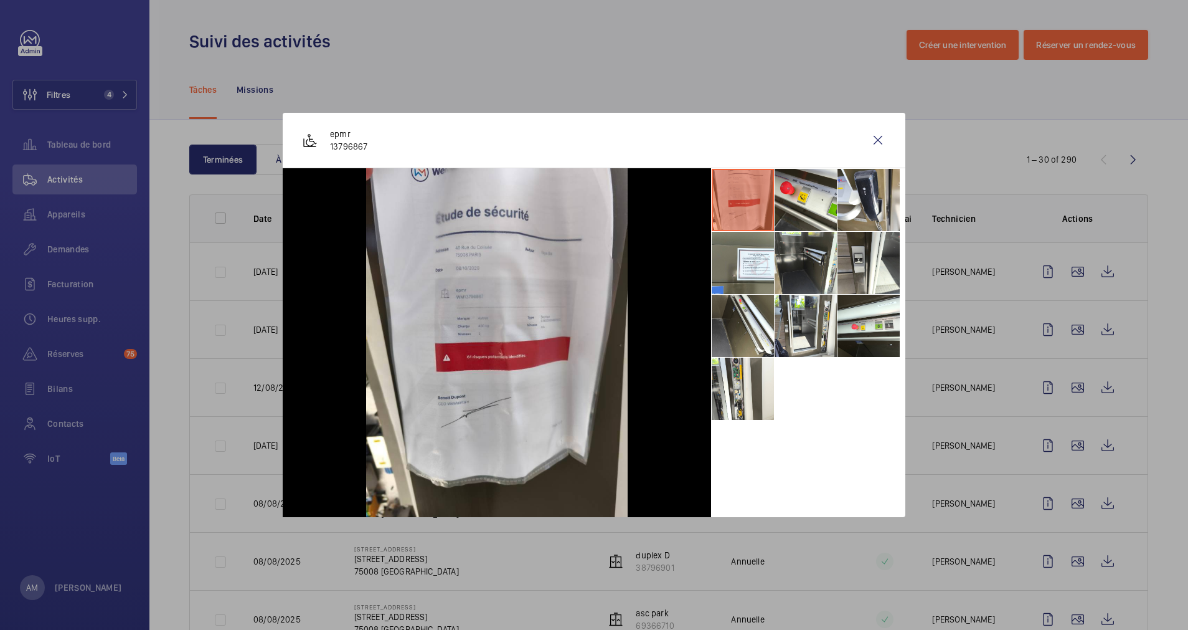
click at [1067, 500] on div at bounding box center [594, 315] width 1188 height 630
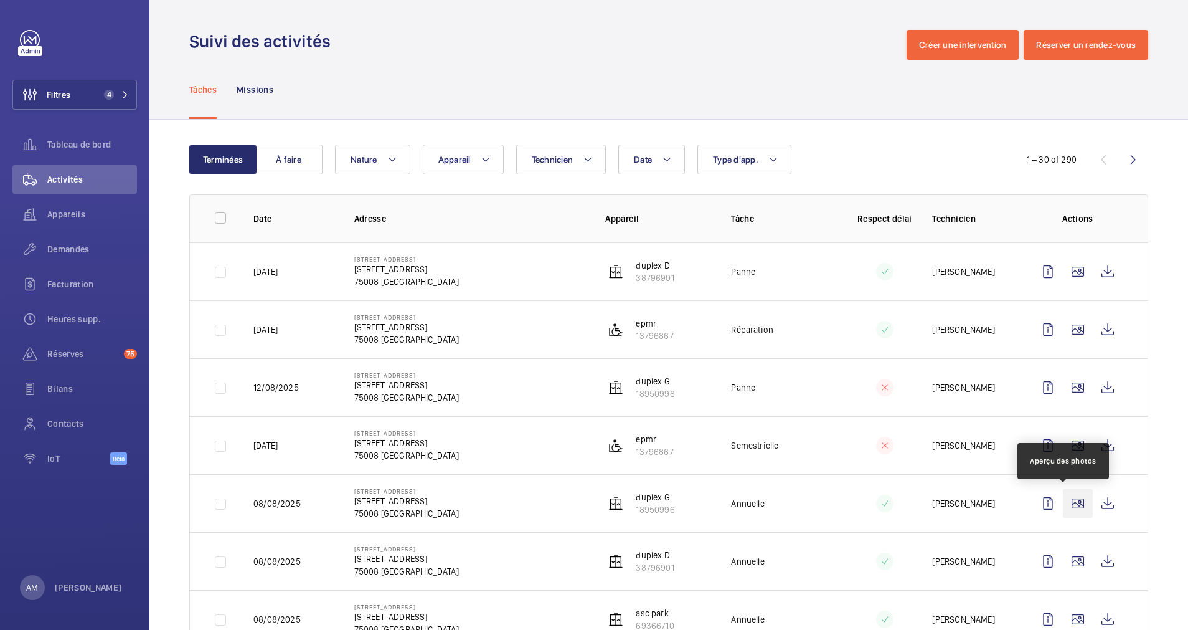
click at [1065, 500] on wm-front-icon-button at bounding box center [1078, 503] width 30 height 30
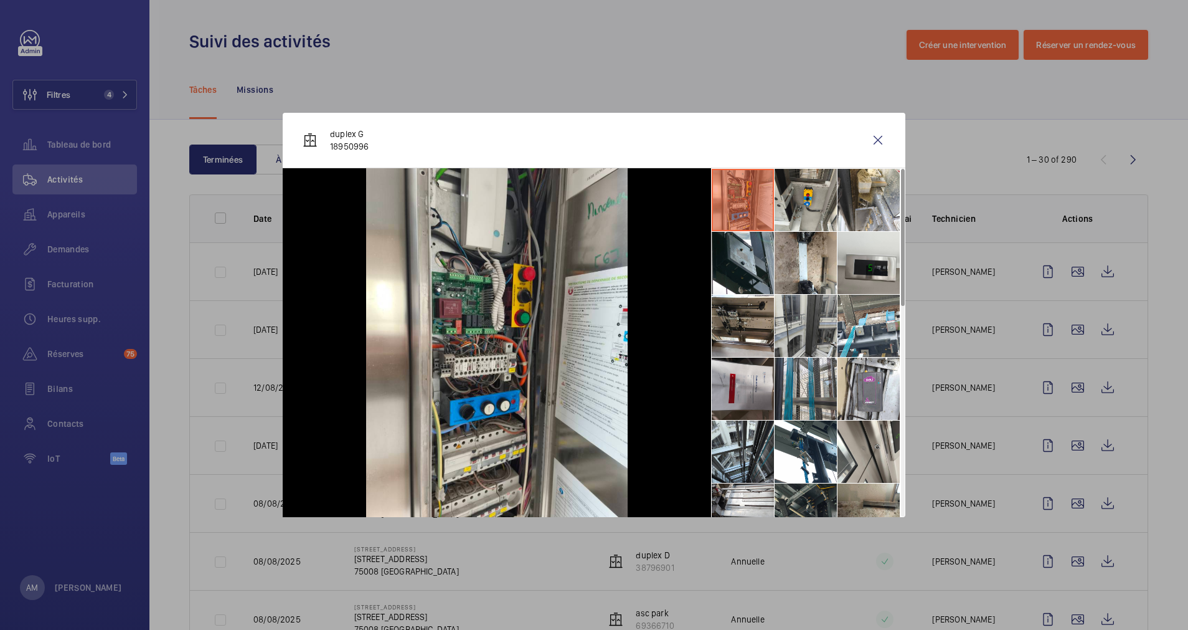
click at [808, 323] on li at bounding box center [806, 326] width 62 height 62
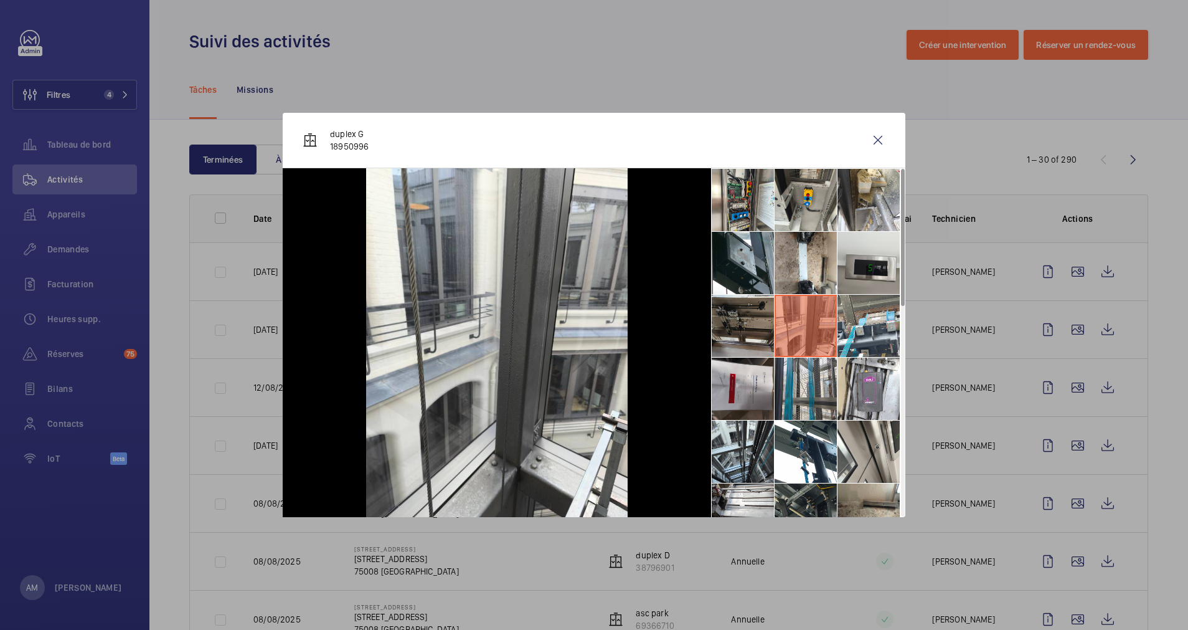
click at [734, 333] on li at bounding box center [743, 326] width 62 height 62
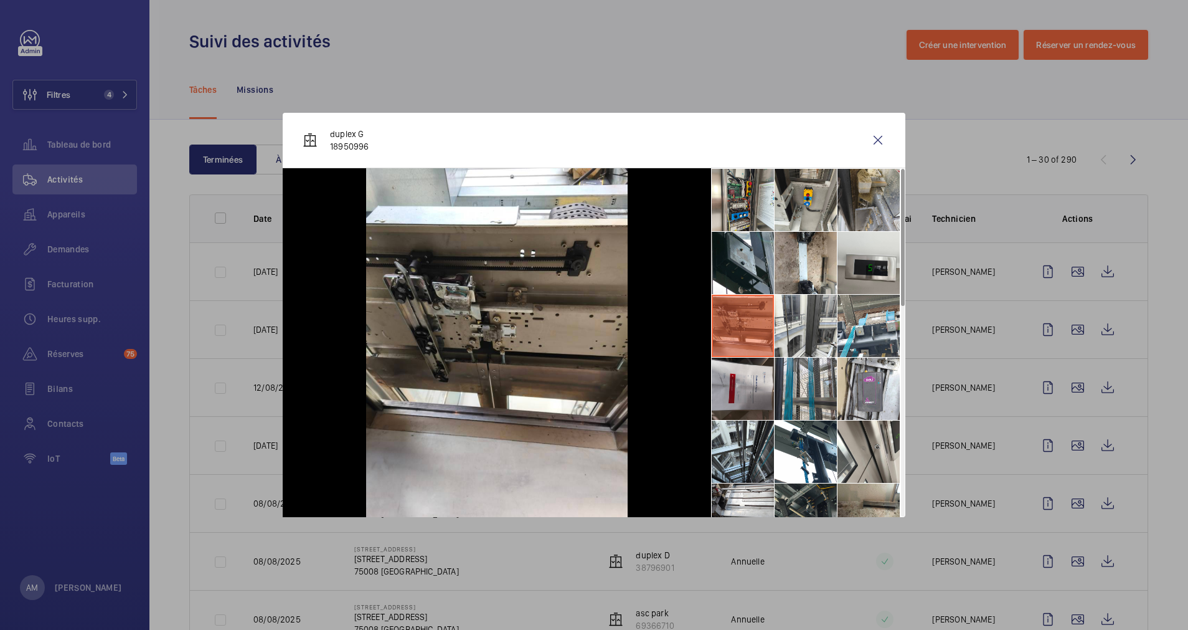
click at [846, 204] on li at bounding box center [869, 200] width 62 height 62
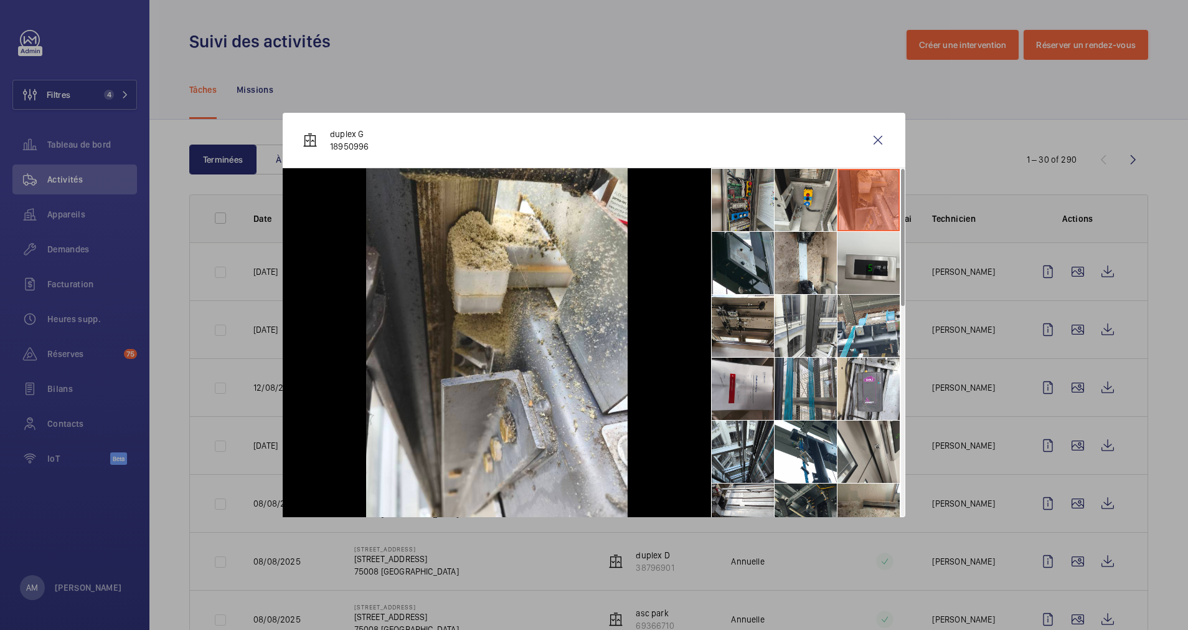
click at [746, 201] on li at bounding box center [743, 200] width 62 height 62
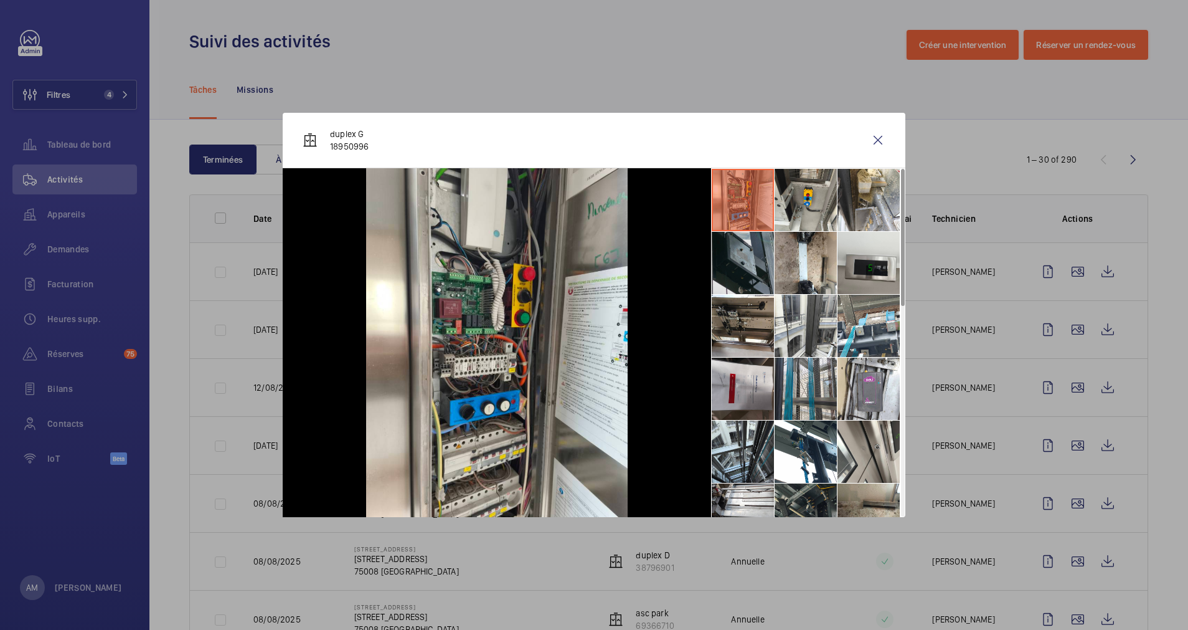
click at [731, 260] on li at bounding box center [743, 263] width 62 height 62
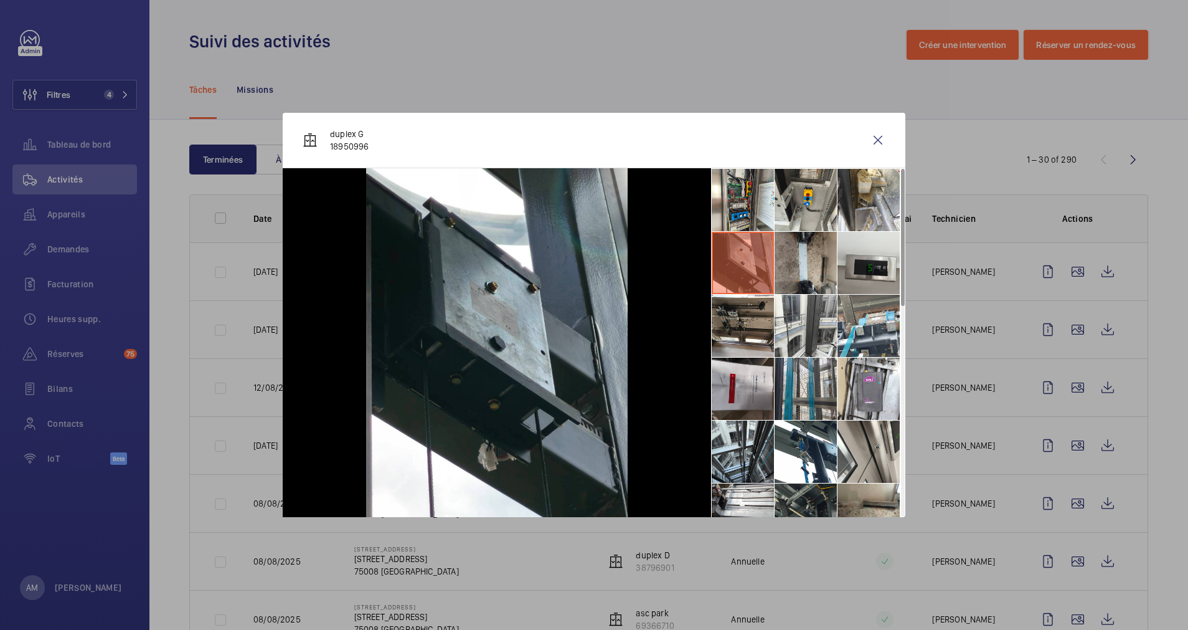
click at [794, 262] on li at bounding box center [806, 263] width 62 height 62
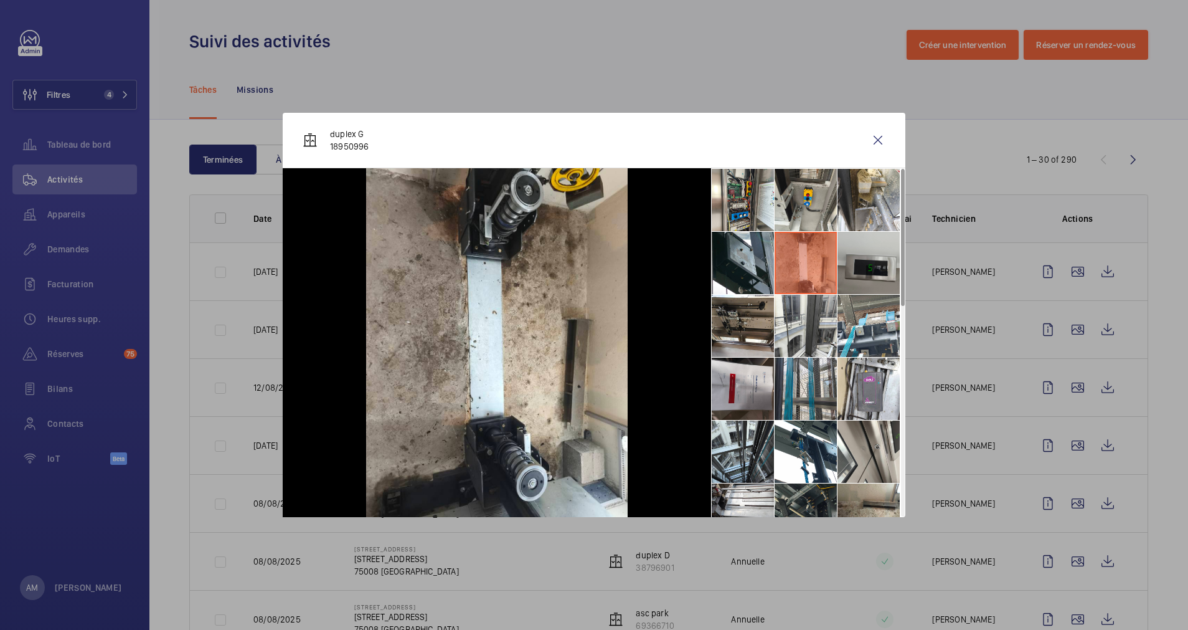
click at [853, 263] on li at bounding box center [869, 263] width 62 height 62
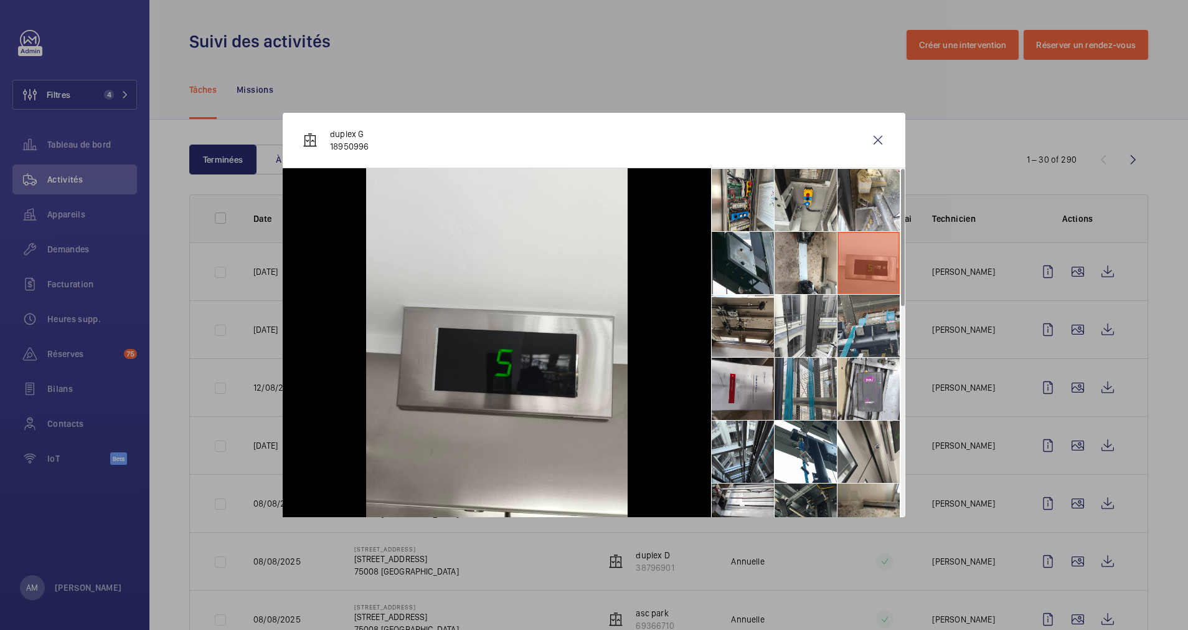
click at [858, 319] on li at bounding box center [869, 326] width 62 height 62
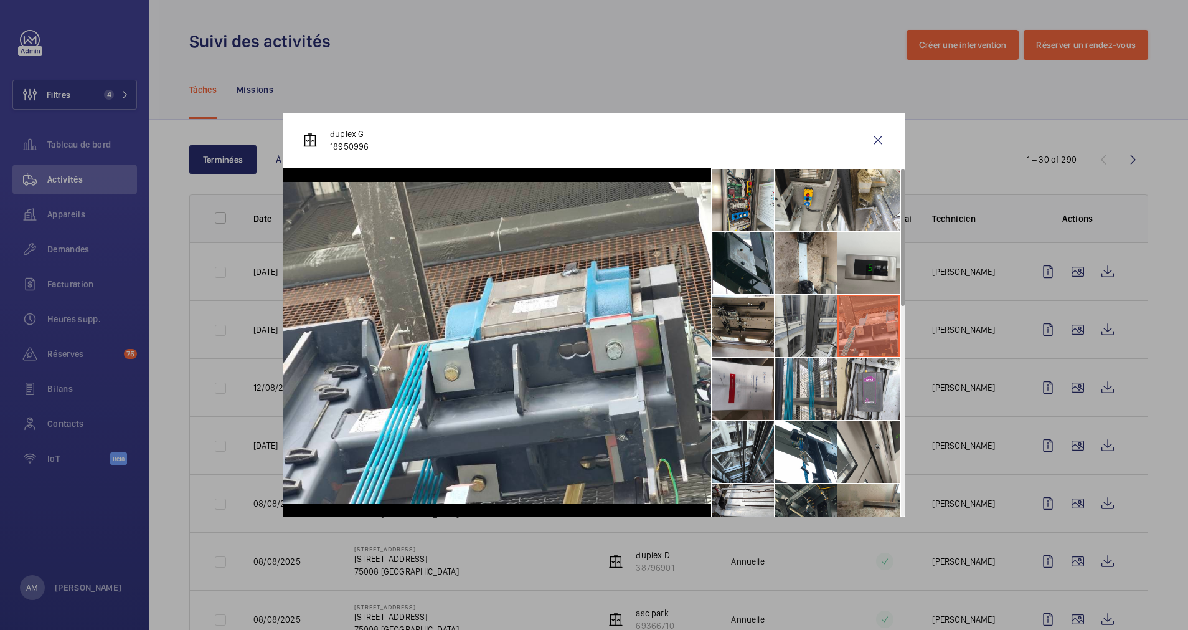
click at [809, 316] on li at bounding box center [806, 326] width 62 height 62
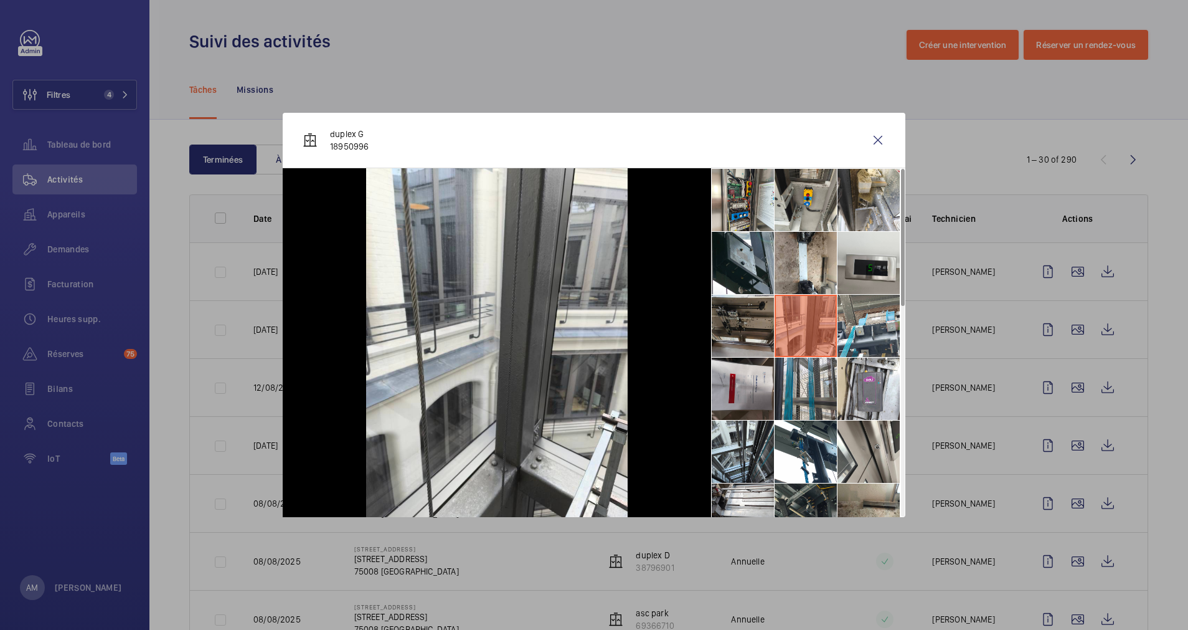
click at [731, 316] on li at bounding box center [743, 326] width 62 height 62
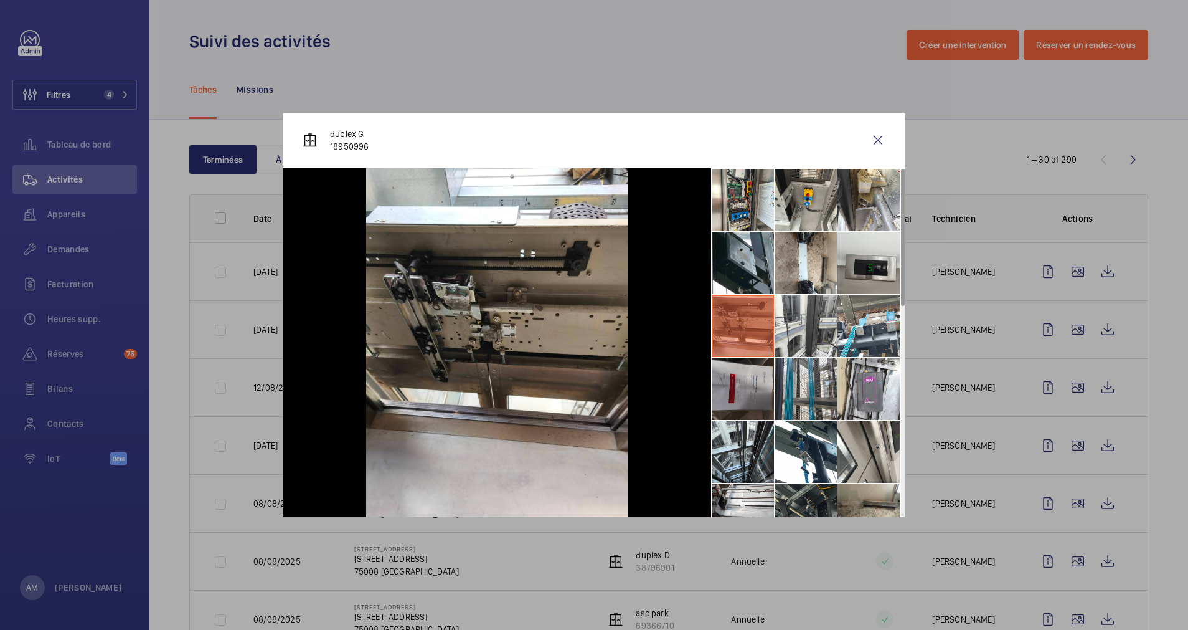
click at [734, 374] on li at bounding box center [743, 389] width 62 height 62
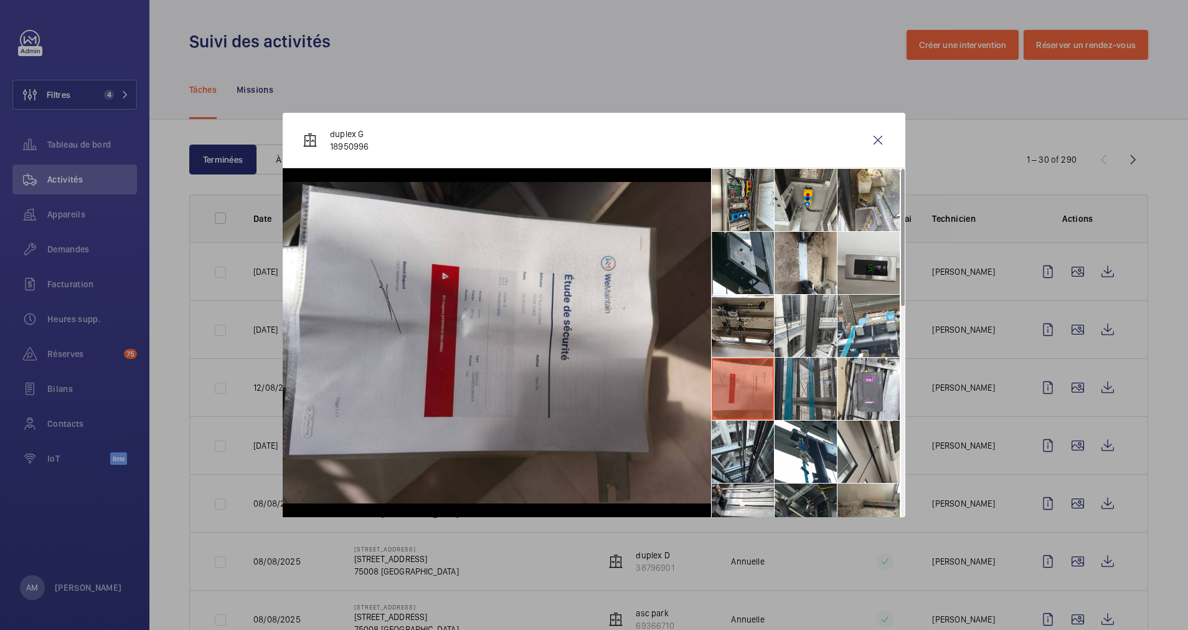
click at [810, 386] on li at bounding box center [806, 389] width 62 height 62
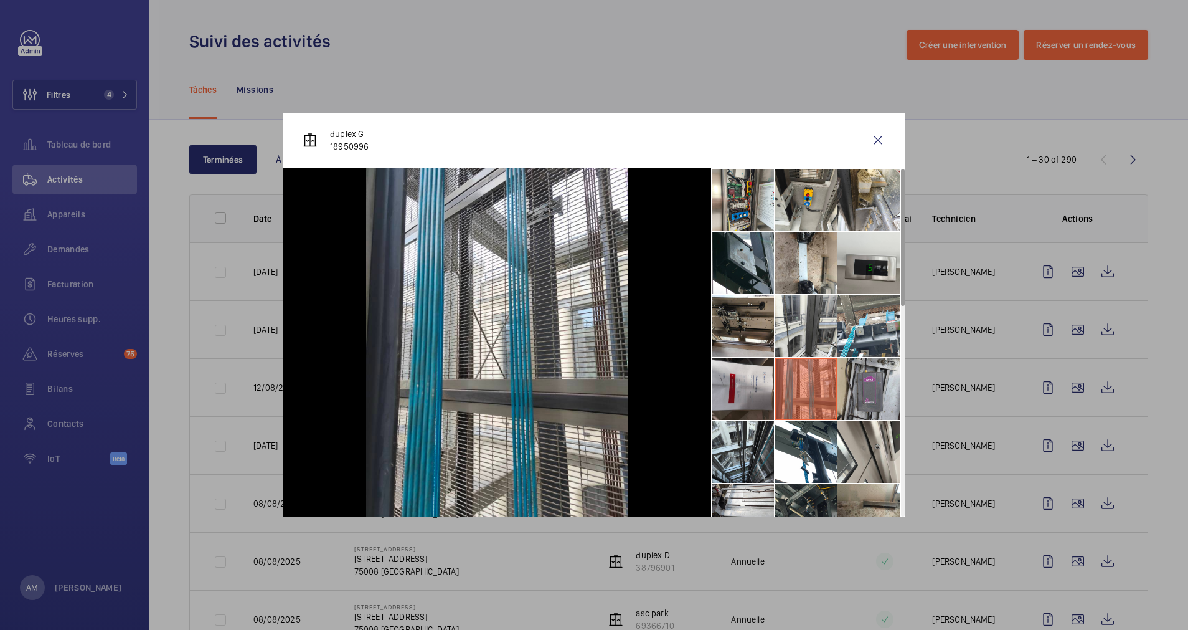
click at [871, 392] on li at bounding box center [869, 389] width 62 height 62
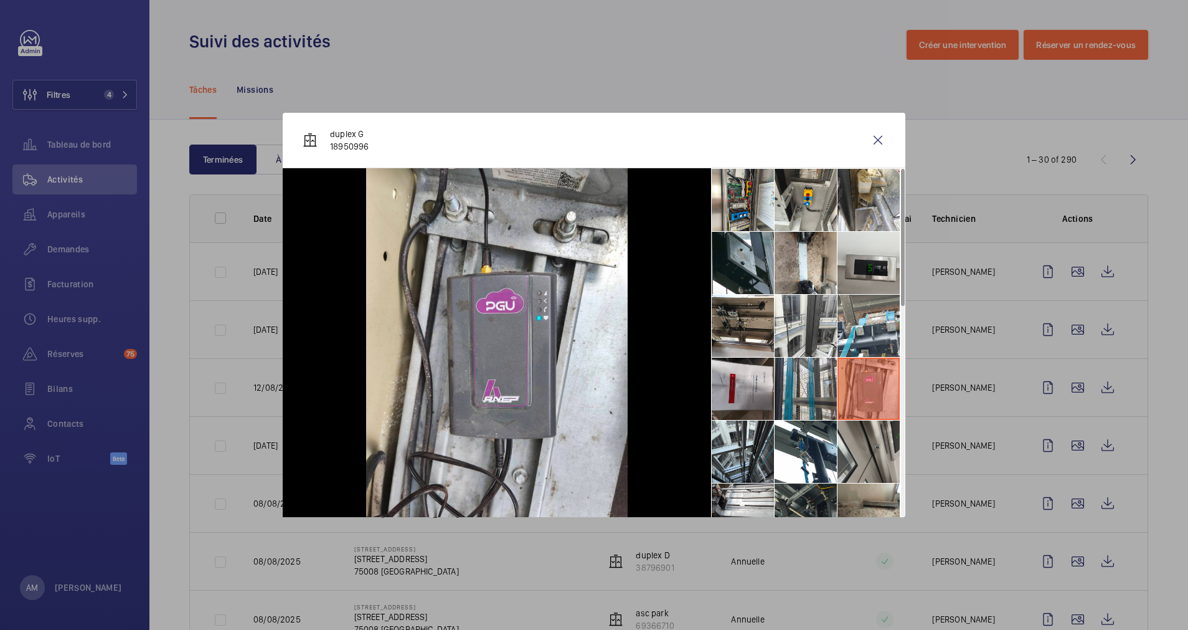
click at [860, 448] on li at bounding box center [869, 451] width 62 height 62
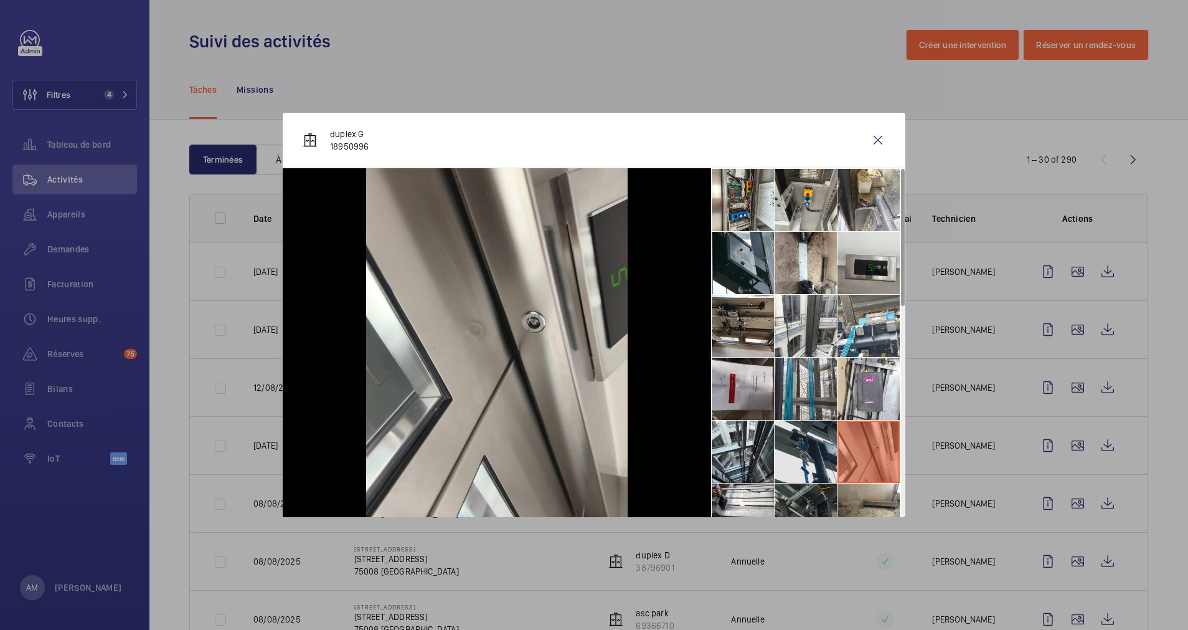
click at [805, 447] on li at bounding box center [806, 451] width 62 height 62
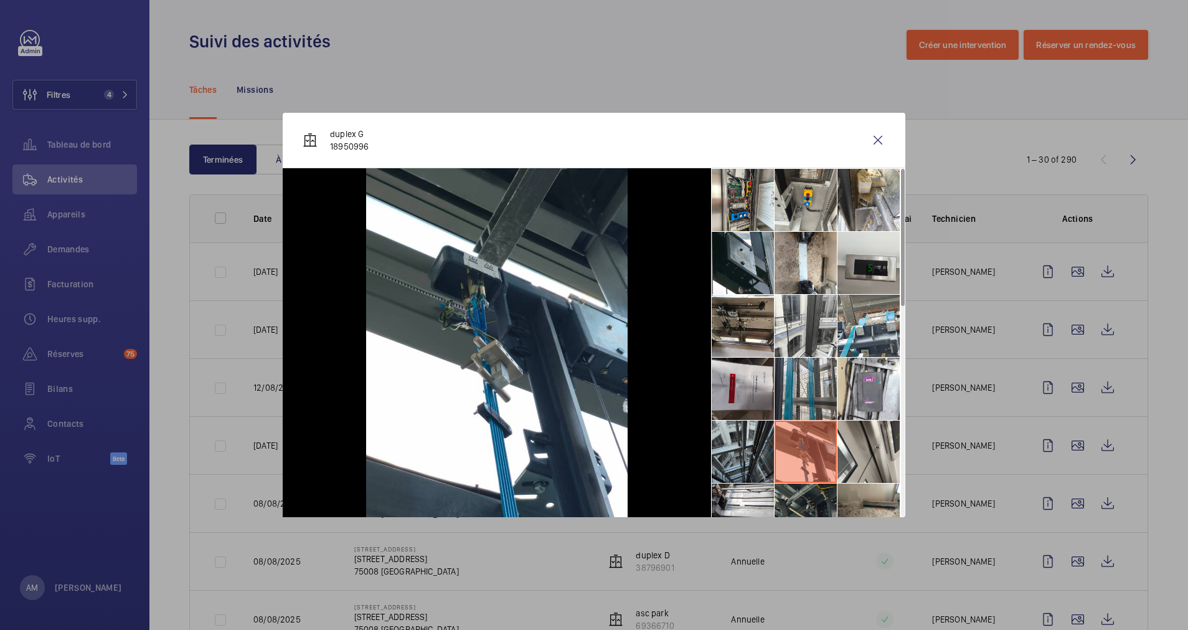
click at [747, 447] on li at bounding box center [743, 451] width 62 height 62
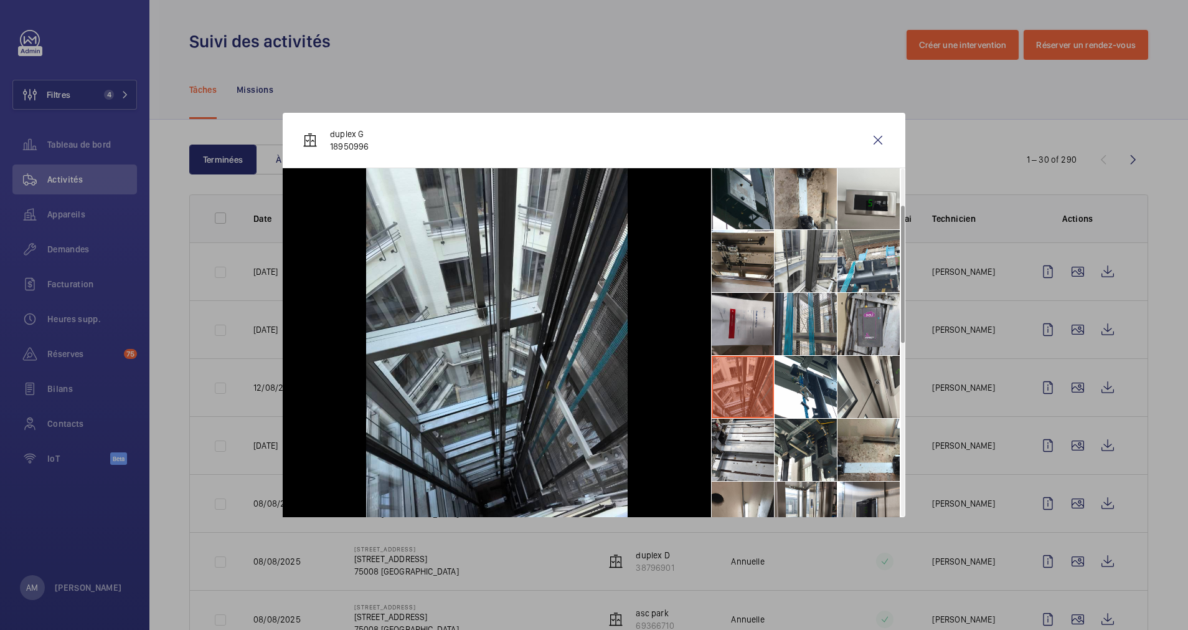
scroll to position [93, 0]
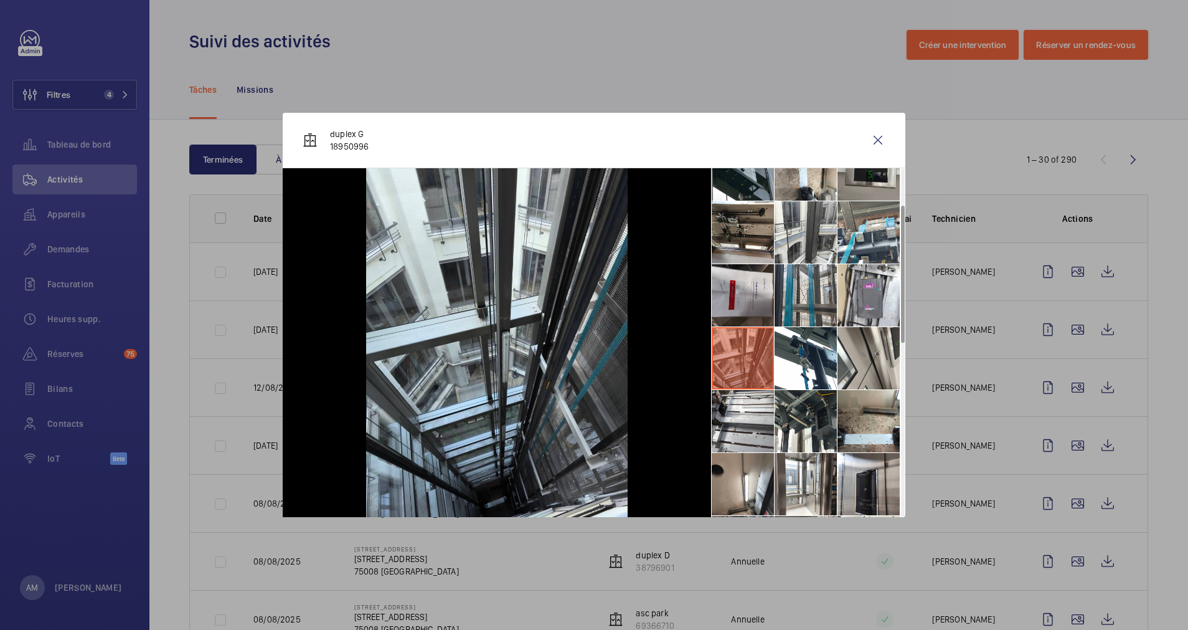
click at [101, 87] on div at bounding box center [594, 315] width 1188 height 630
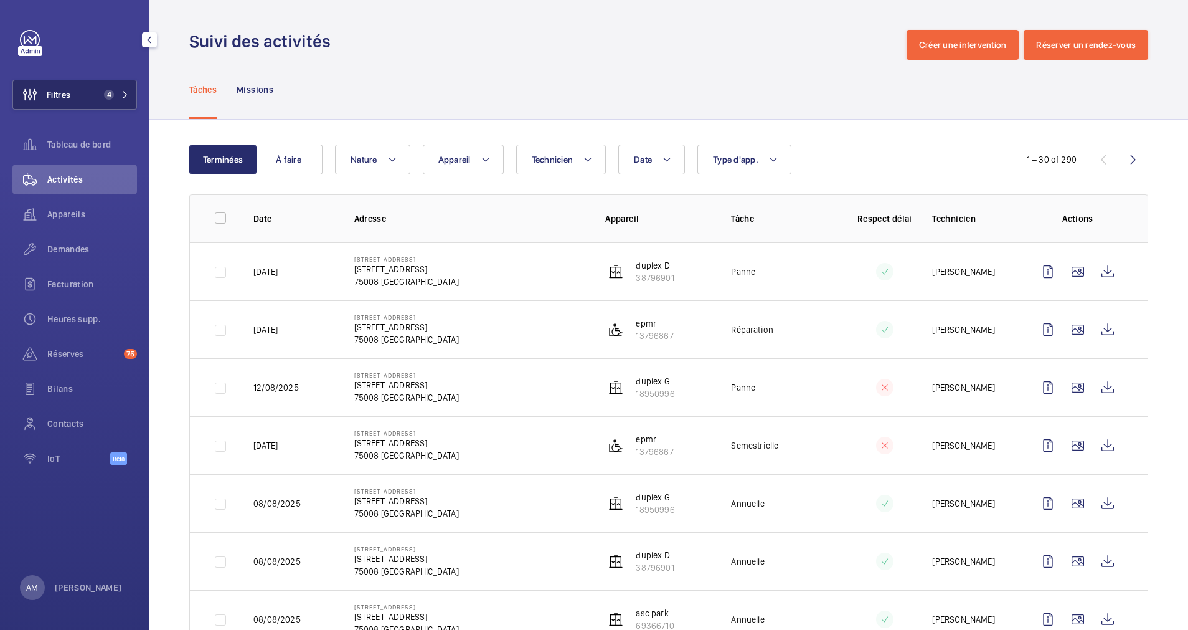
click at [124, 92] on mat-icon at bounding box center [124, 94] width 7 height 7
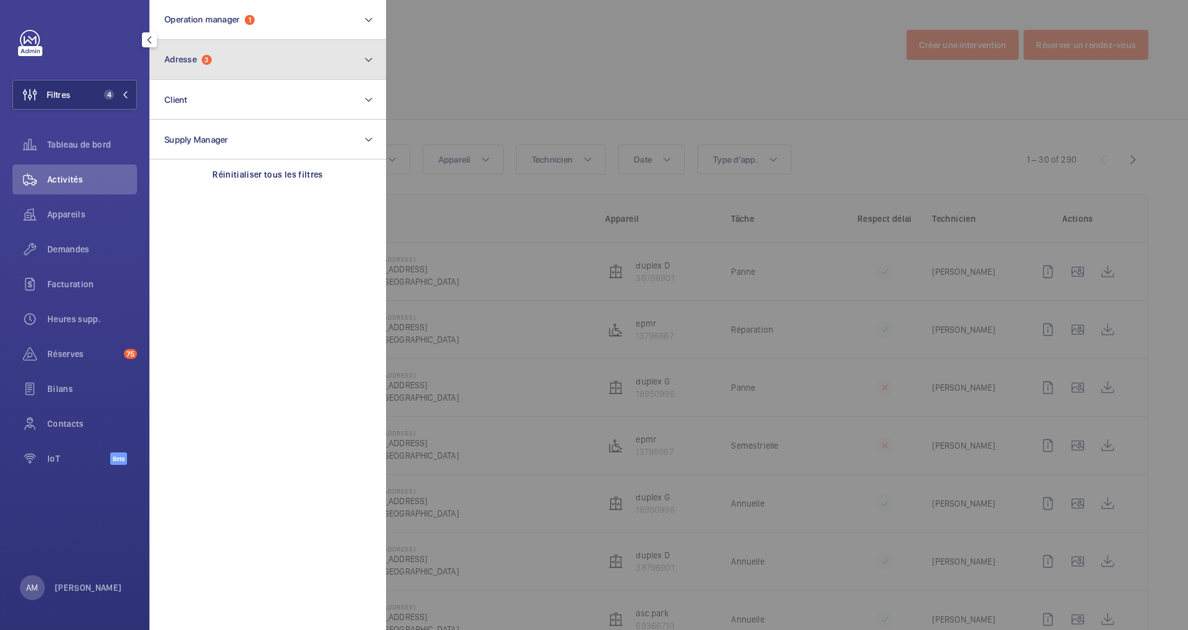
click at [216, 64] on button "Adresse 3" at bounding box center [267, 60] width 237 height 40
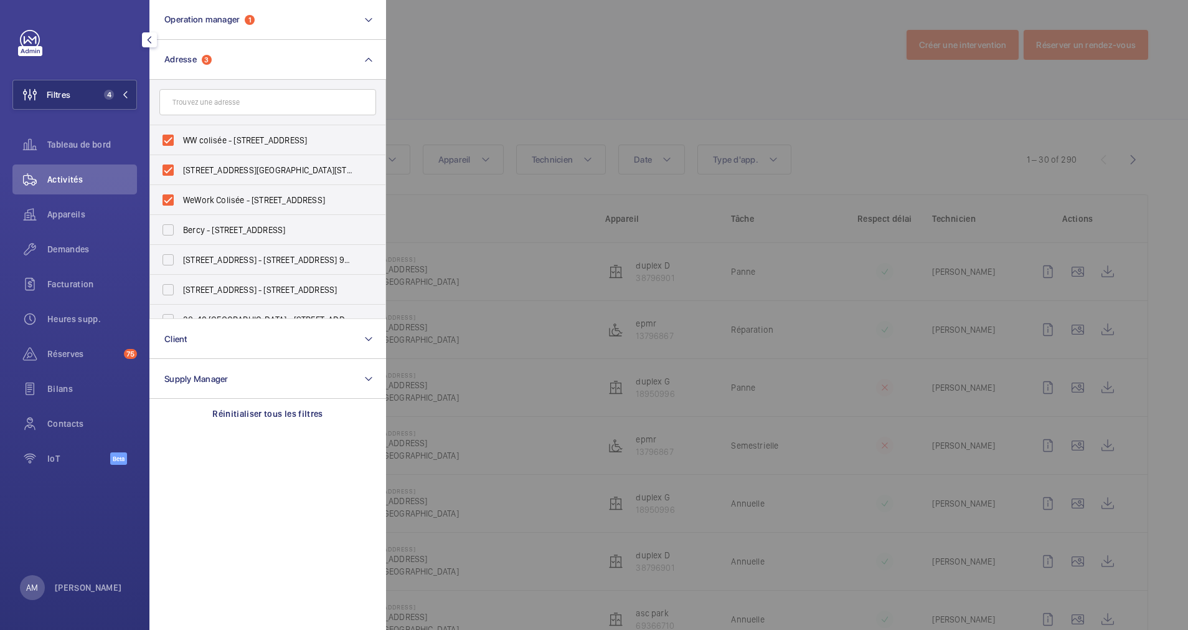
drag, startPoint x: 229, startPoint y: 413, endPoint x: 245, endPoint y: 227, distance: 186.9
click at [229, 399] on div "Réinitialiser tous les filtres" at bounding box center [267, 414] width 237 height 30
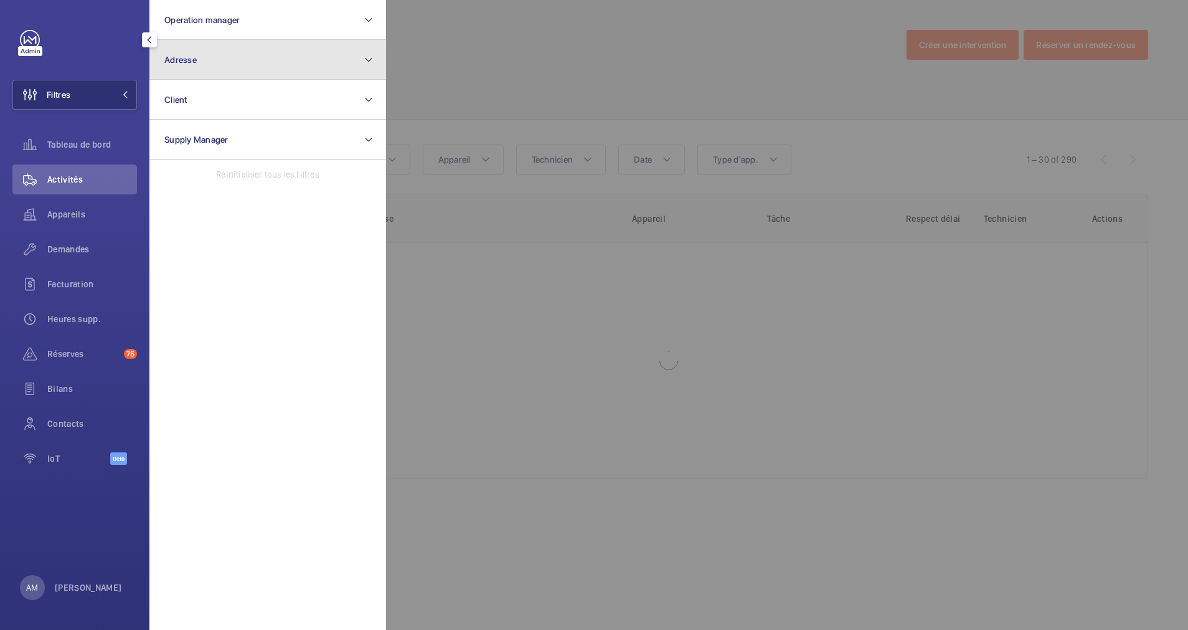
click at [220, 58] on button "Adresse" at bounding box center [267, 60] width 237 height 40
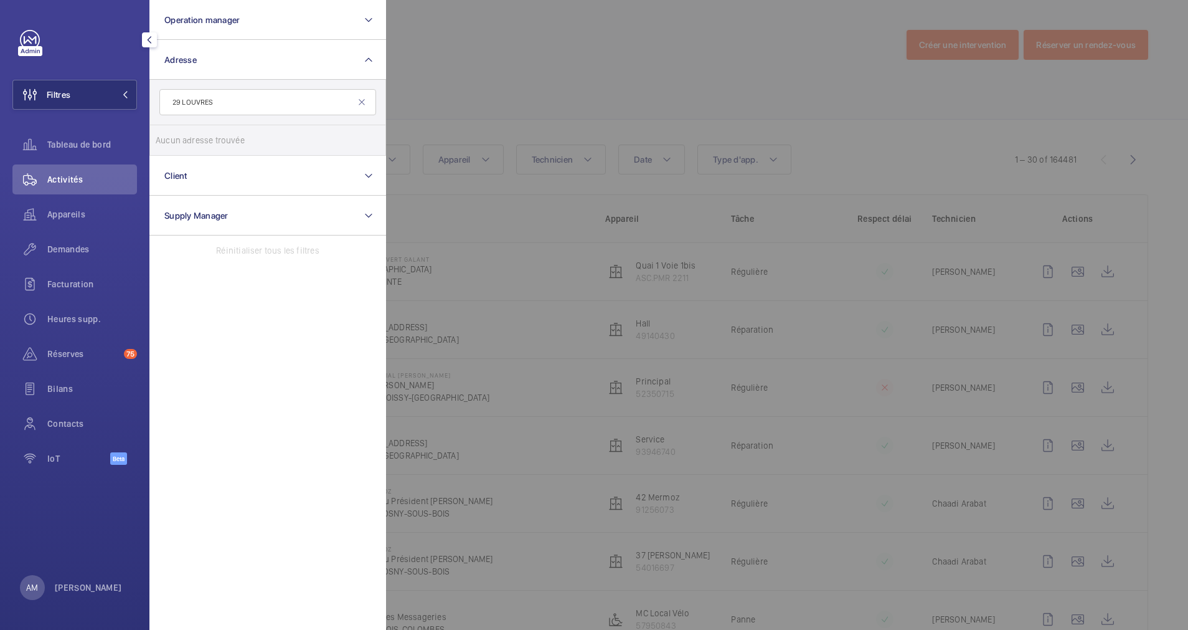
click at [204, 136] on li "Aucun adresse trouvée" at bounding box center [267, 140] width 235 height 30
click at [223, 99] on input "29 LOUVRES" at bounding box center [267, 102] width 217 height 26
type input "29 LOUVRE"
click at [204, 131] on label "29 rue du Louvre - 29 rue du Louvre , 75001 PARIS, PARIS 75001" at bounding box center [258, 140] width 217 height 30
click at [181, 131] on input "29 rue du Louvre - 29 rue du Louvre , 75001 PARIS, PARIS 75001" at bounding box center [168, 140] width 25 height 25
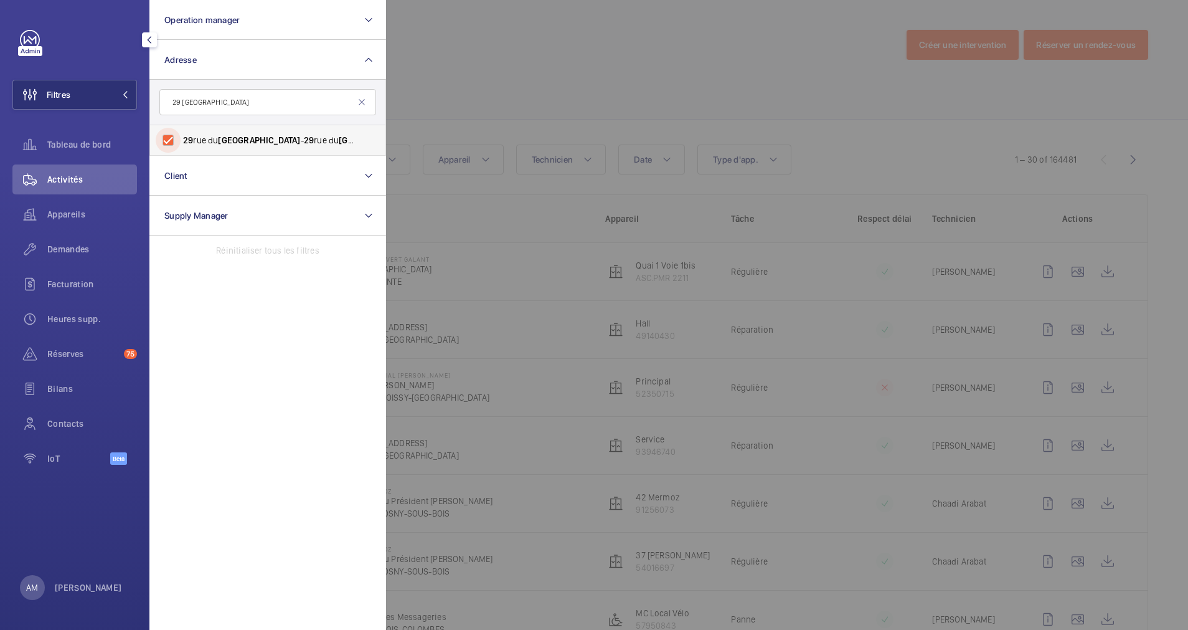
checkbox input "true"
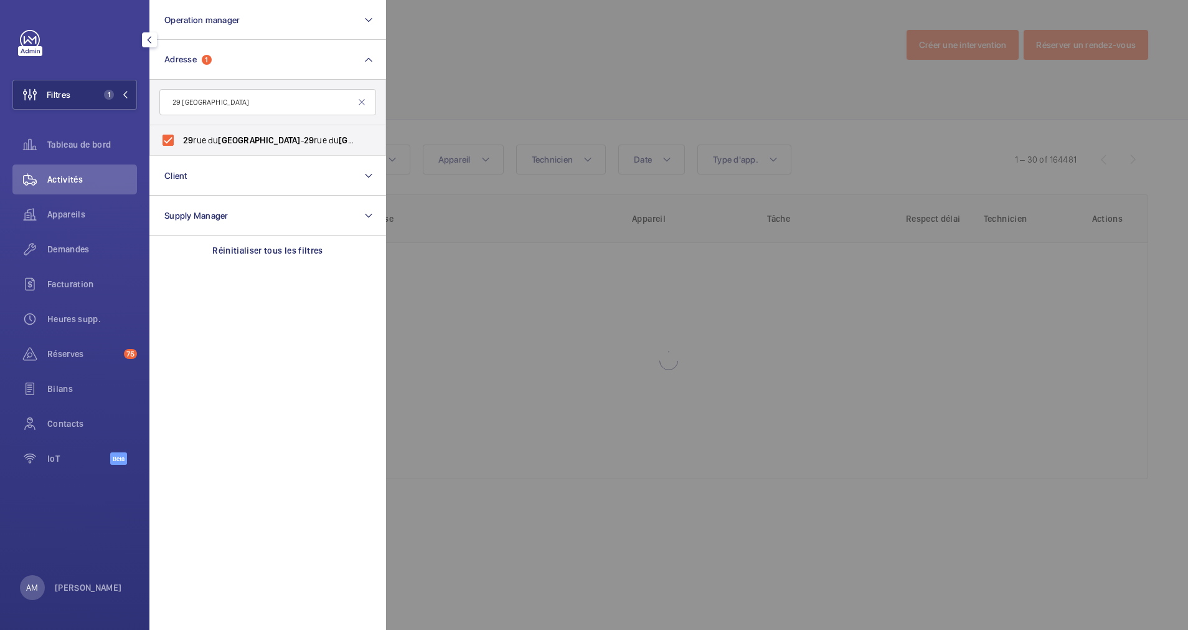
click at [498, 95] on div at bounding box center [980, 315] width 1188 height 630
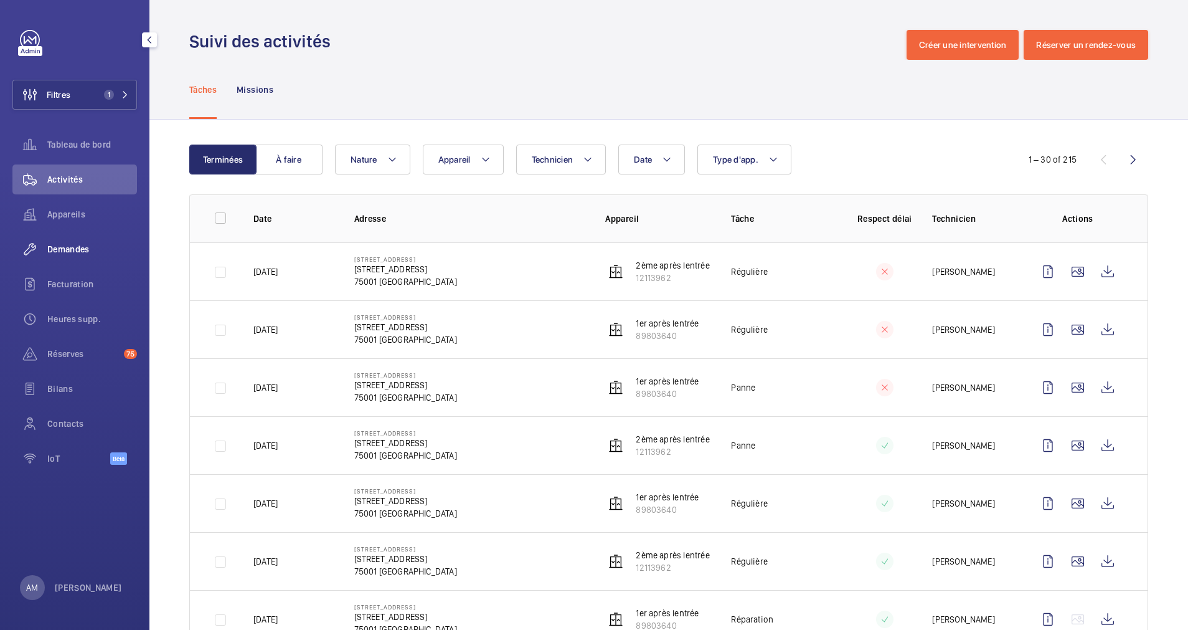
click at [69, 251] on span "Demandes" at bounding box center [92, 249] width 90 height 12
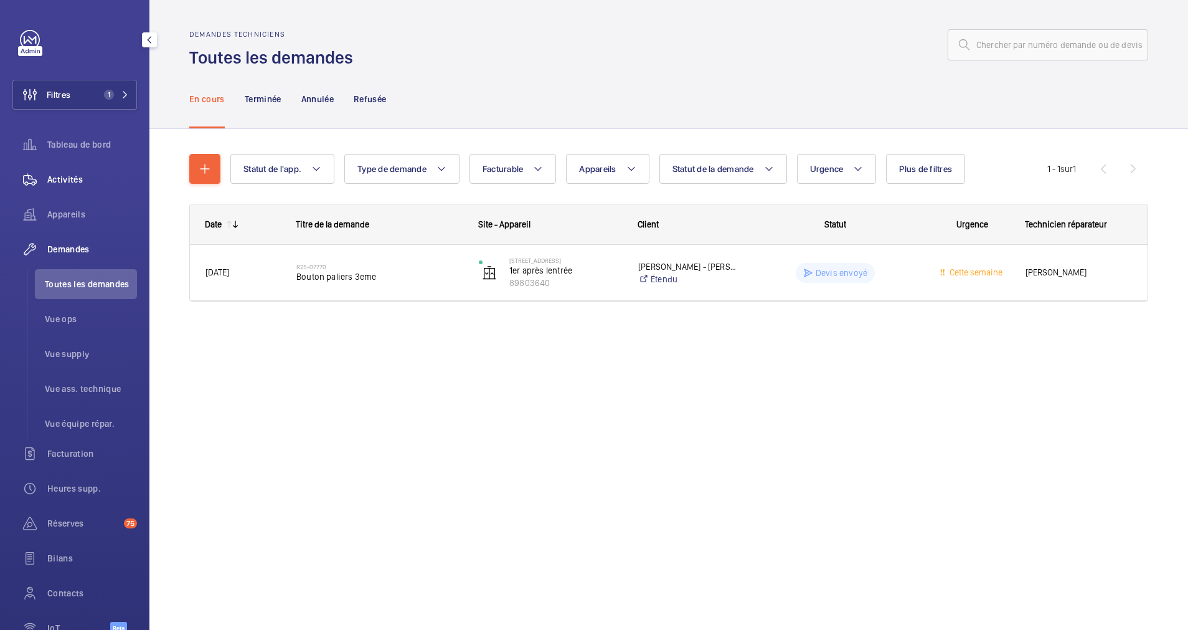
click at [72, 169] on div "Activités" at bounding box center [74, 179] width 125 height 30
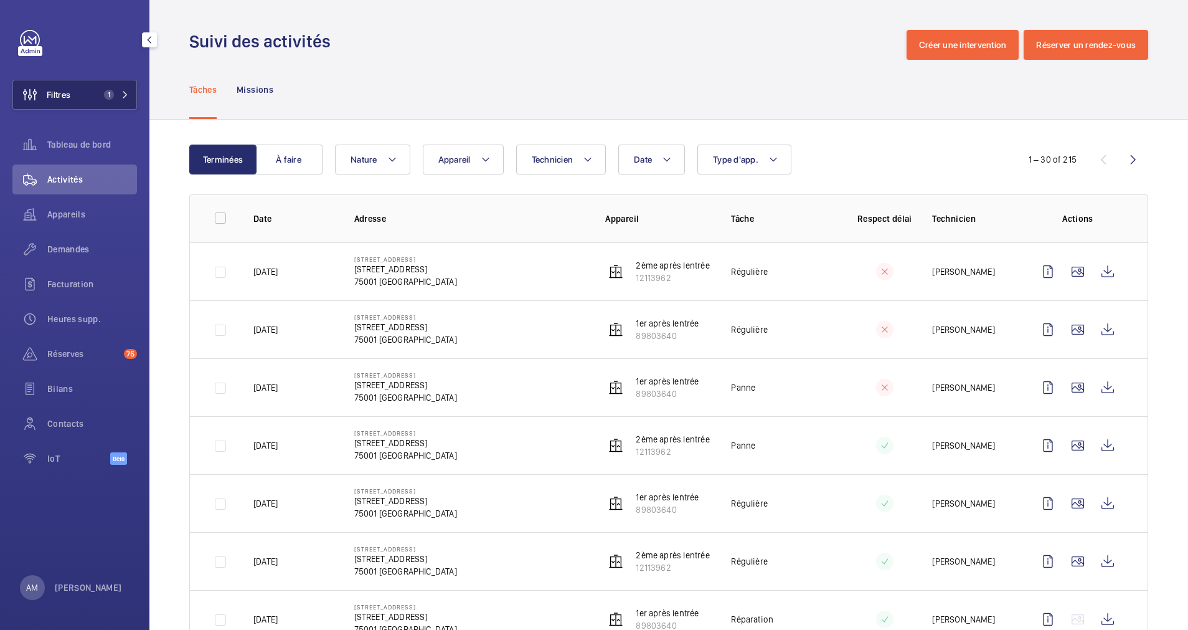
drag, startPoint x: 97, startPoint y: 97, endPoint x: 136, endPoint y: 82, distance: 42.0
click at [110, 92] on button "Filtres 1" at bounding box center [74, 95] width 125 height 30
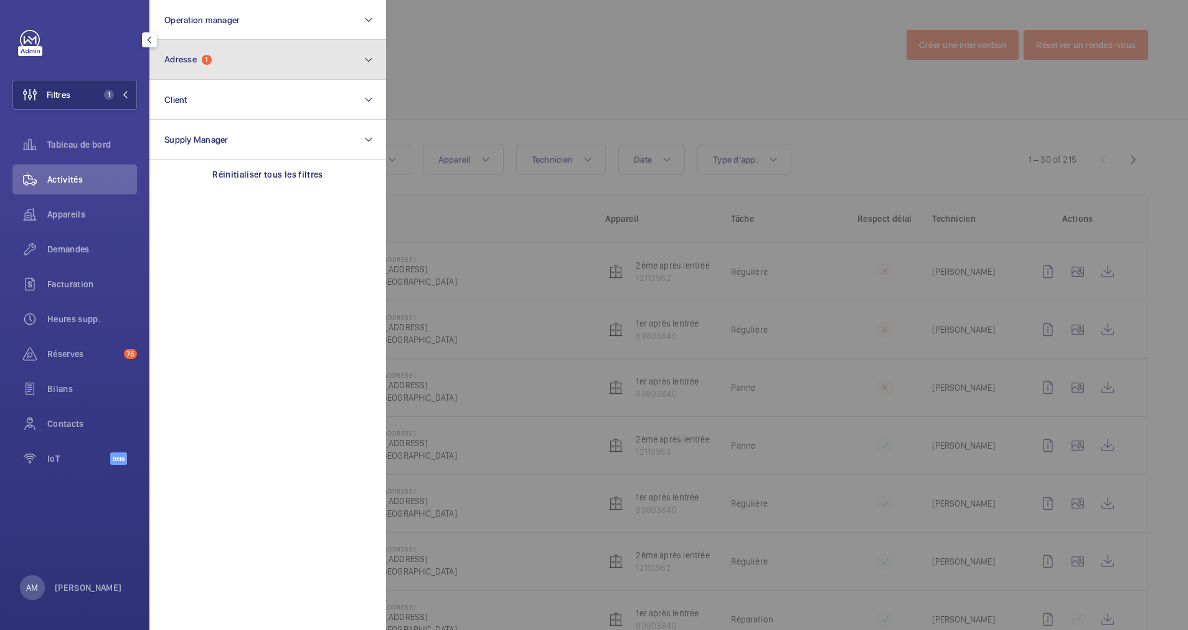
click at [244, 64] on button "Adresse 1" at bounding box center [267, 60] width 237 height 40
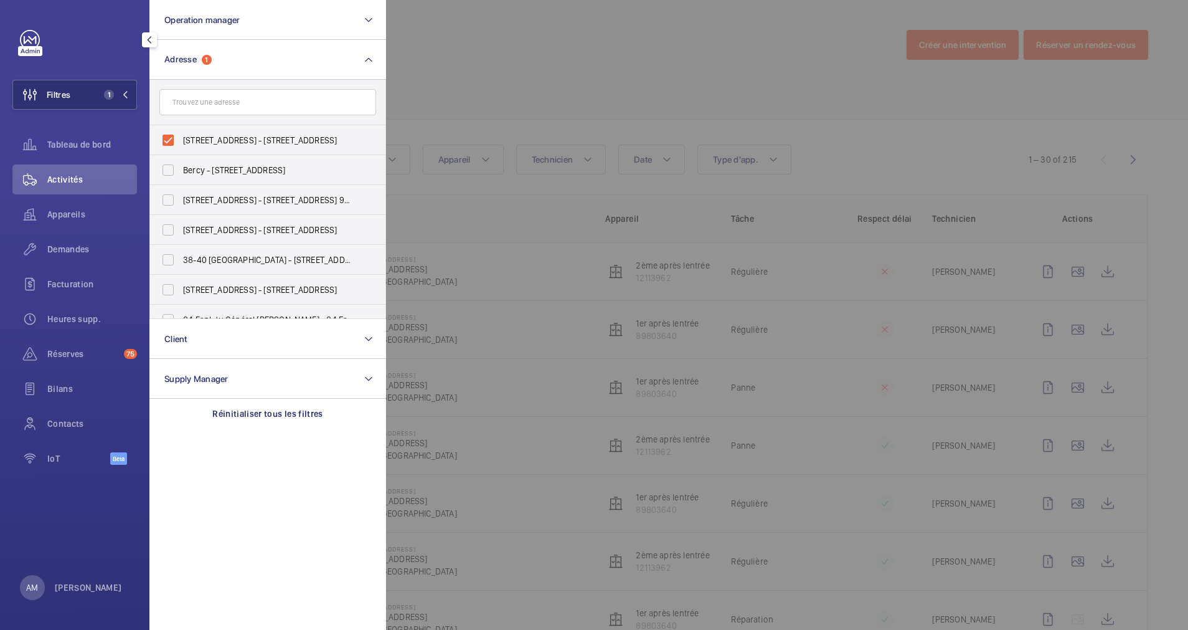
click at [168, 121] on form at bounding box center [267, 102] width 235 height 45
drag, startPoint x: 166, startPoint y: 140, endPoint x: 209, endPoint y: 106, distance: 55.1
click at [175, 128] on label "29 rue du Louvre - 29 rue du Louvre, 75001 PARIS, PARIS 75001" at bounding box center [258, 140] width 217 height 30
click at [175, 128] on input "29 rue du Louvre - 29 rue du Louvre, 75001 PARIS, PARIS 75001" at bounding box center [168, 140] width 25 height 25
checkbox input "false"
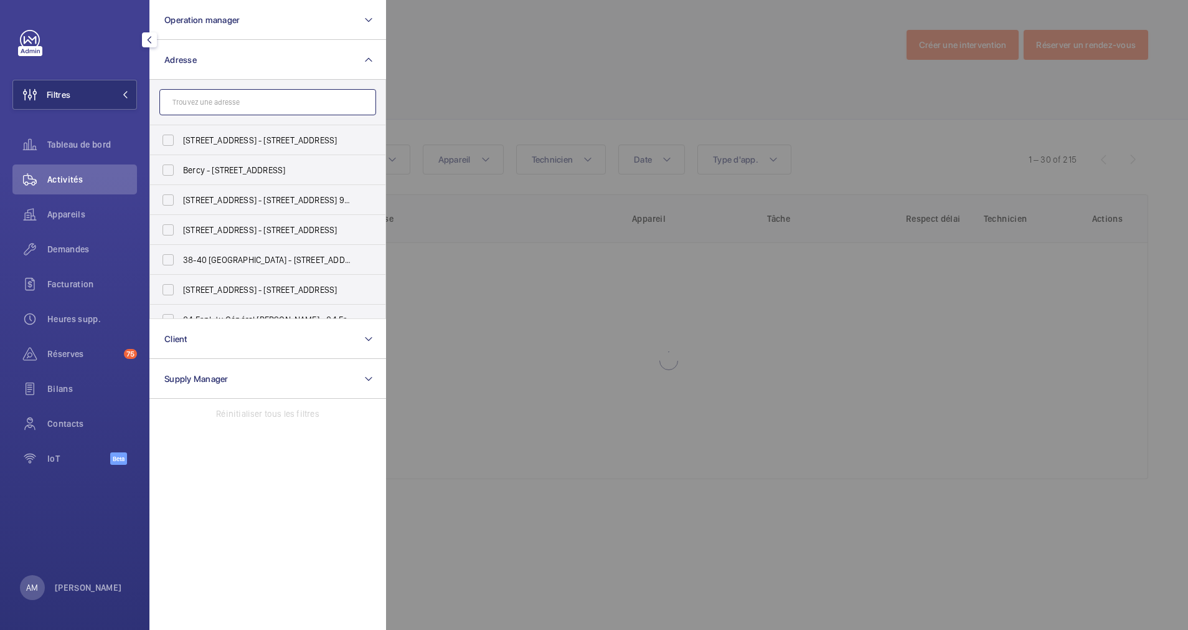
click at [211, 104] on input "text" at bounding box center [267, 102] width 217 height 26
paste input "248 Rivoli"
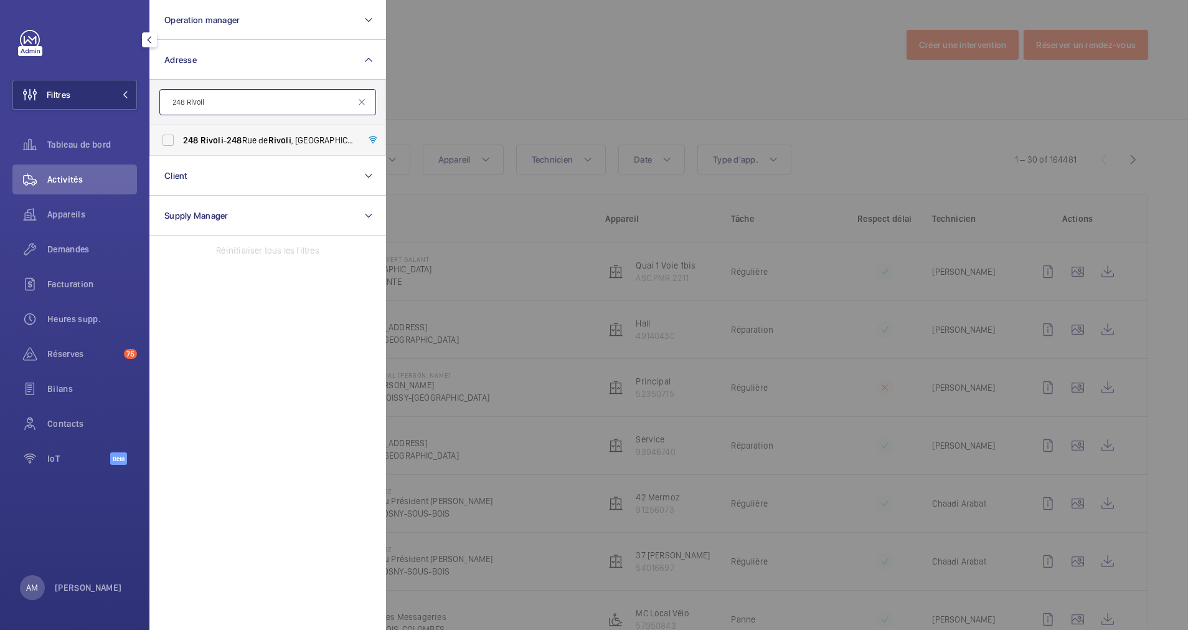
type input "248 Rivoli"
click at [180, 133] on label "248 Rivoli - 248 Rue de Rivoli , 75001 PARIS, PARIS 75001" at bounding box center [258, 140] width 217 height 30
click at [180, 133] on input "248 Rivoli - 248 Rue de Rivoli , 75001 PARIS, PARIS 75001" at bounding box center [168, 140] width 25 height 25
checkbox input "true"
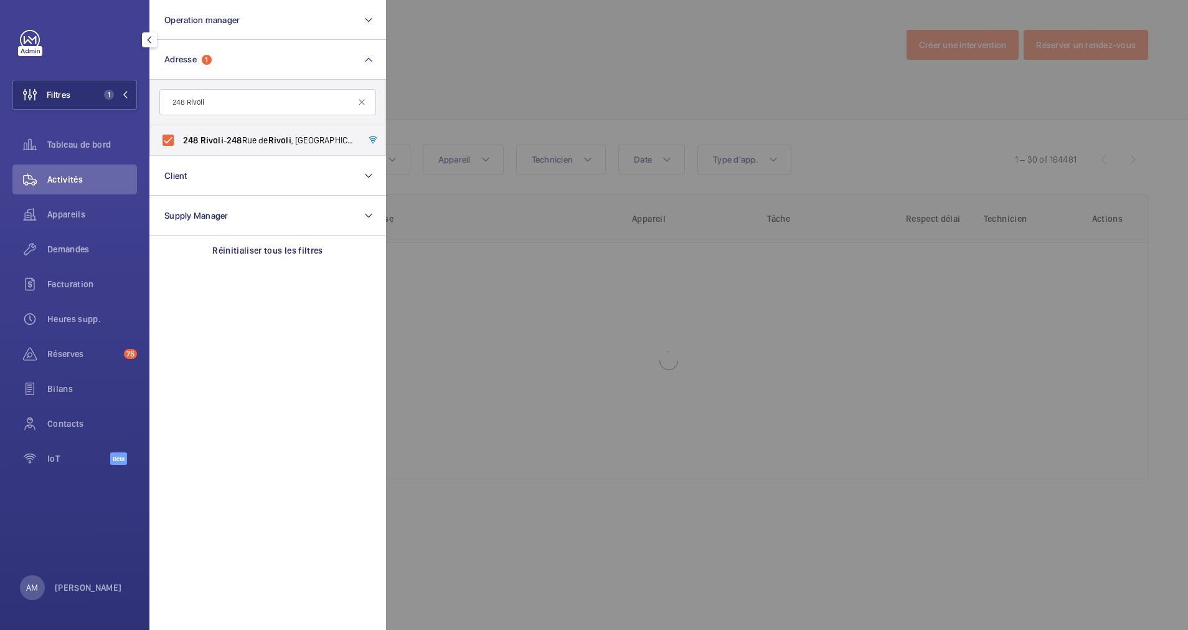
click at [517, 54] on div at bounding box center [980, 315] width 1188 height 630
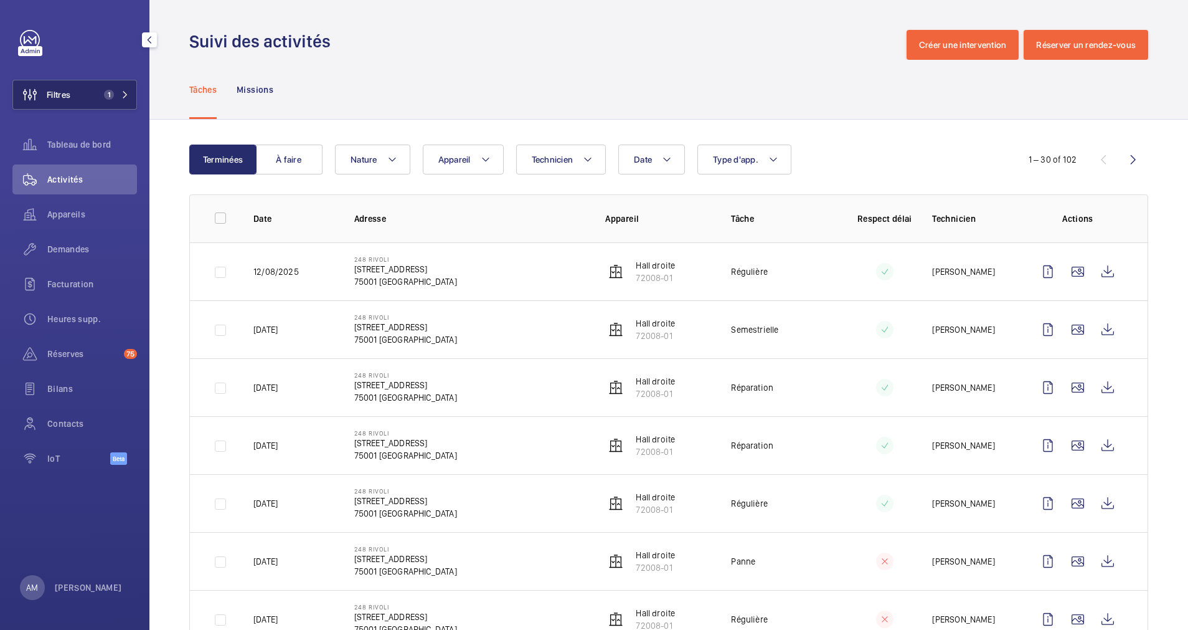
click at [113, 89] on button "Filtres 1" at bounding box center [74, 95] width 125 height 30
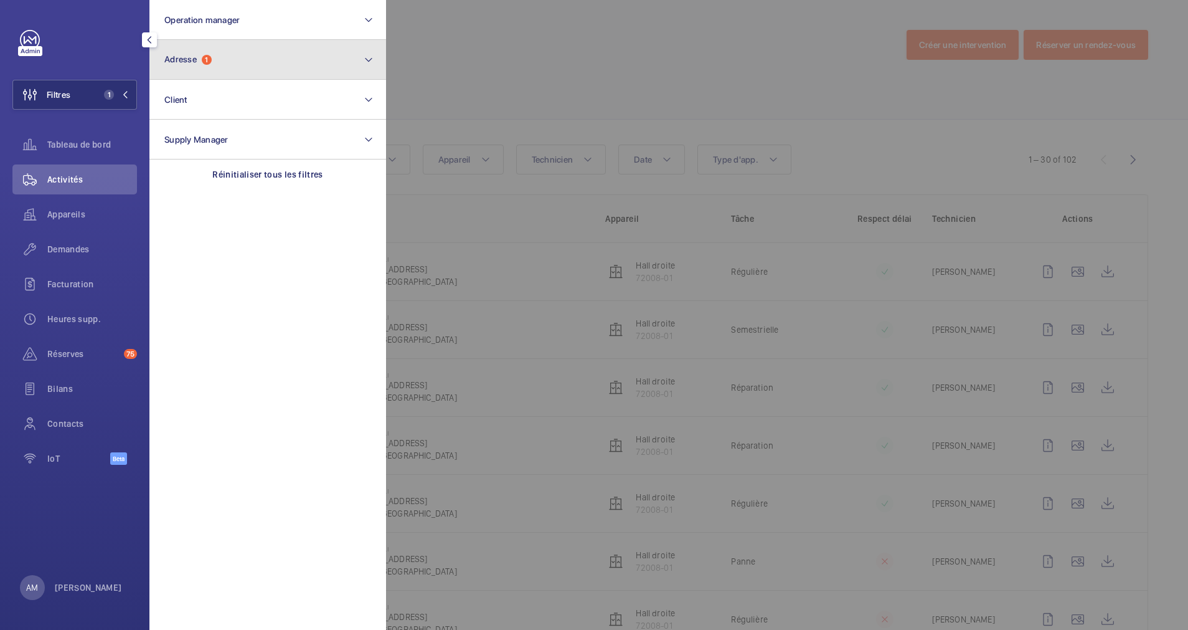
click at [248, 62] on button "Adresse 1" at bounding box center [267, 60] width 237 height 40
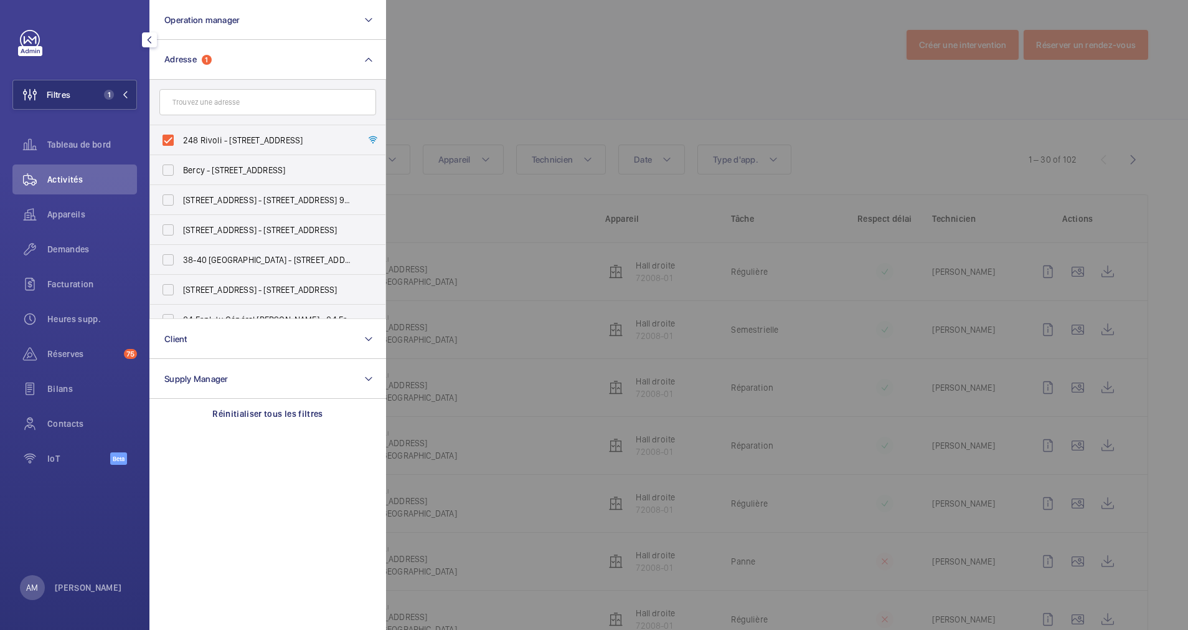
drag, startPoint x: 167, startPoint y: 140, endPoint x: 214, endPoint y: 97, distance: 63.5
click at [172, 135] on label "248 Rivoli - 248 Rue de Rivoli, 75001 PARIS, PARIS 75001" at bounding box center [258, 140] width 217 height 30
click at [172, 135] on input "248 Rivoli - 248 Rue de Rivoli, 75001 PARIS, PARIS 75001" at bounding box center [168, 140] width 25 height 25
checkbox input "false"
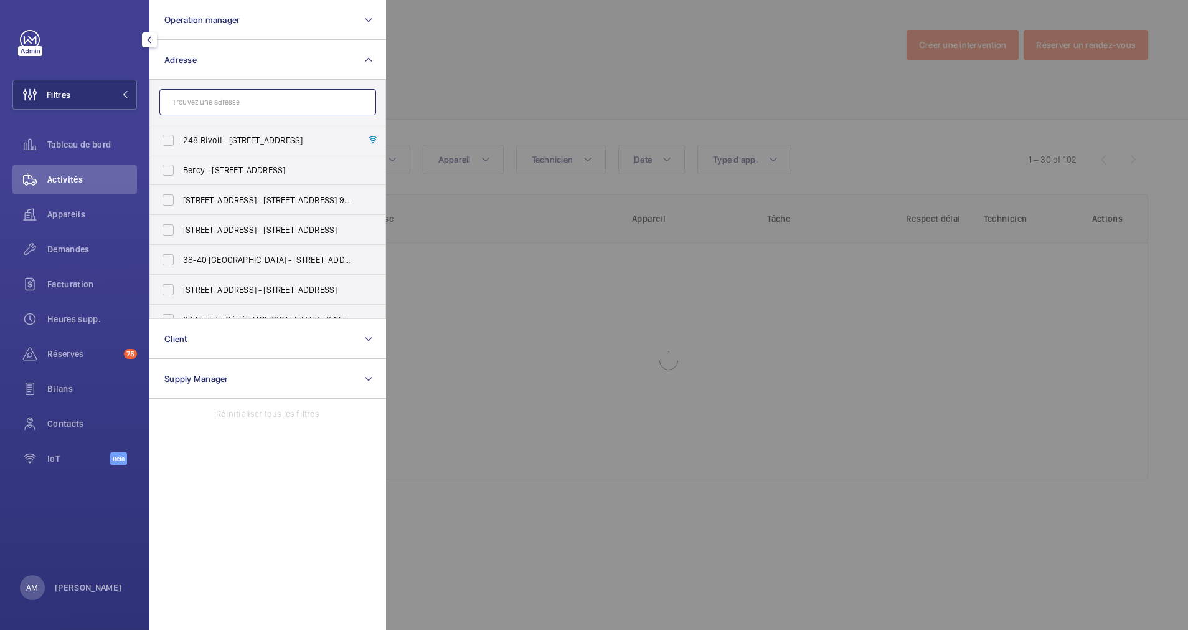
click at [215, 97] on input "text" at bounding box center [267, 102] width 217 height 26
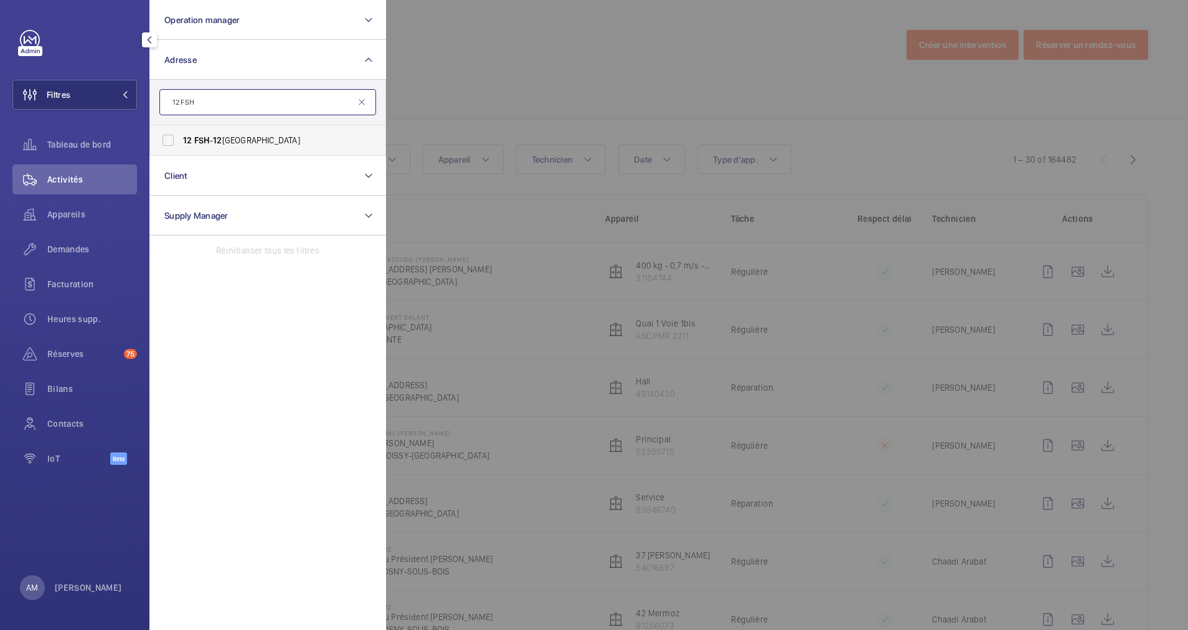
type input "12 FSH"
click at [213, 131] on label "12 FSH - 12 Rue du Faubourg Saint-Honoré, PARIS 75008" at bounding box center [258, 140] width 217 height 30
click at [181, 131] on input "12 FSH - 12 Rue du Faubourg Saint-Honoré, PARIS 75008" at bounding box center [168, 140] width 25 height 25
checkbox input "true"
click at [526, 69] on div at bounding box center [980, 315] width 1188 height 630
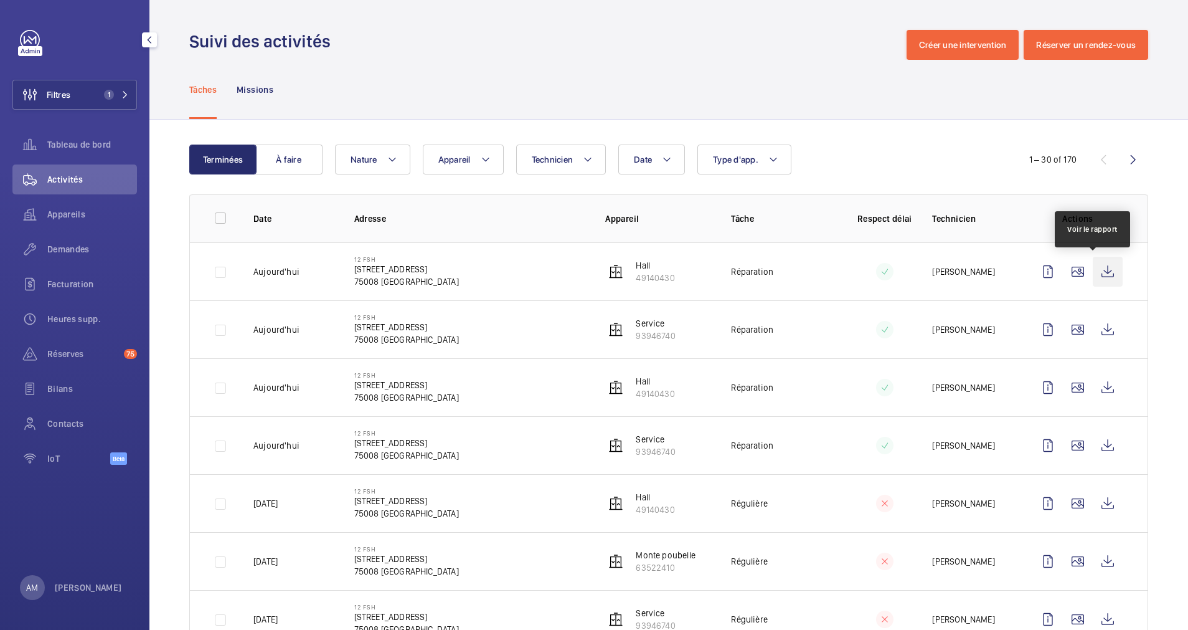
click at [1093, 266] on wm-front-icon-button at bounding box center [1108, 272] width 30 height 30
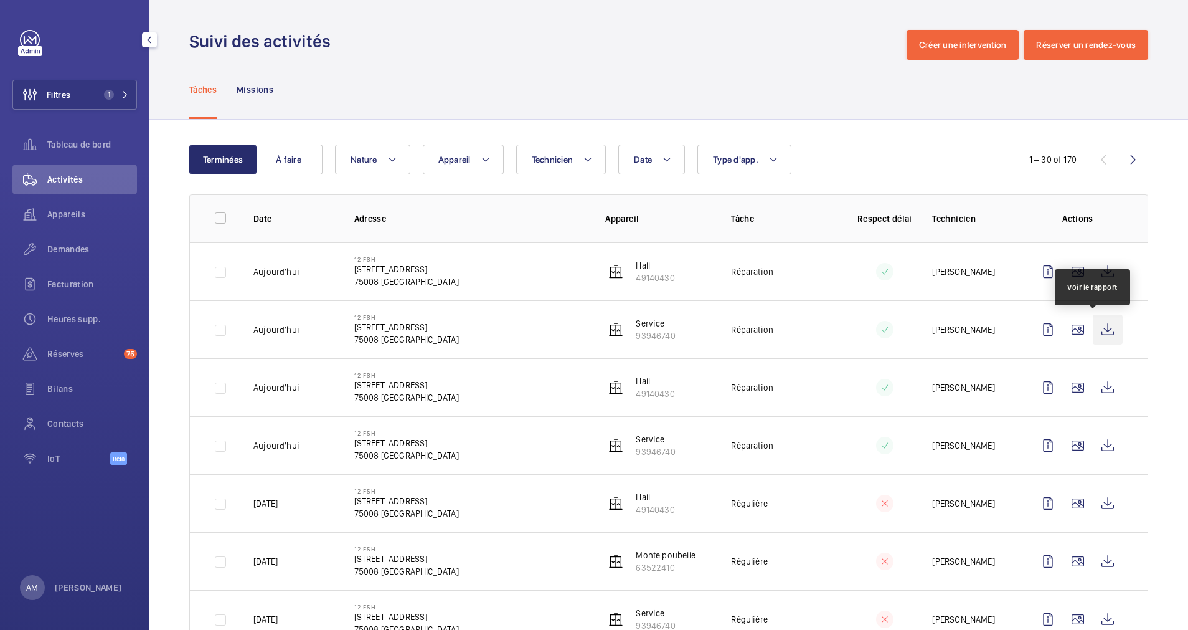
click at [1094, 326] on wm-front-icon-button at bounding box center [1108, 330] width 30 height 30
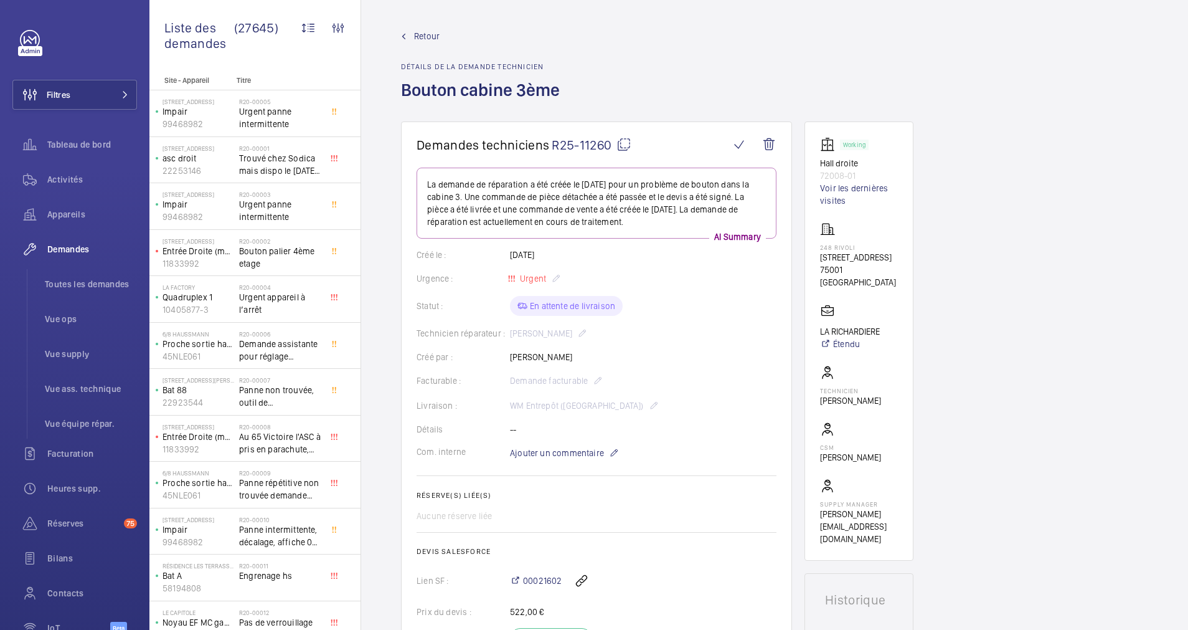
click at [622, 144] on mat-icon at bounding box center [624, 144] width 15 height 15
